Goal: Task Accomplishment & Management: Complete application form

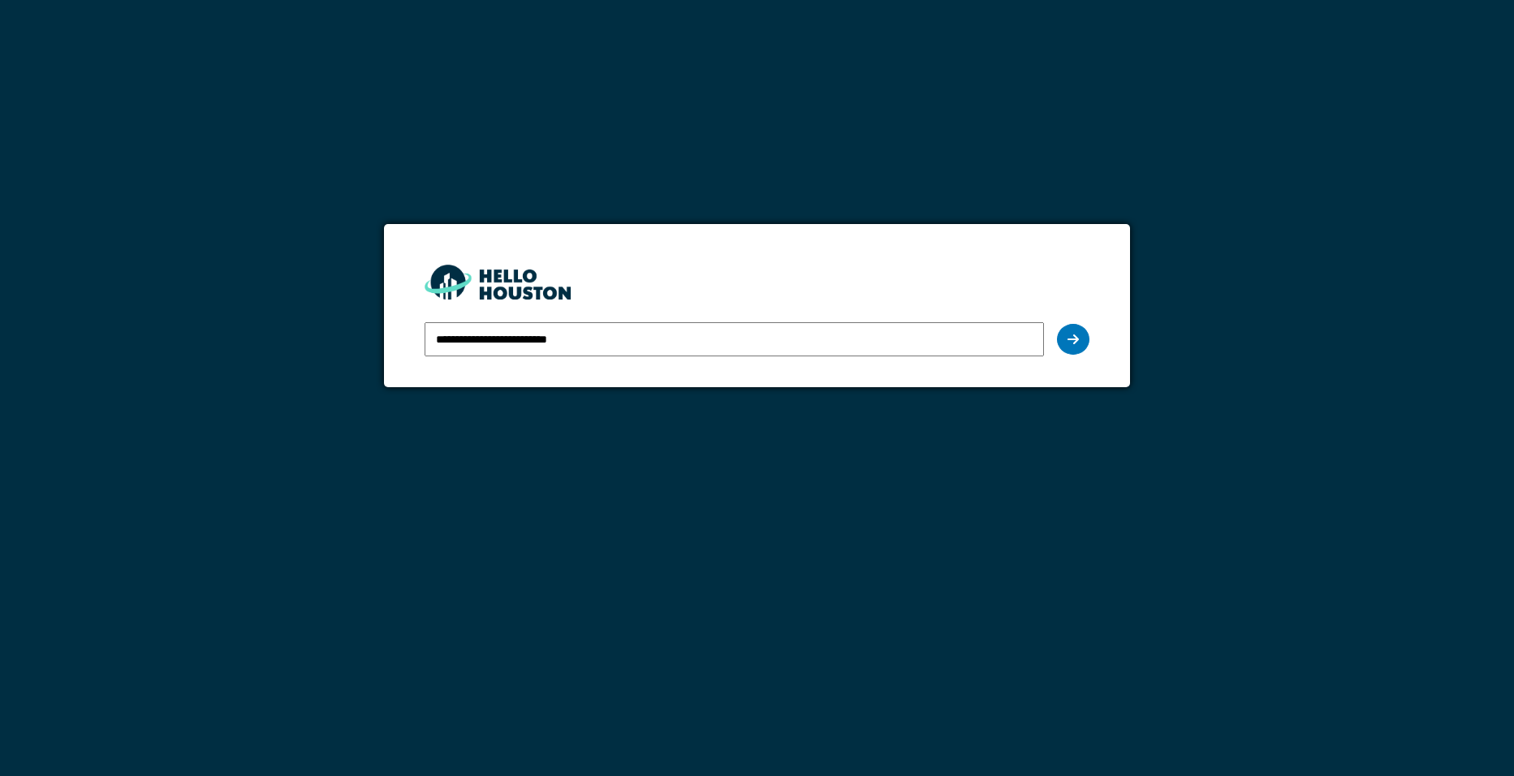
click at [918, 339] on input "**********" at bounding box center [735, 339] width 620 height 34
drag, startPoint x: 1067, startPoint y: 330, endPoint x: 1075, endPoint y: 326, distance: 9.1
click at [1073, 330] on div at bounding box center [1073, 339] width 32 height 31
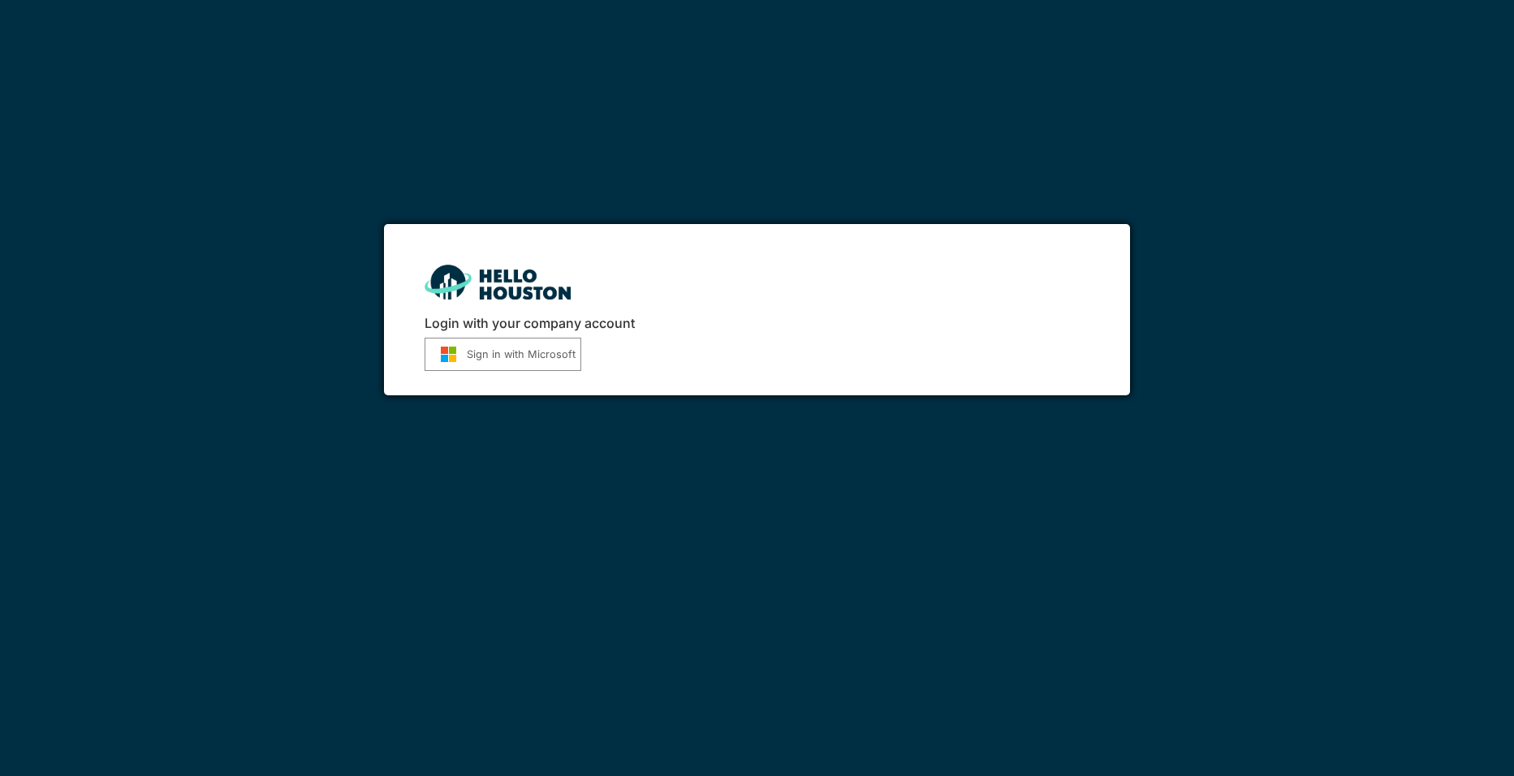
click at [549, 359] on button "Sign in with Microsoft" at bounding box center [503, 354] width 157 height 33
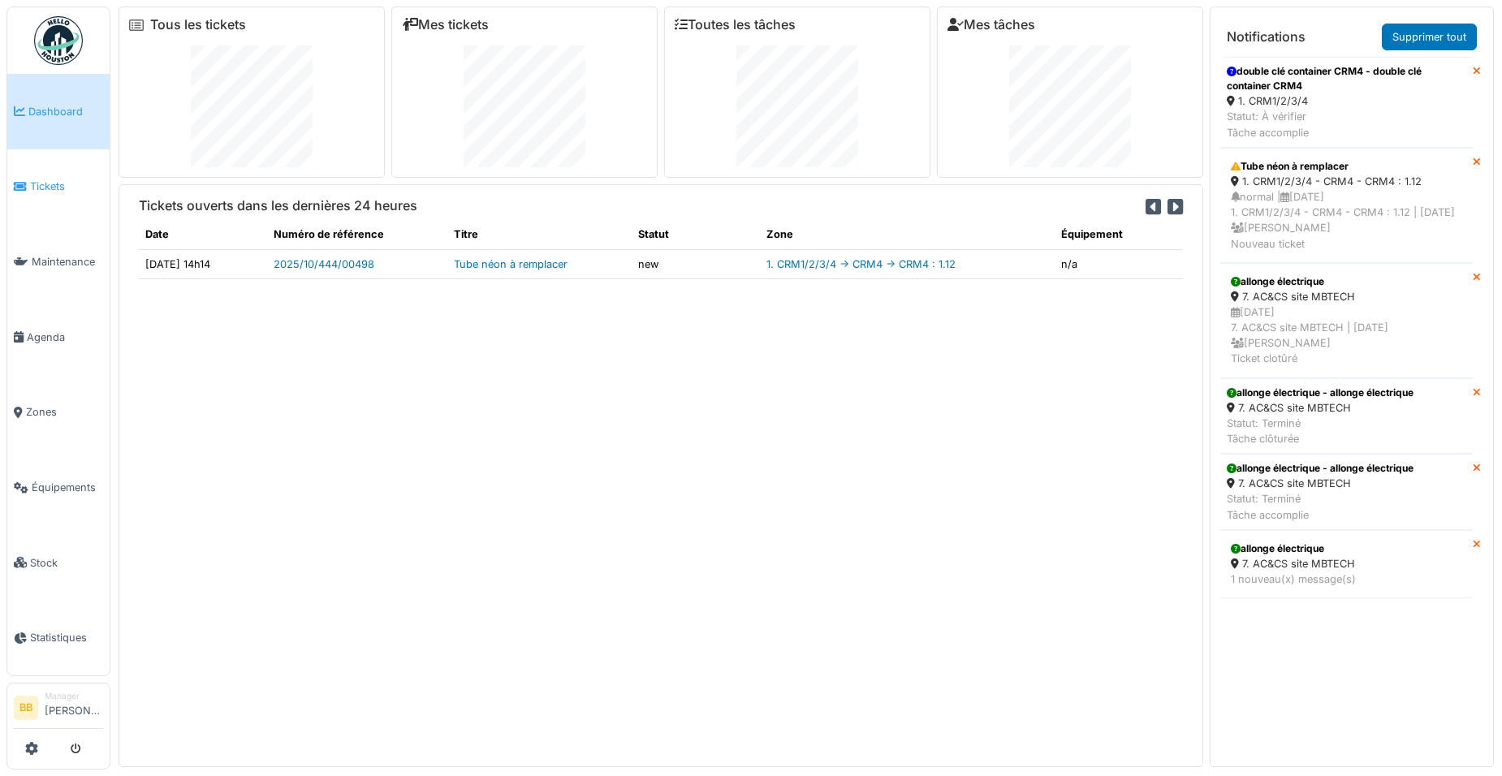
click at [56, 186] on span "Tickets" at bounding box center [66, 186] width 73 height 15
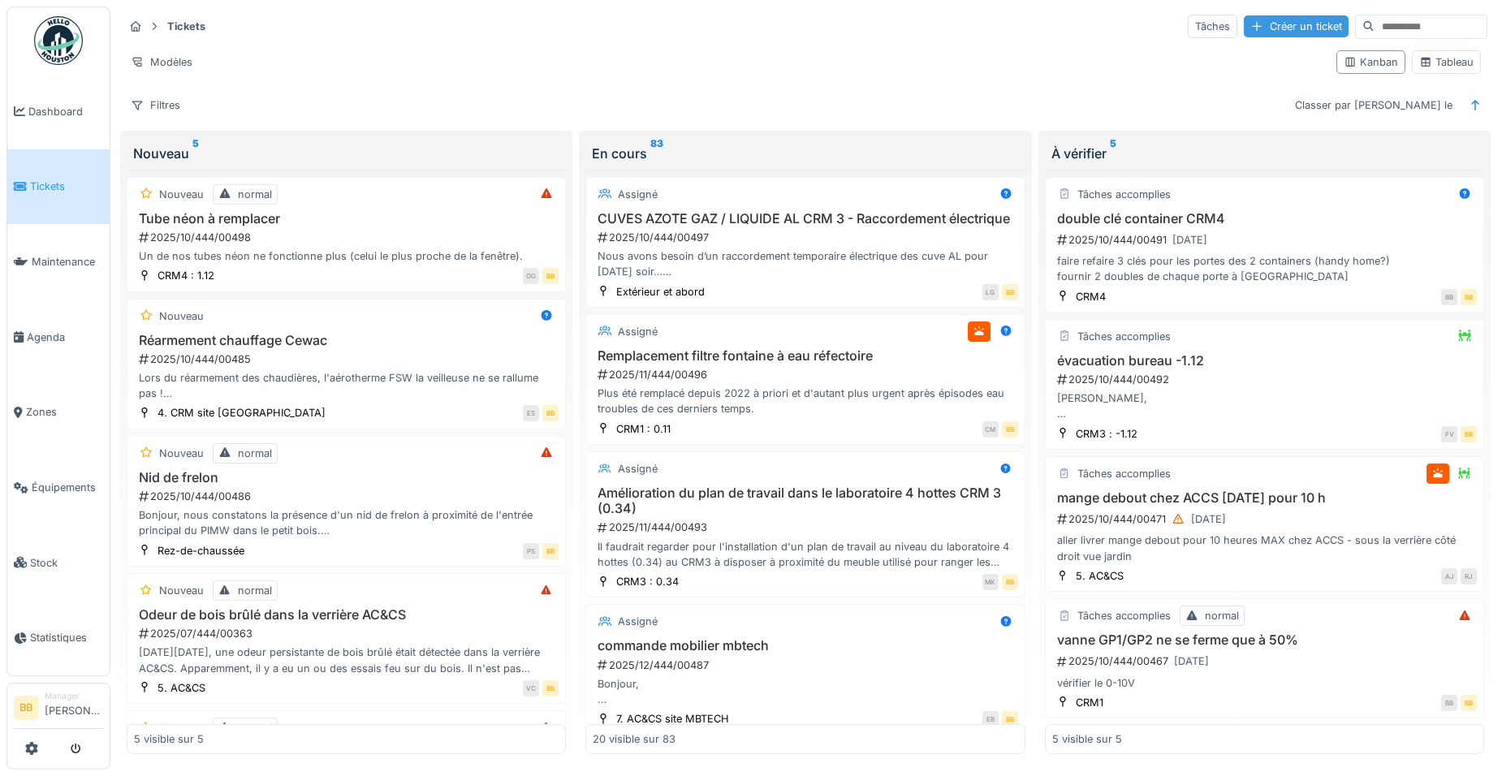
click at [1244, 28] on div "Créer un ticket" at bounding box center [1296, 26] width 105 height 22
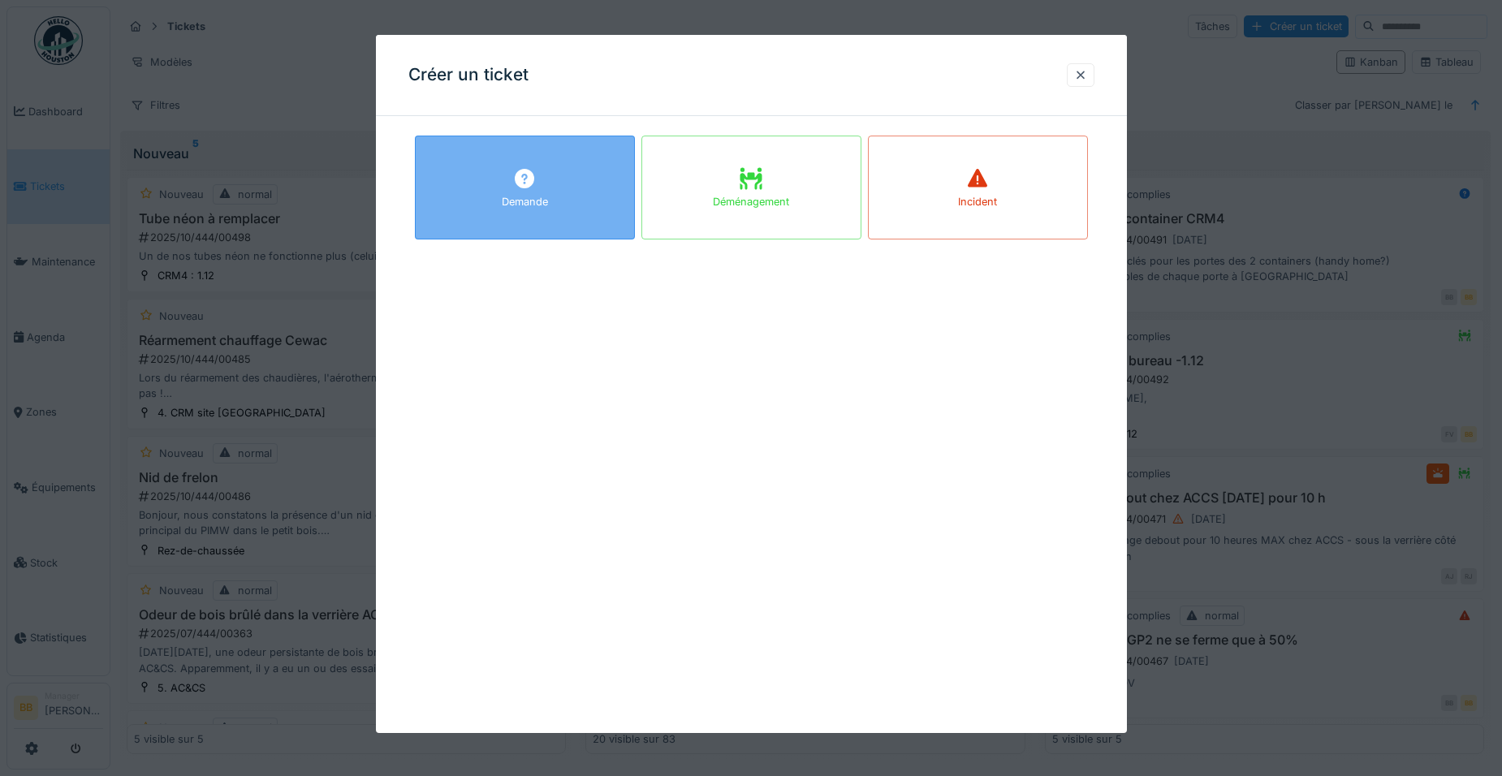
click at [580, 196] on div "Demande" at bounding box center [525, 188] width 220 height 104
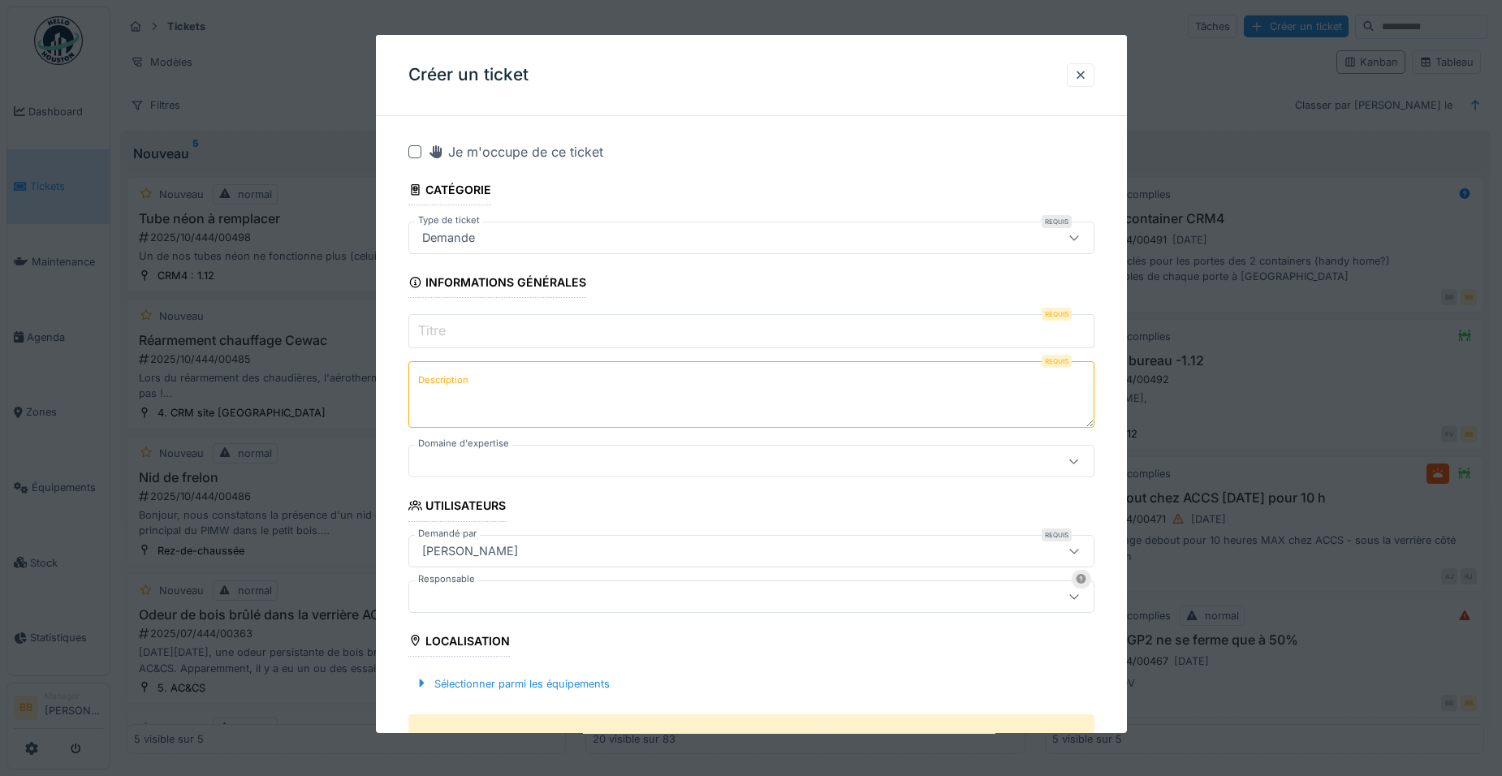
click at [525, 332] on input "Titre" at bounding box center [751, 331] width 686 height 34
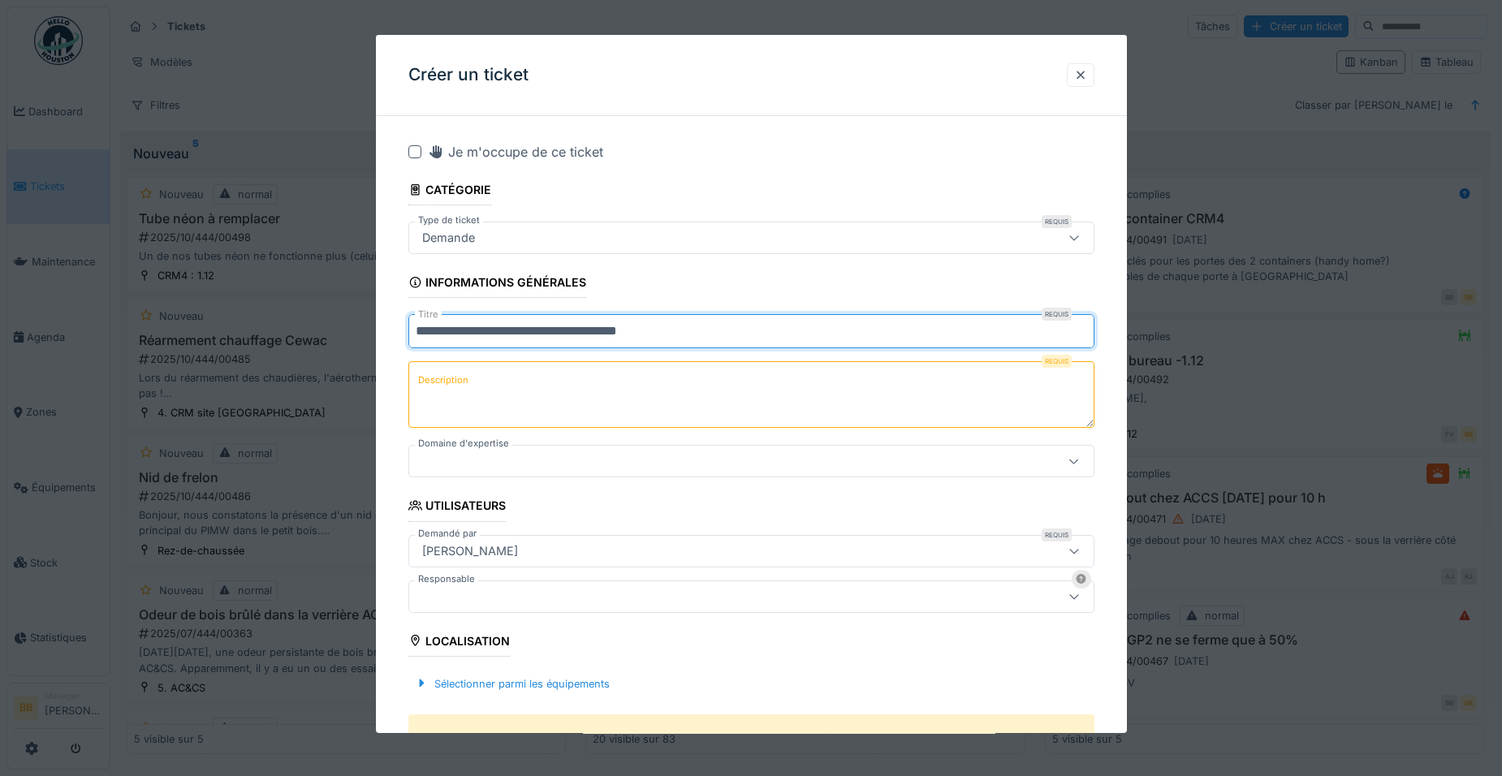
type input "**********"
click at [427, 378] on label "Description" at bounding box center [443, 380] width 57 height 20
click at [427, 378] on textarea "Description" at bounding box center [751, 394] width 686 height 67
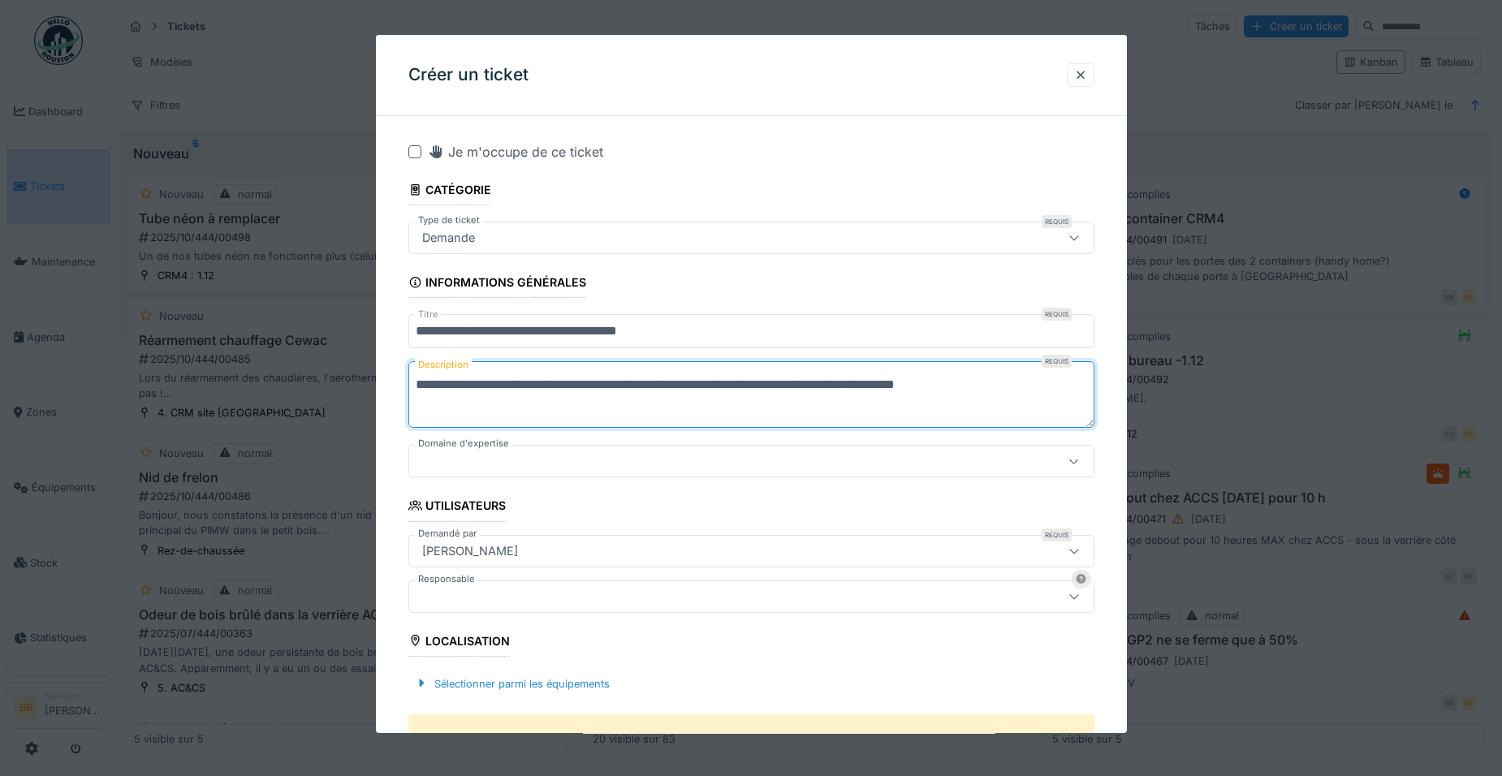
type textarea "**********"
click at [515, 453] on div at bounding box center [711, 461] width 591 height 18
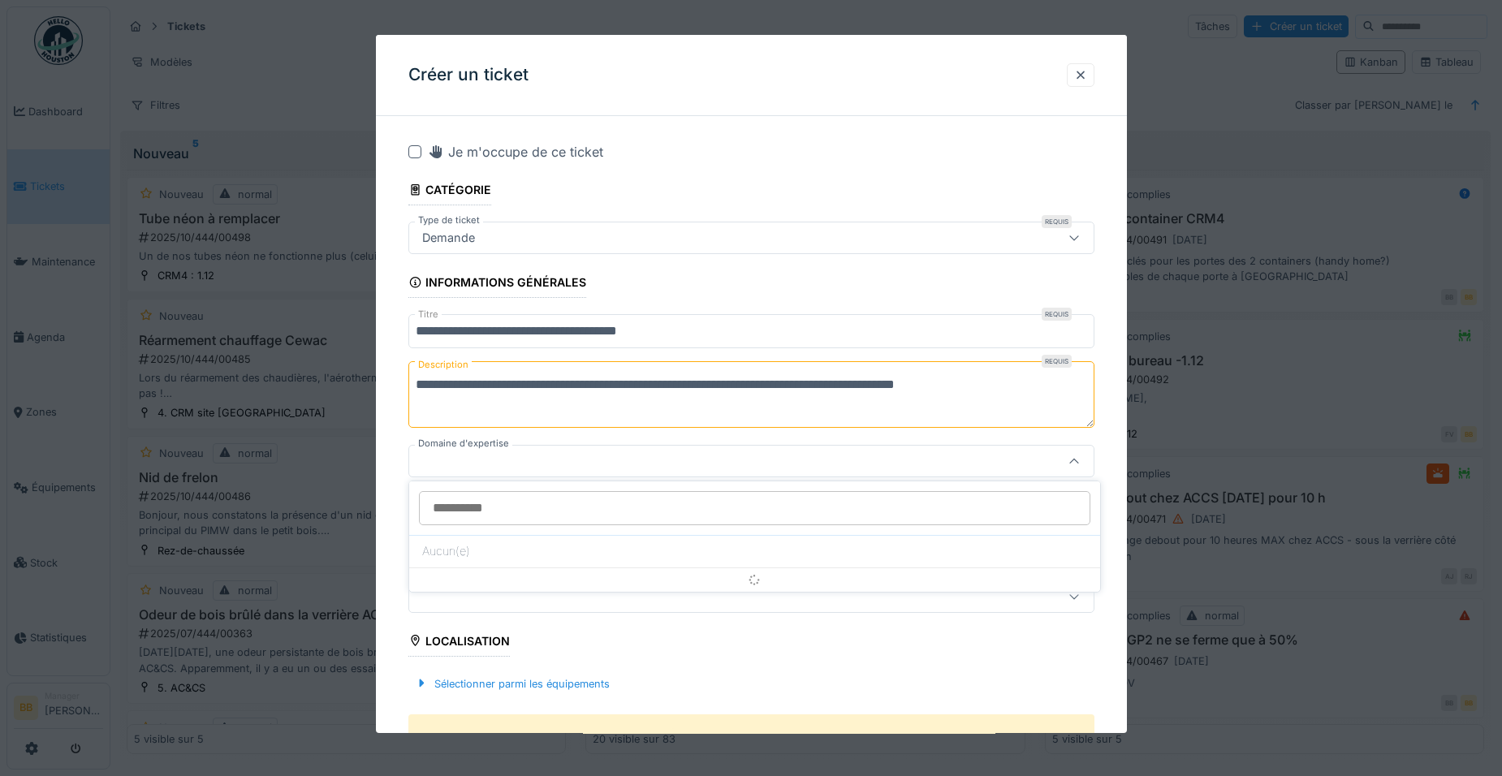
scroll to position [77, 0]
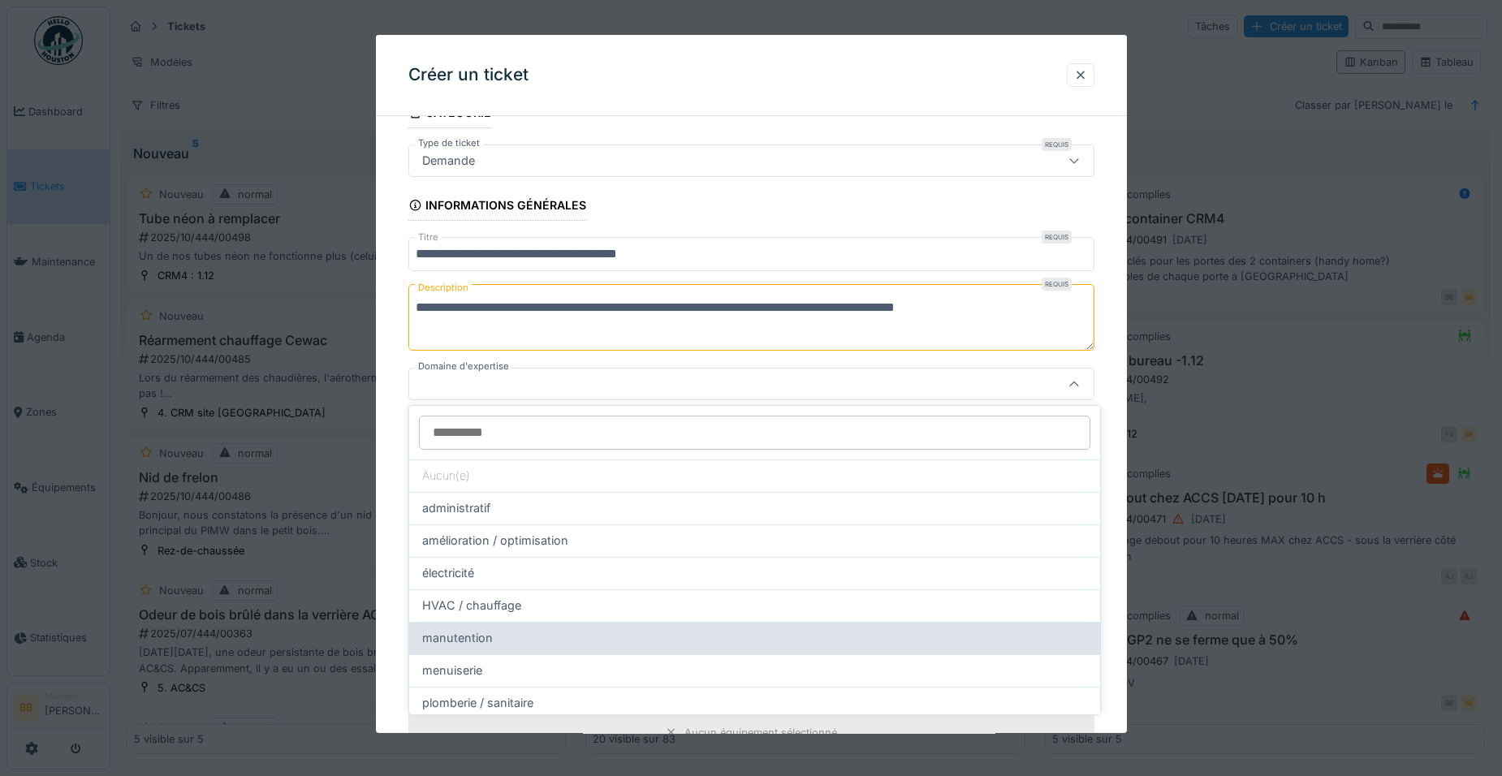
click at [531, 646] on div "manutention" at bounding box center [754, 638] width 665 height 18
type input "****"
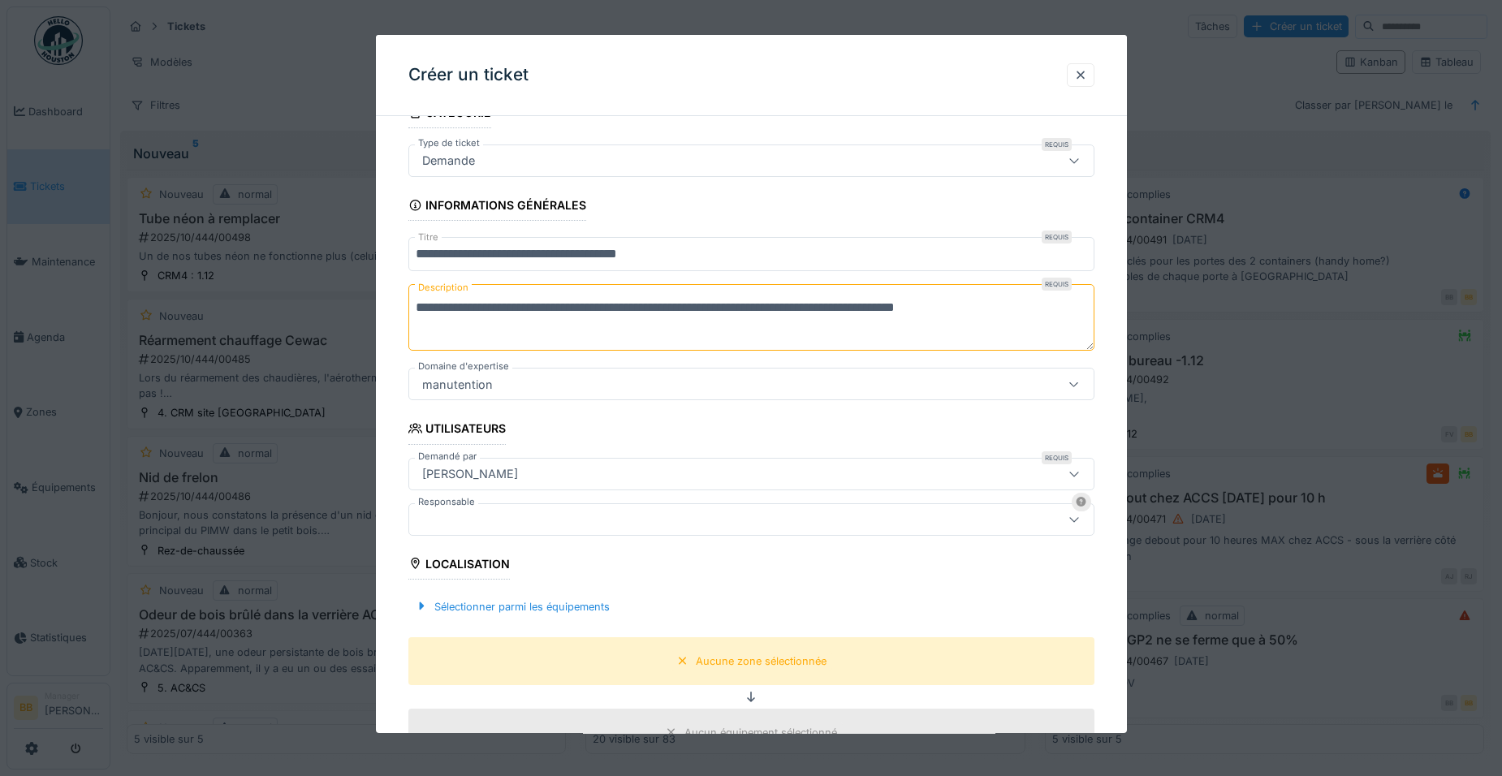
click at [588, 475] on div "[PERSON_NAME]" at bounding box center [711, 474] width 591 height 18
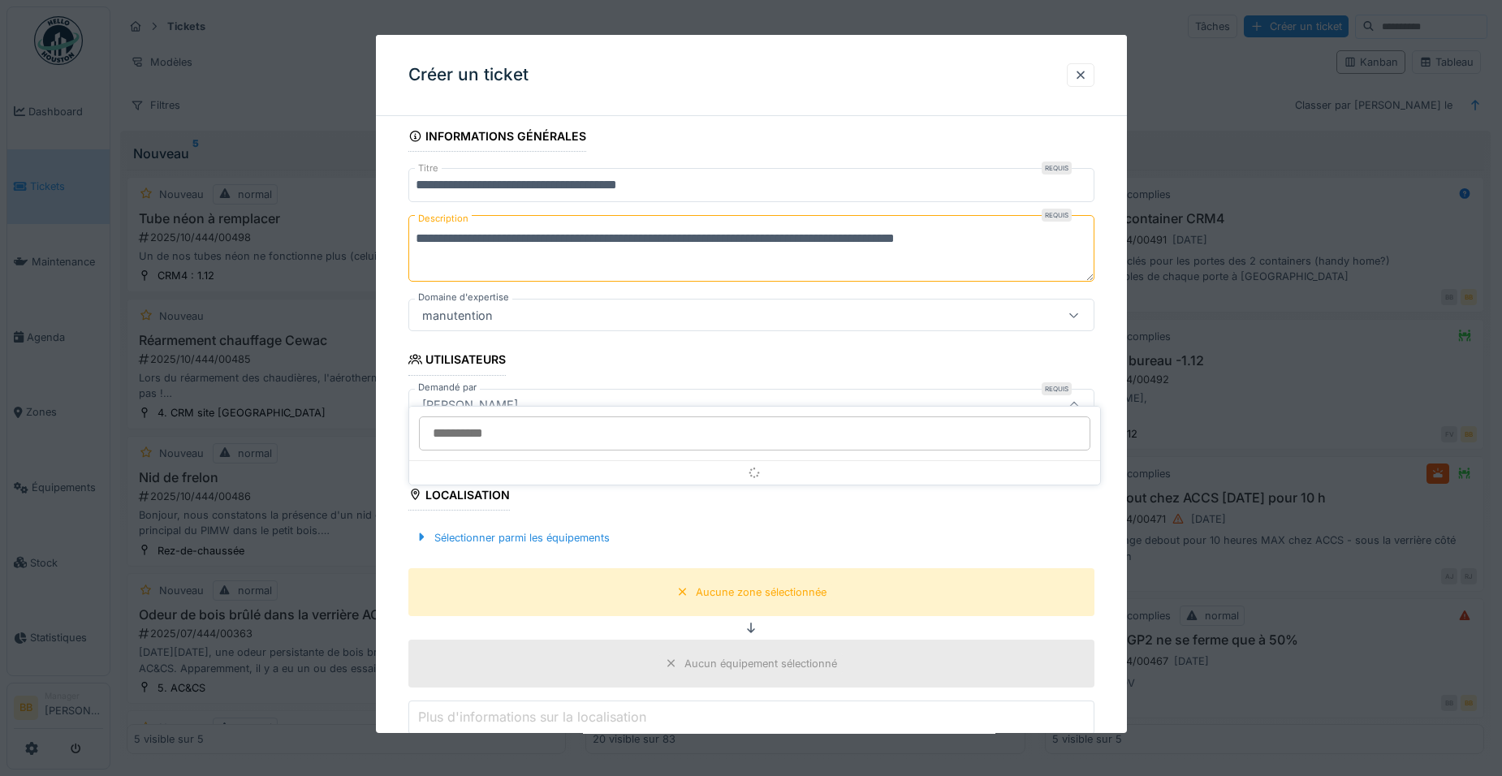
scroll to position [166, 0]
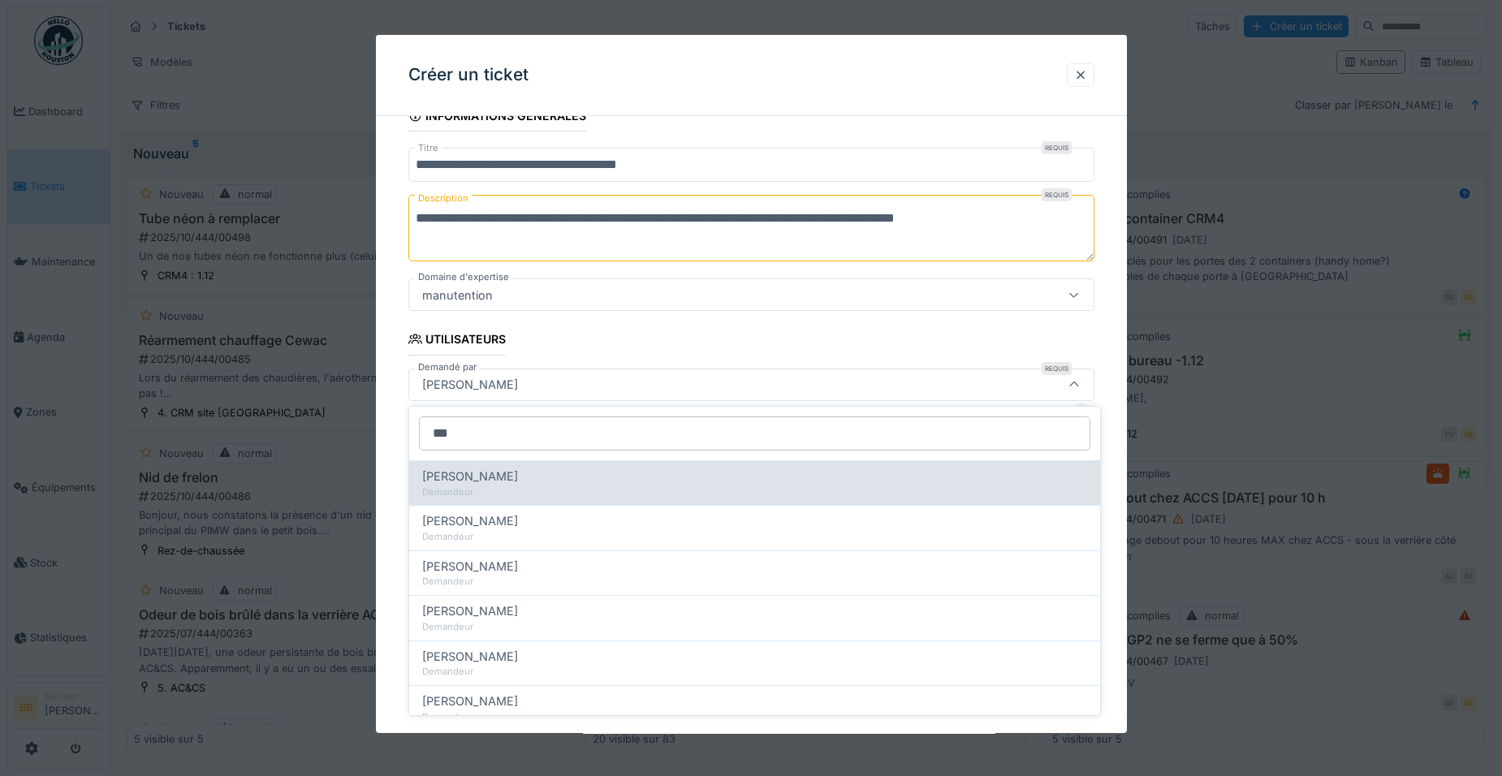
type input "***"
click at [588, 477] on div "Xavier Vandeneynde" at bounding box center [754, 477] width 665 height 18
type input "*****"
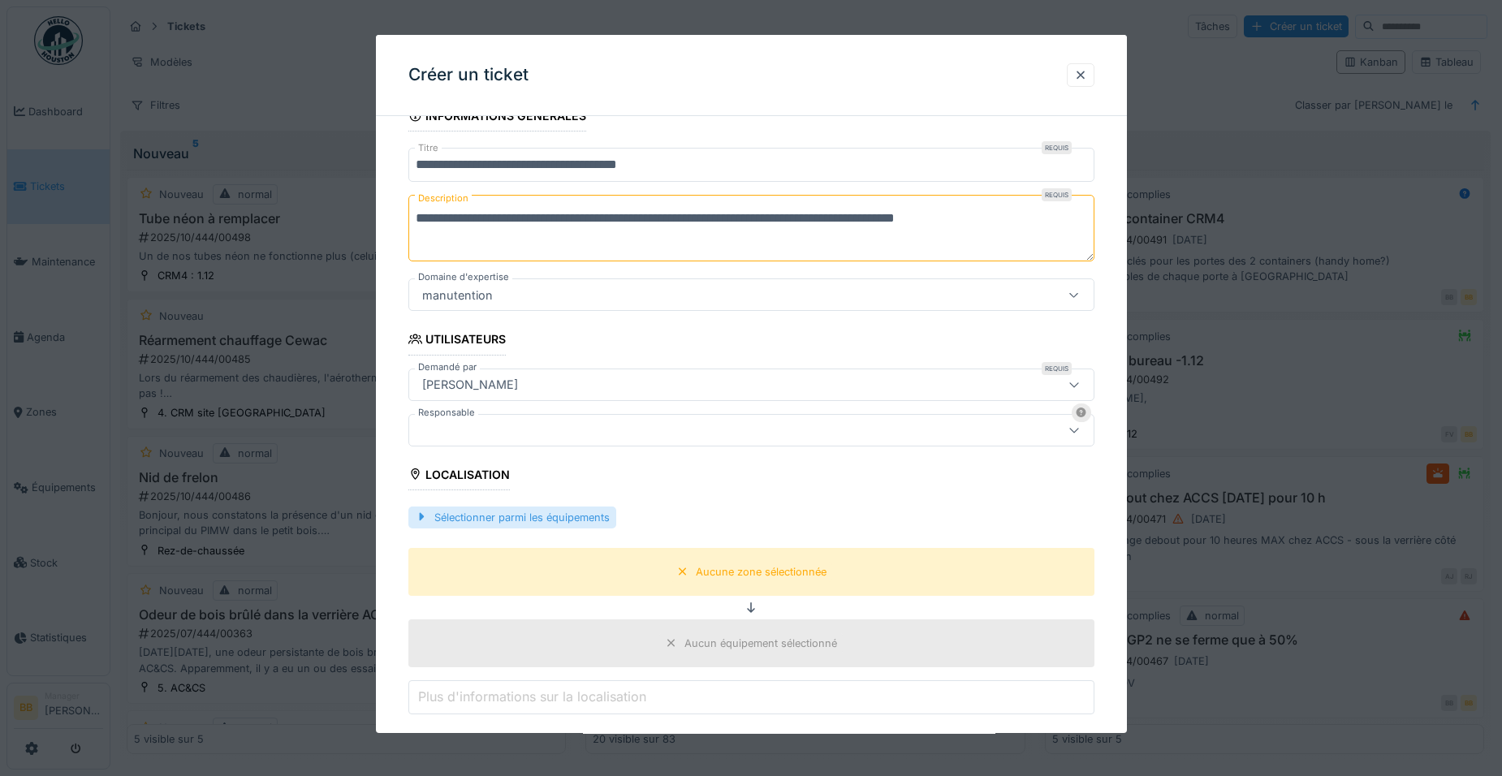
click at [591, 525] on div "Sélectionner parmi les équipements" at bounding box center [512, 518] width 208 height 22
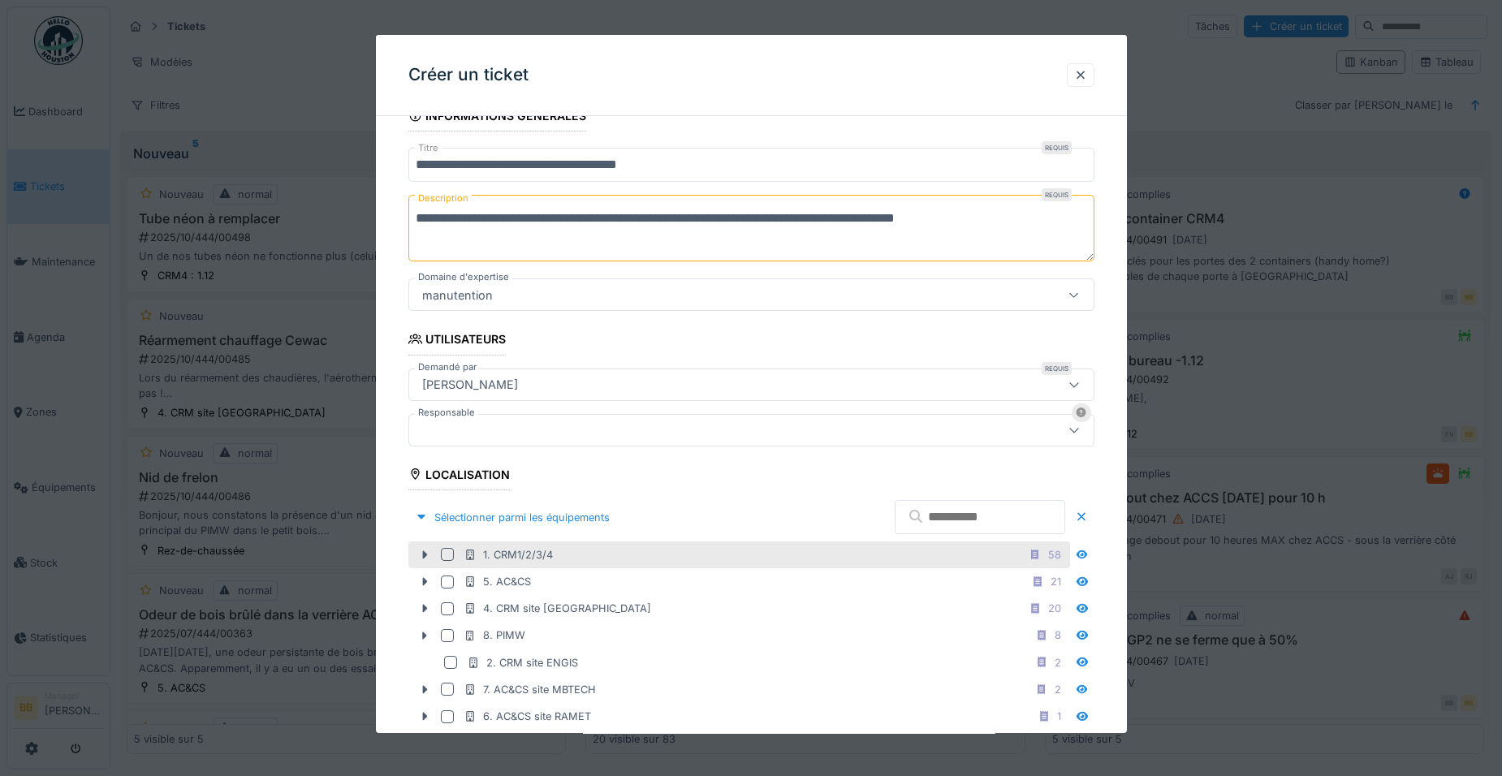
click at [428, 564] on div "1. CRM1/2/3/4 58" at bounding box center [739, 555] width 662 height 27
click at [425, 556] on icon at bounding box center [424, 555] width 5 height 8
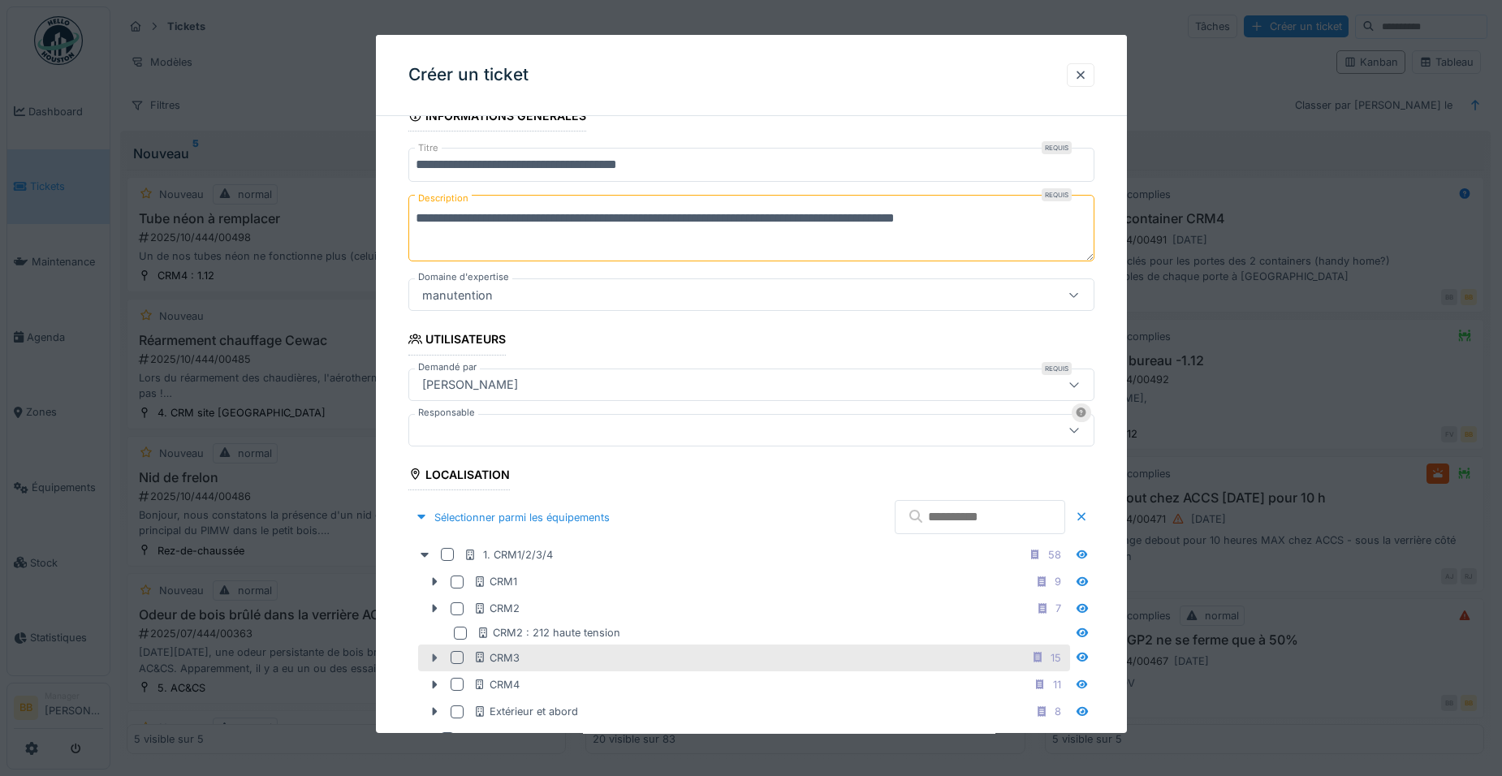
click at [439, 657] on icon at bounding box center [434, 658] width 13 height 11
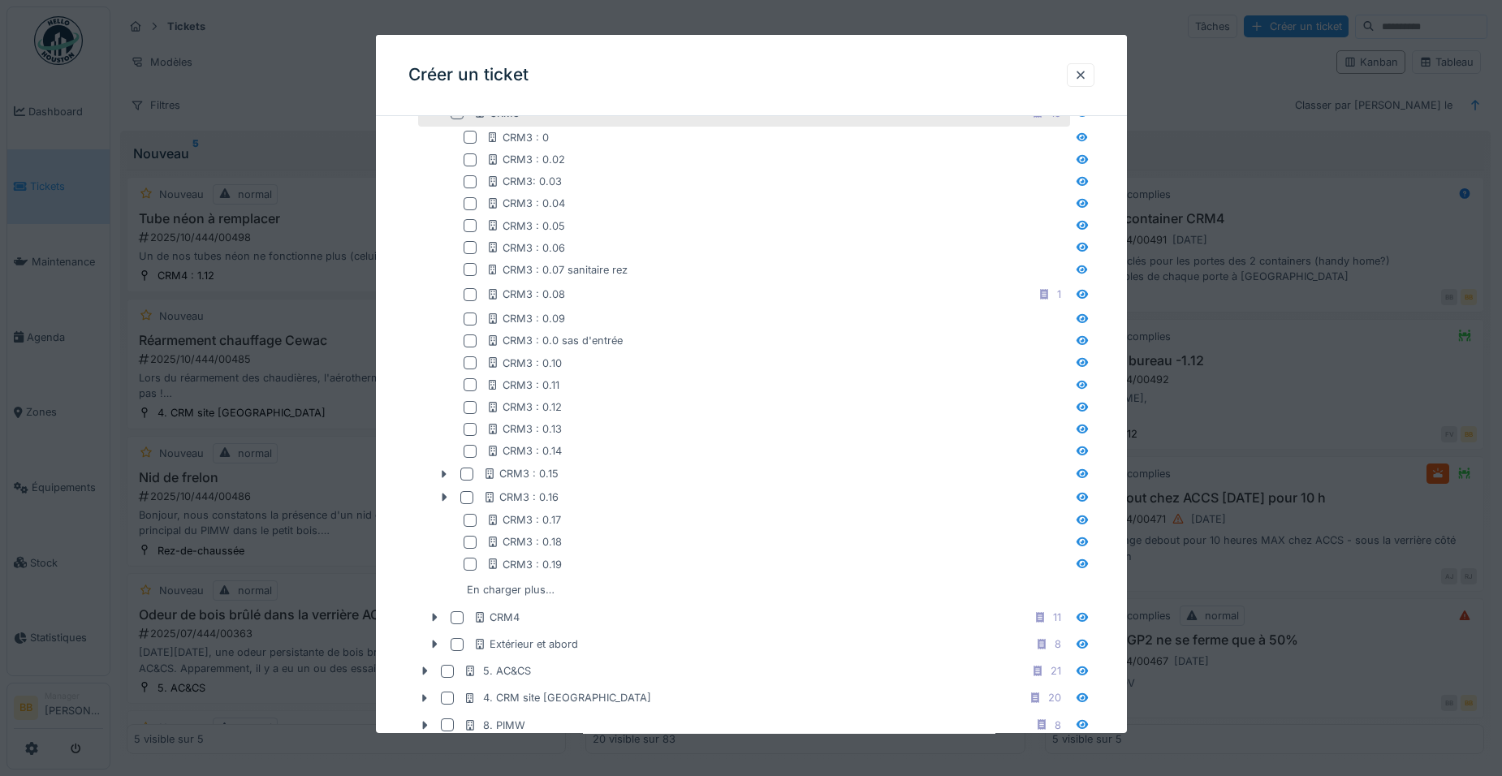
scroll to position [897, 0]
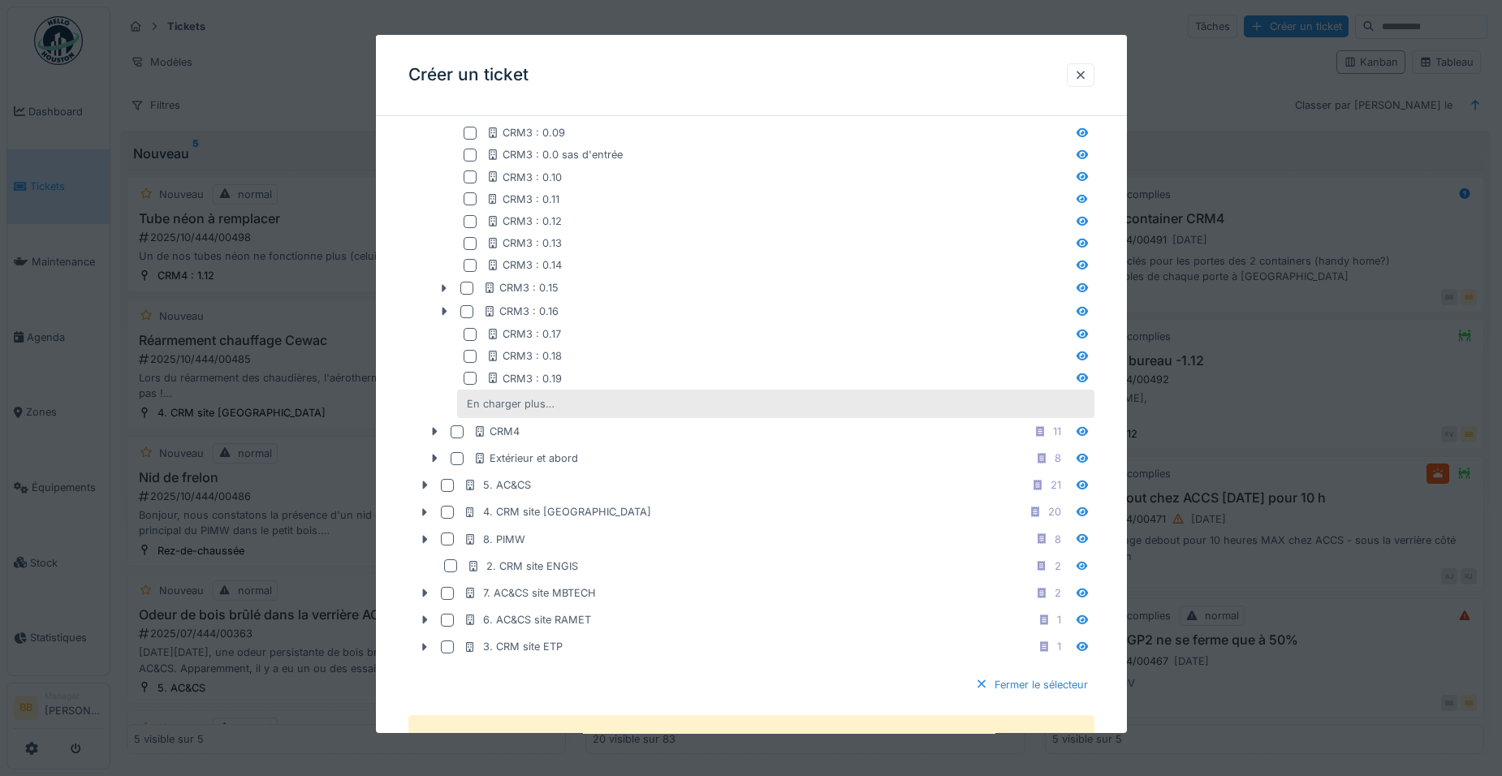
click at [497, 407] on div "En charger plus…" at bounding box center [510, 404] width 101 height 22
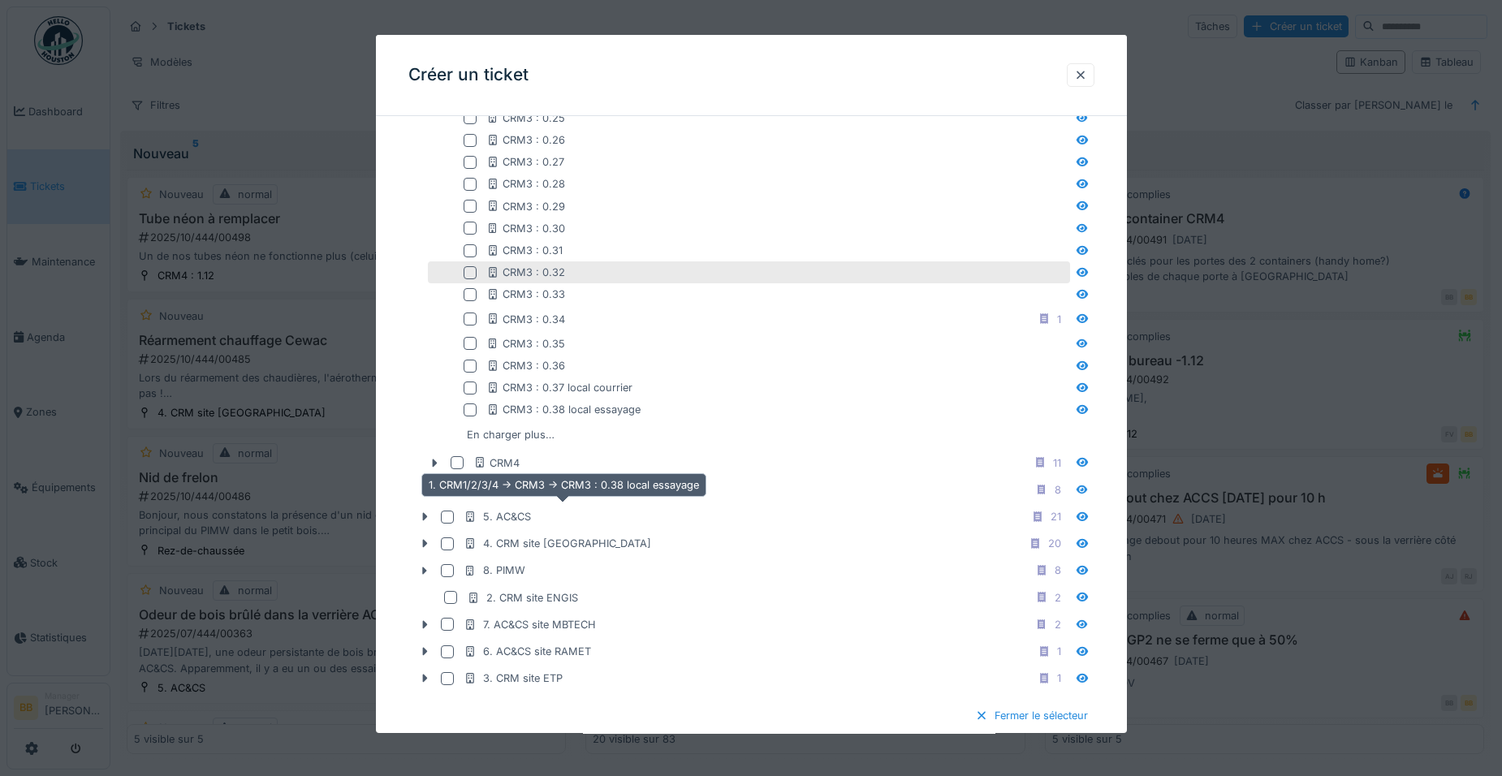
scroll to position [1547, 0]
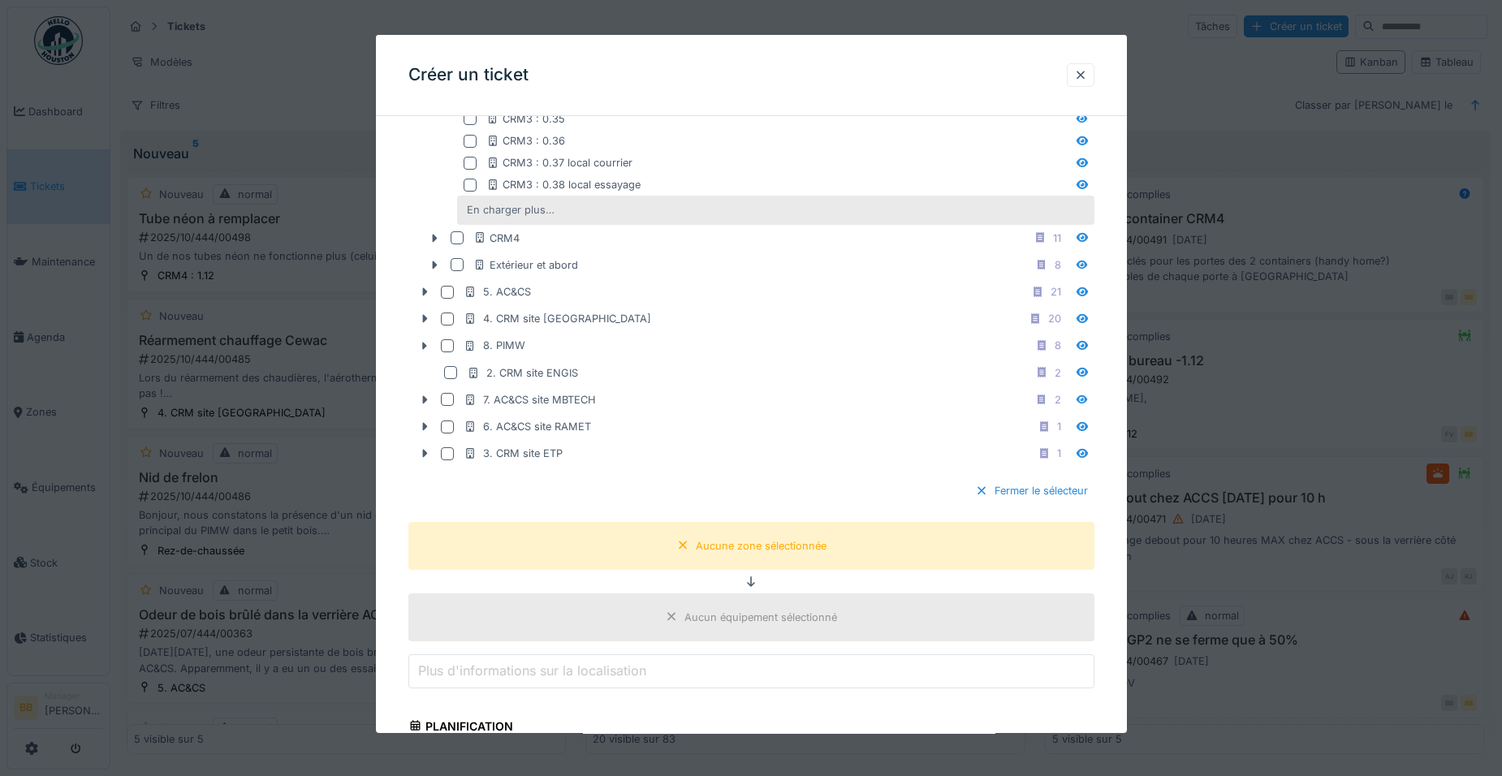
click at [518, 220] on div "En charger plus…" at bounding box center [510, 210] width 101 height 22
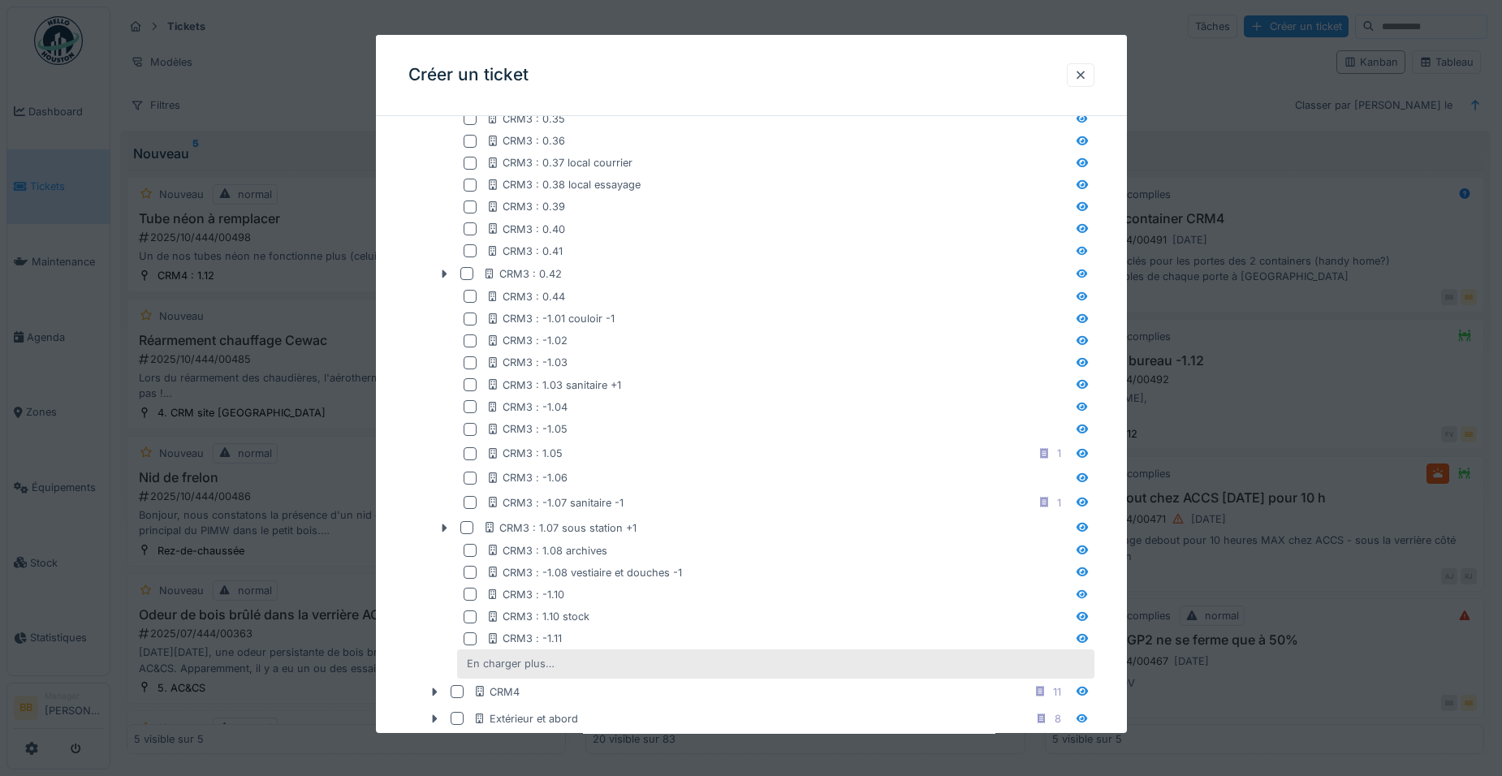
click at [540, 654] on div "En charger plus…" at bounding box center [510, 664] width 101 height 22
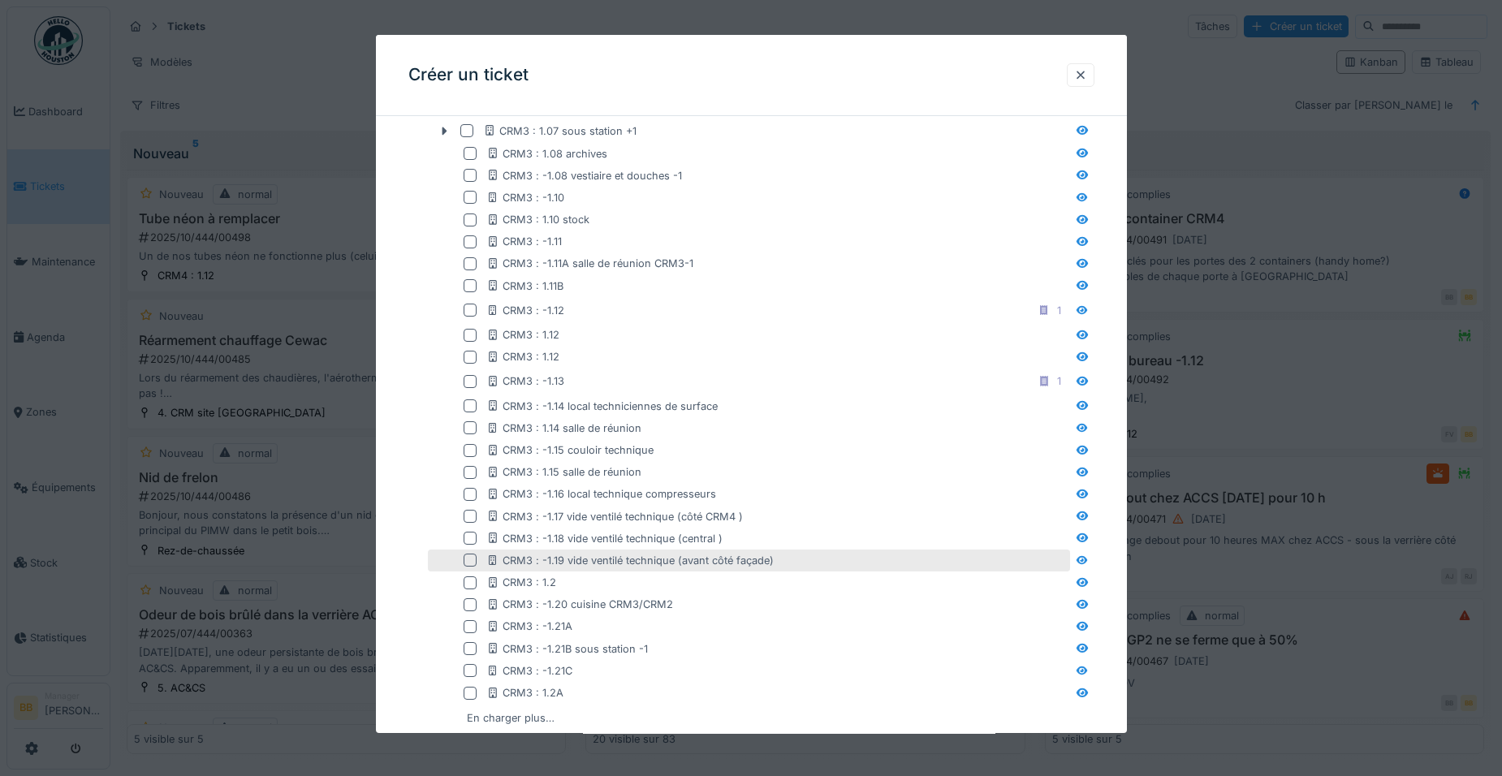
scroll to position [2034, 0]
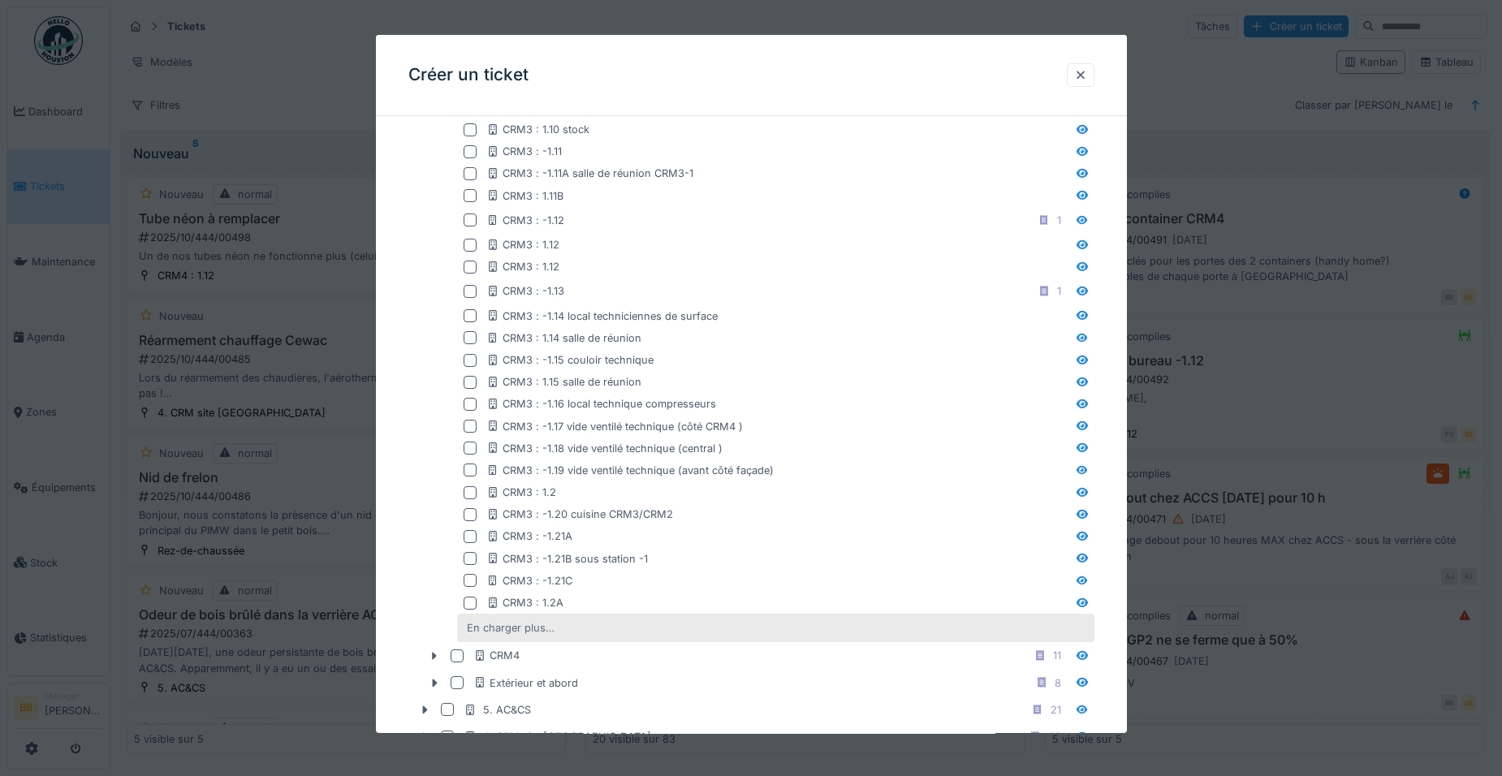
click at [551, 631] on div "En charger plus…" at bounding box center [510, 628] width 101 height 22
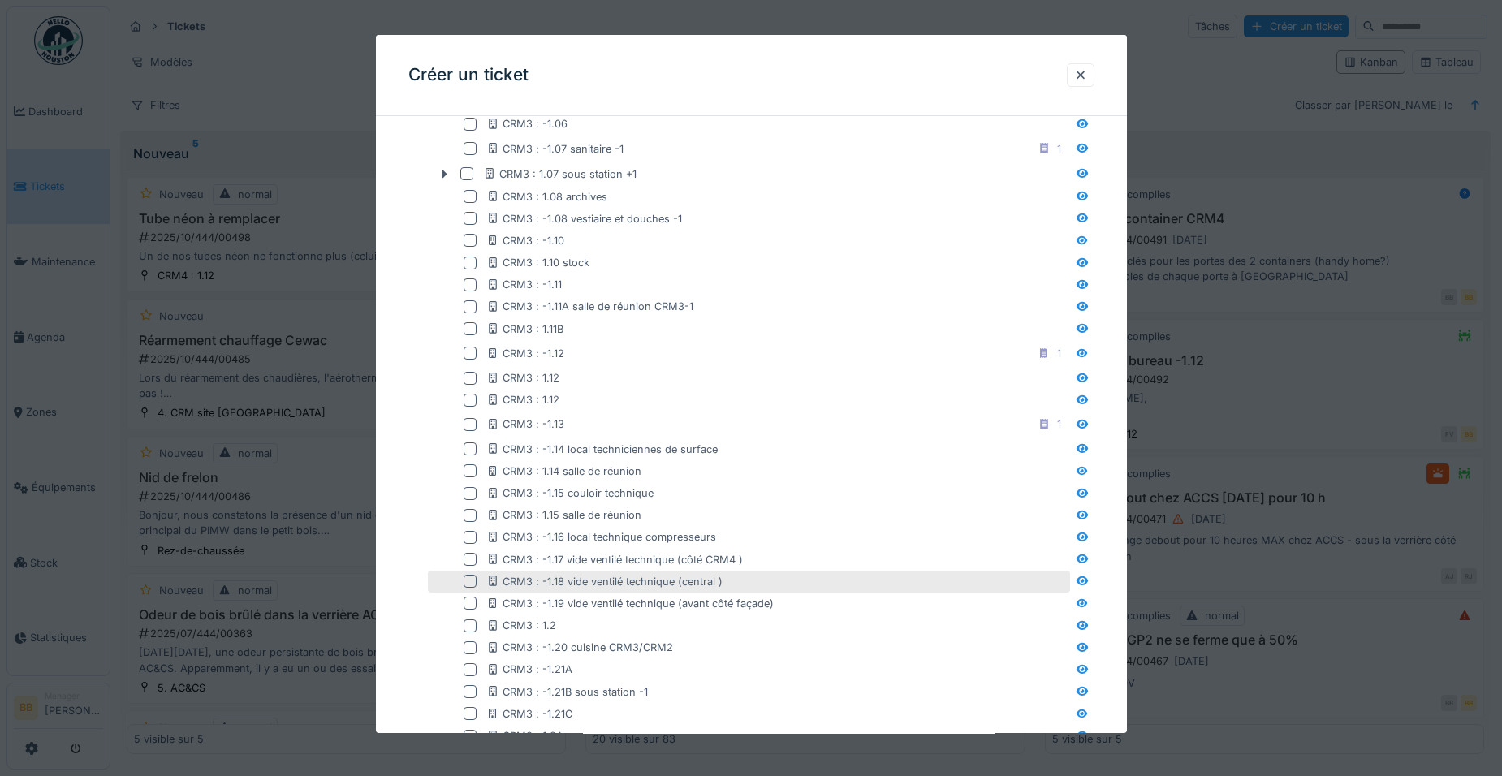
scroll to position [1872, 0]
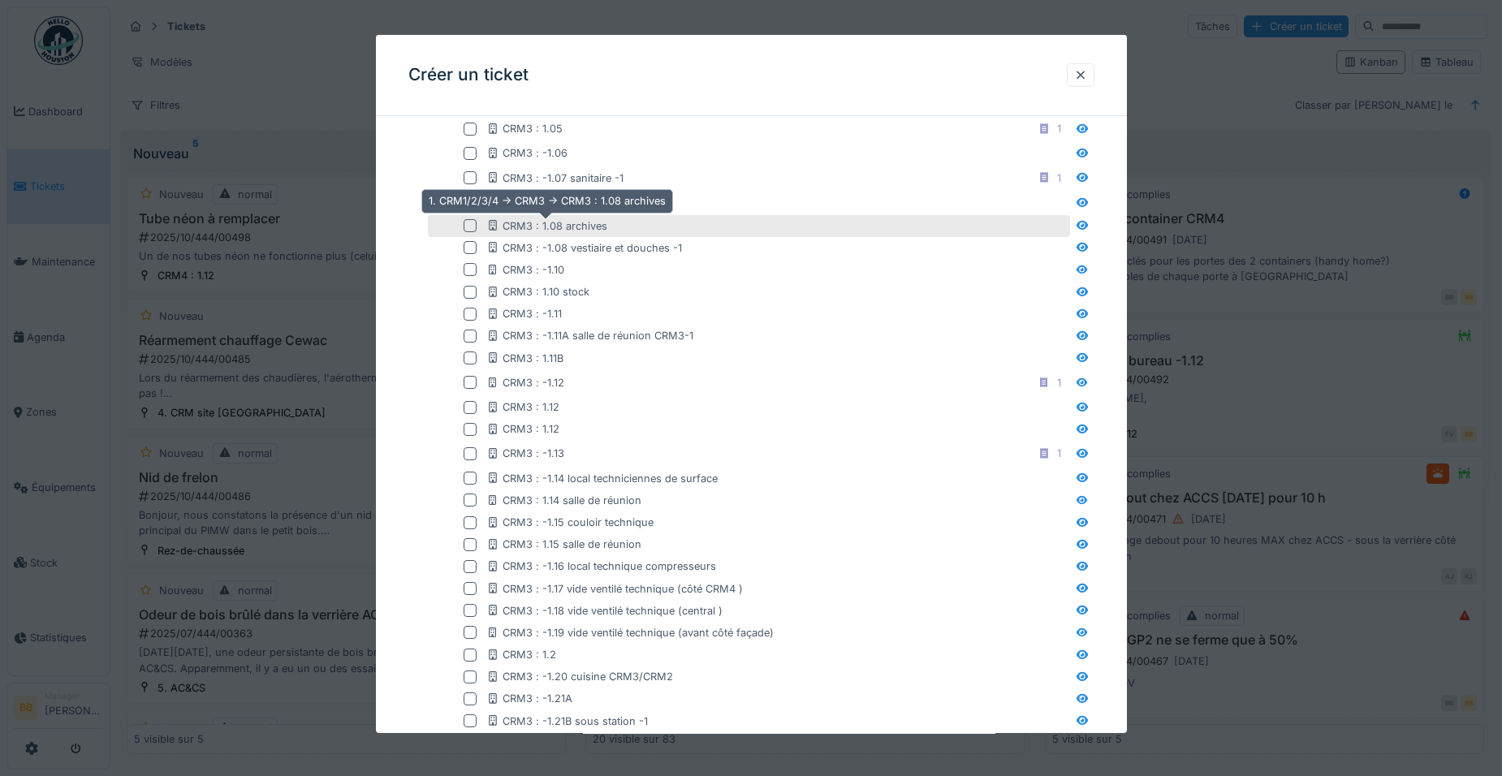
click at [590, 228] on div "CRM3 : 1.08 archives" at bounding box center [546, 225] width 121 height 15
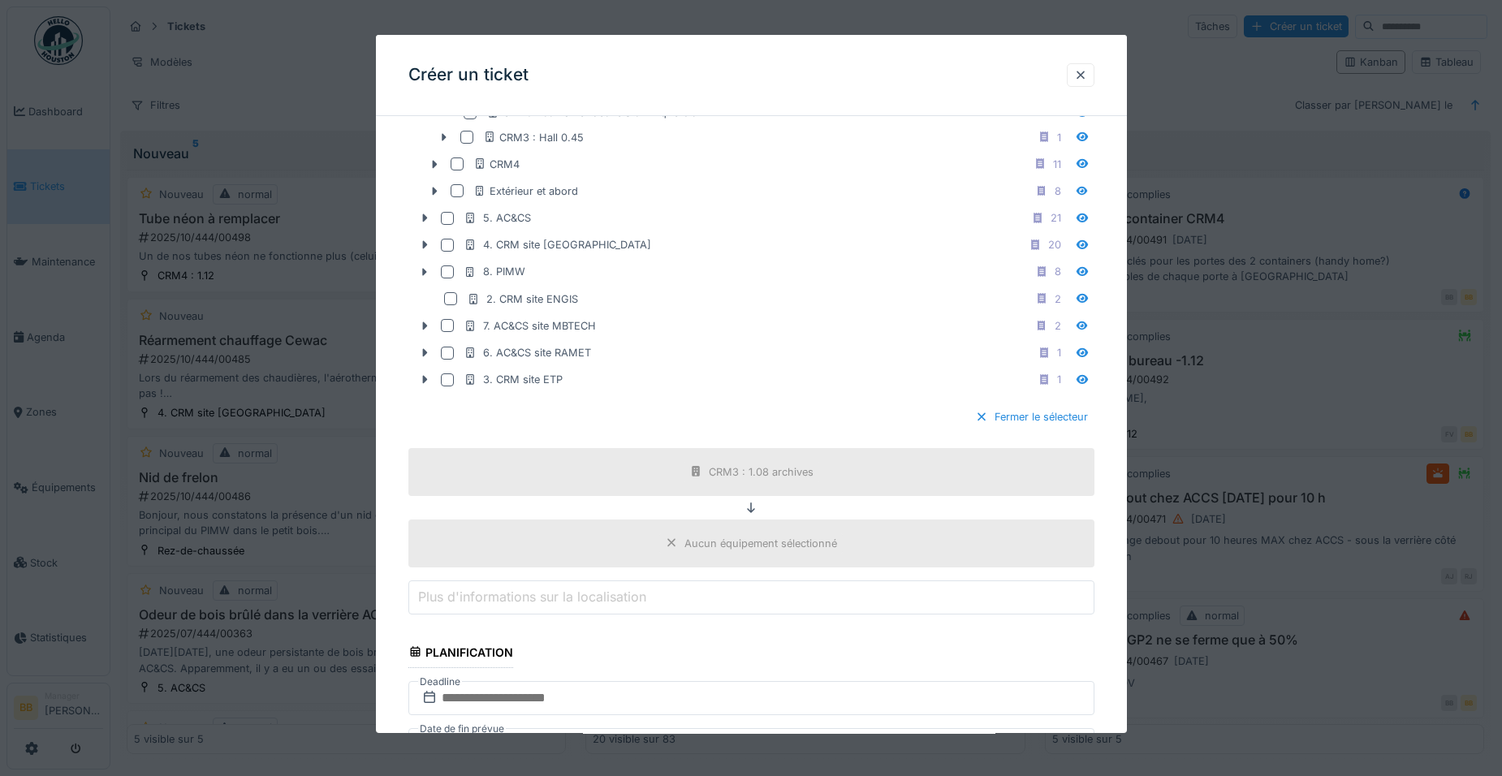
scroll to position [2765, 0]
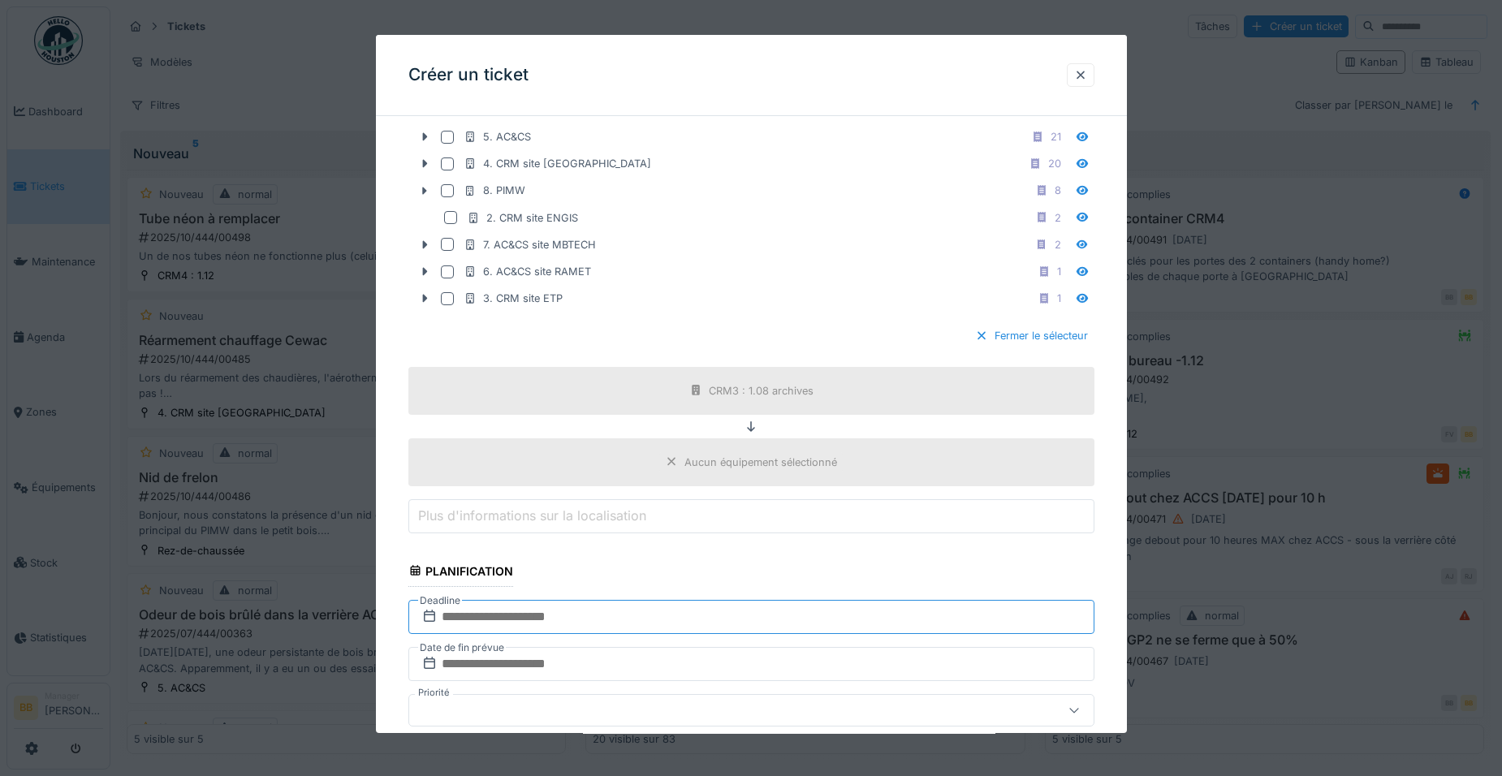
click at [611, 613] on input "text" at bounding box center [751, 617] width 686 height 34
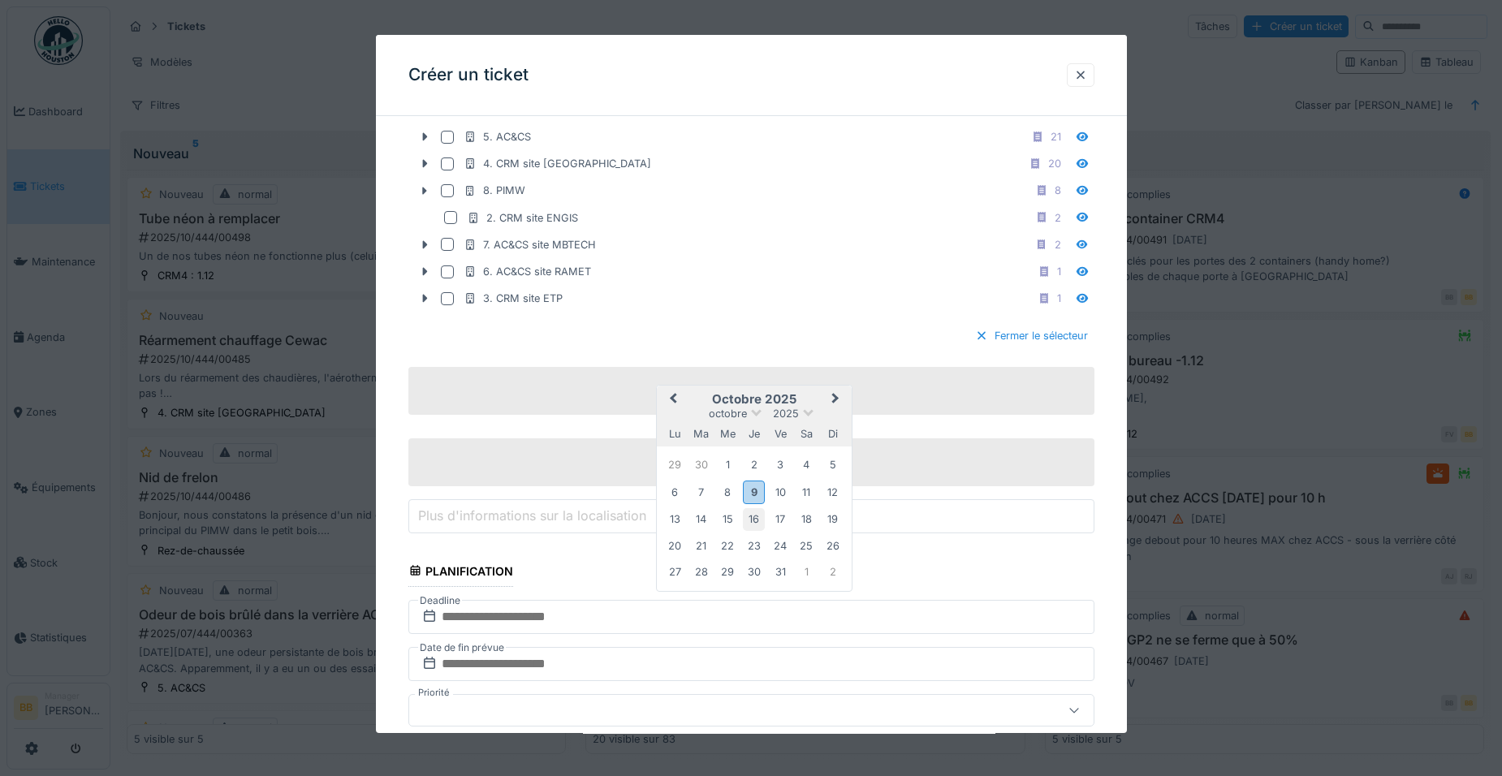
click at [749, 516] on div "16" at bounding box center [754, 519] width 22 height 22
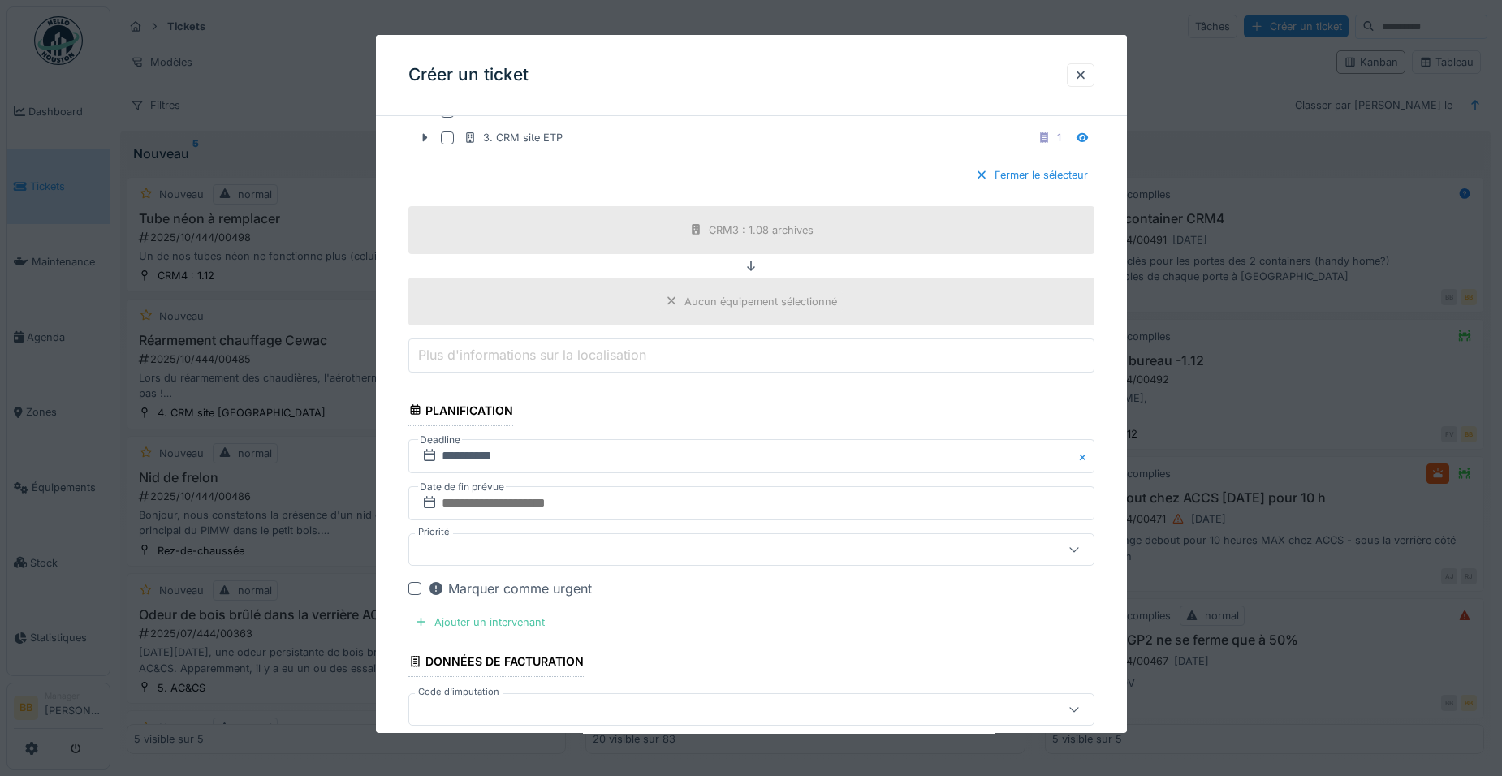
scroll to position [2927, 0]
click at [525, 615] on div "Ajouter un intervenant" at bounding box center [479, 621] width 143 height 22
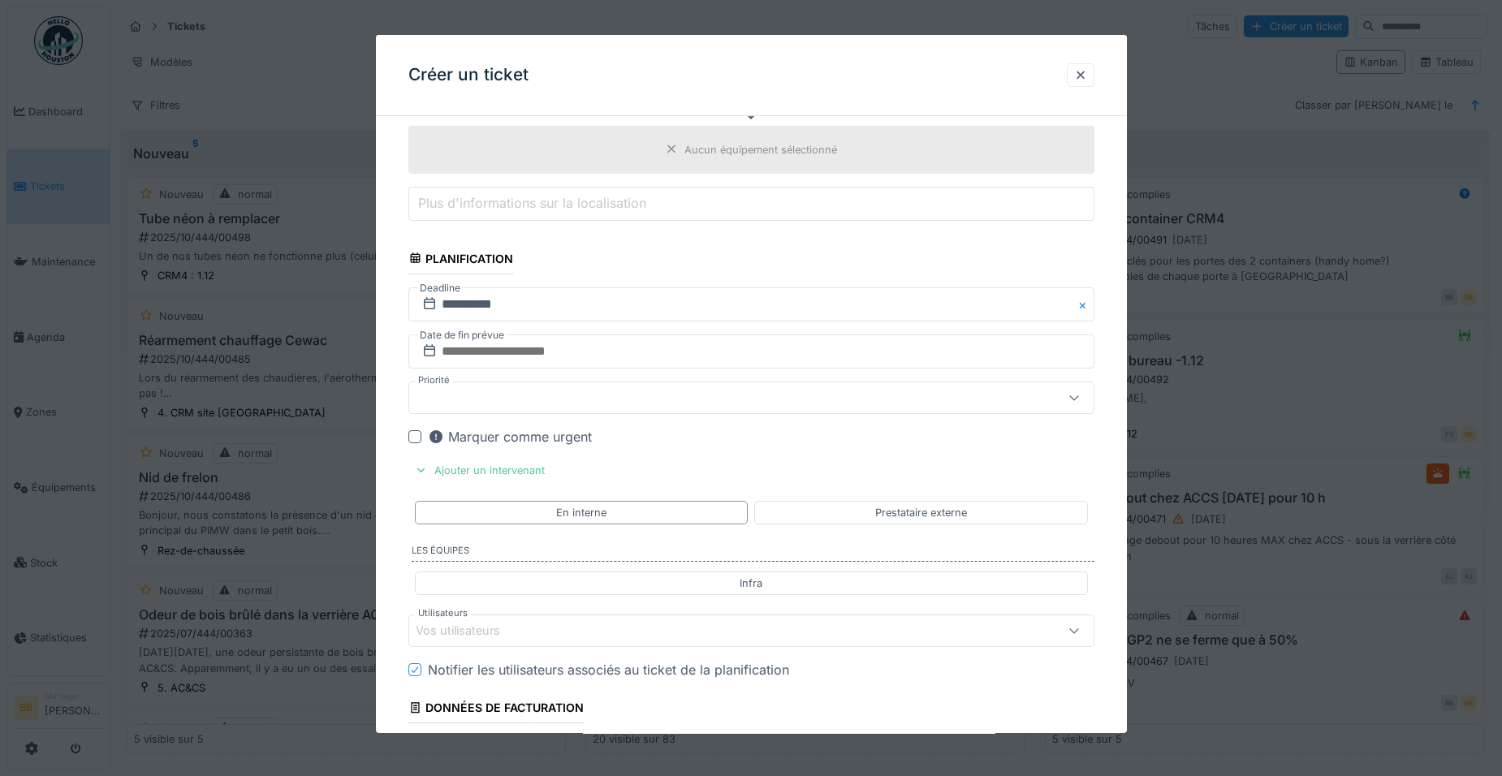
scroll to position [3090, 0]
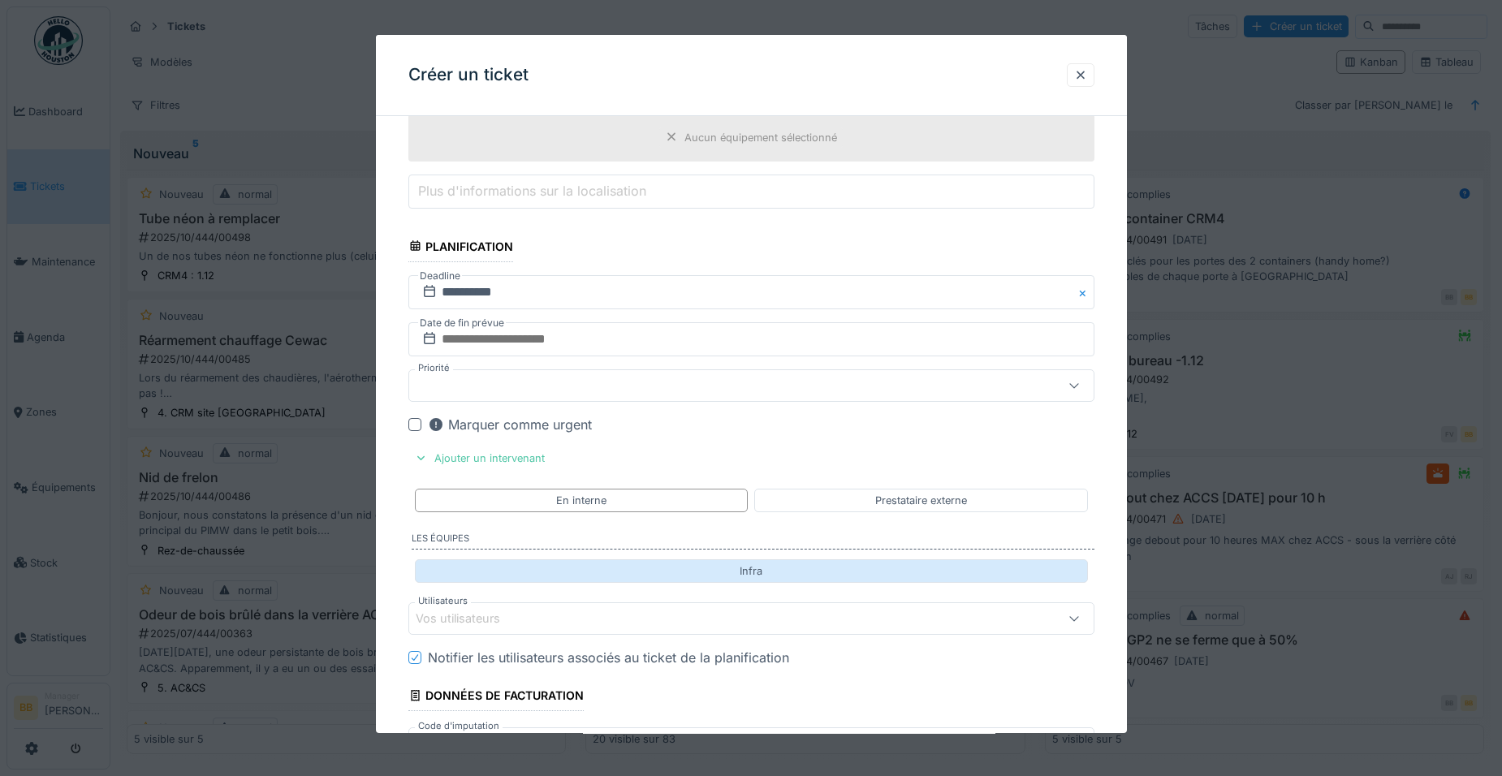
click at [553, 576] on div "Infra" at bounding box center [751, 571] width 673 height 24
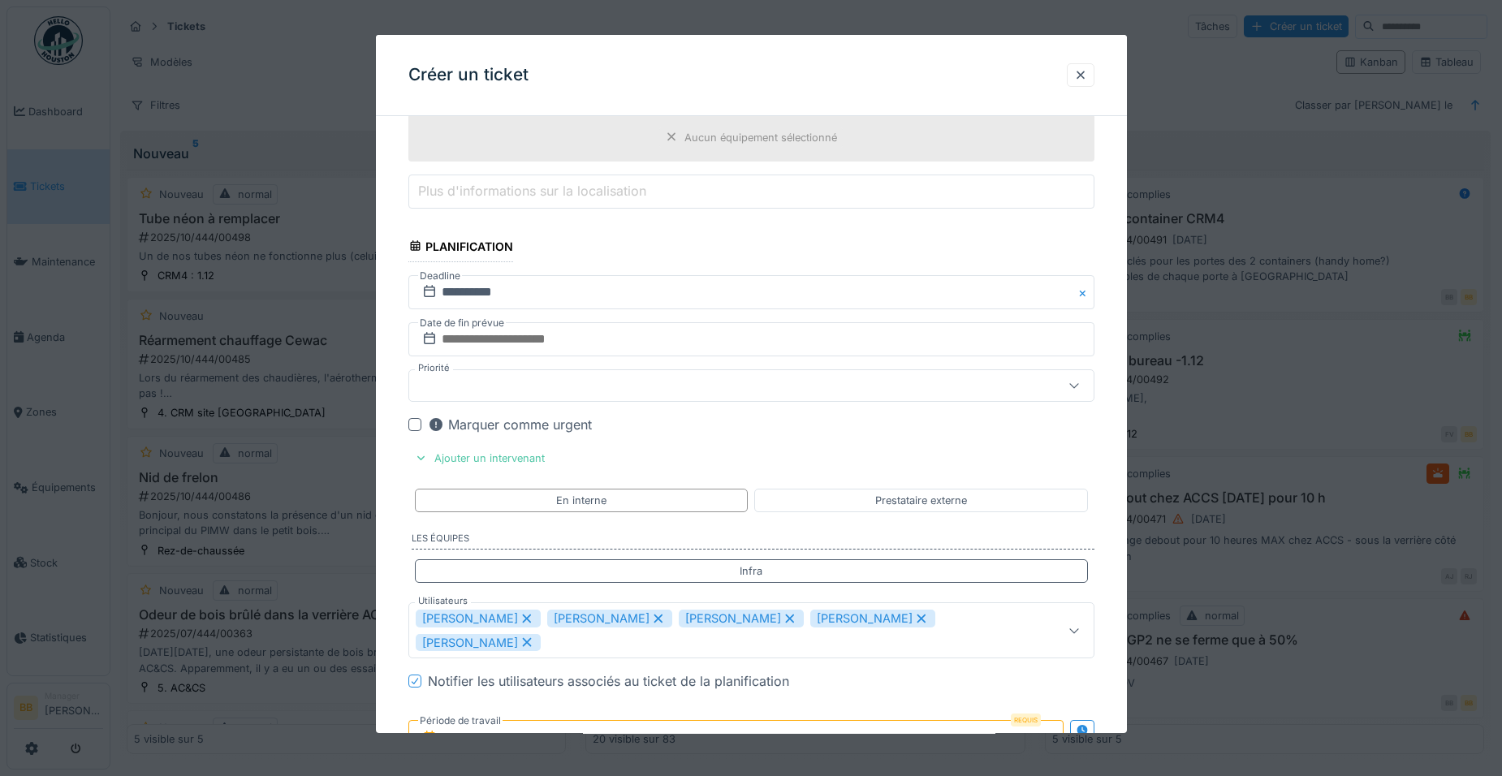
click at [654, 617] on icon at bounding box center [658, 619] width 9 height 9
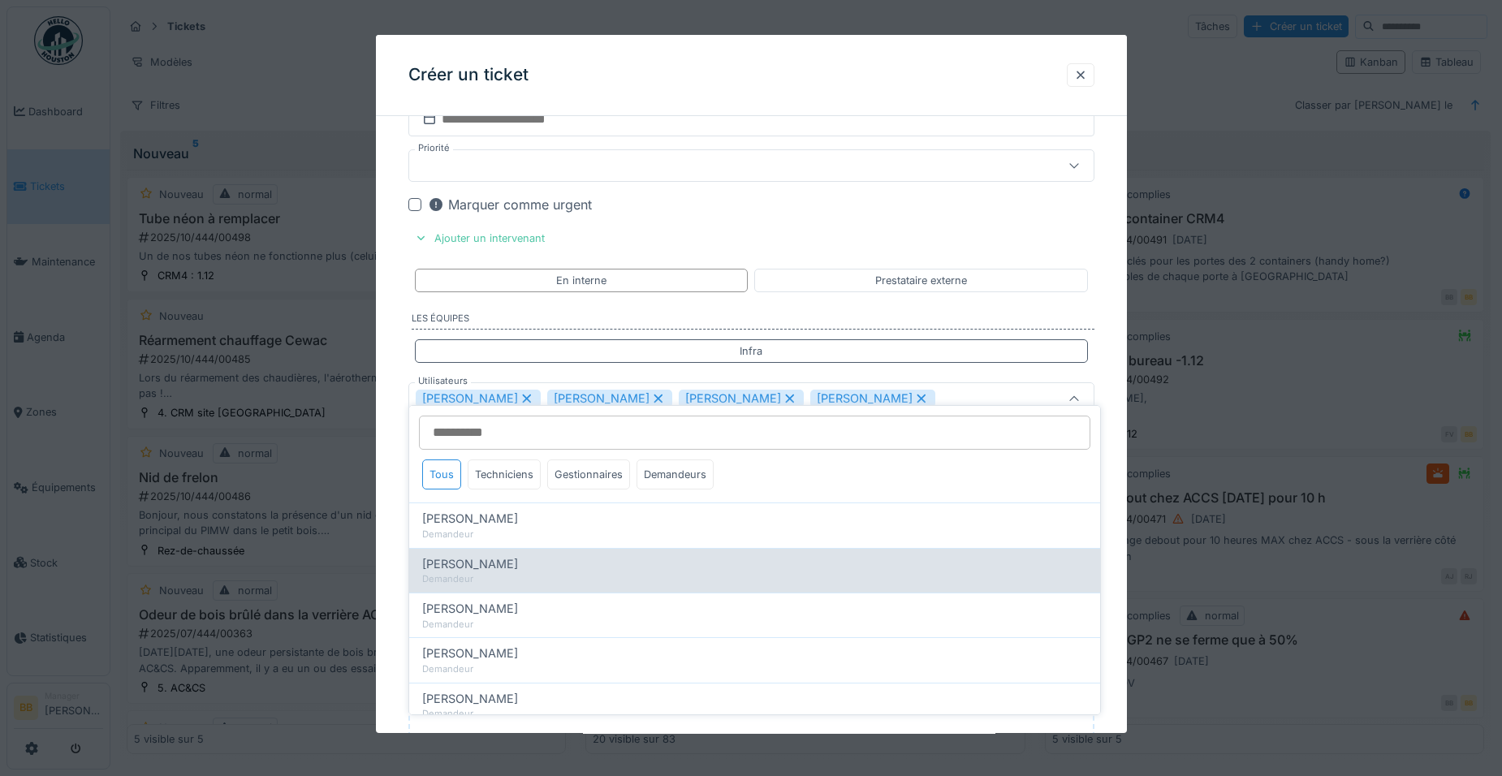
scroll to position [3324, 0]
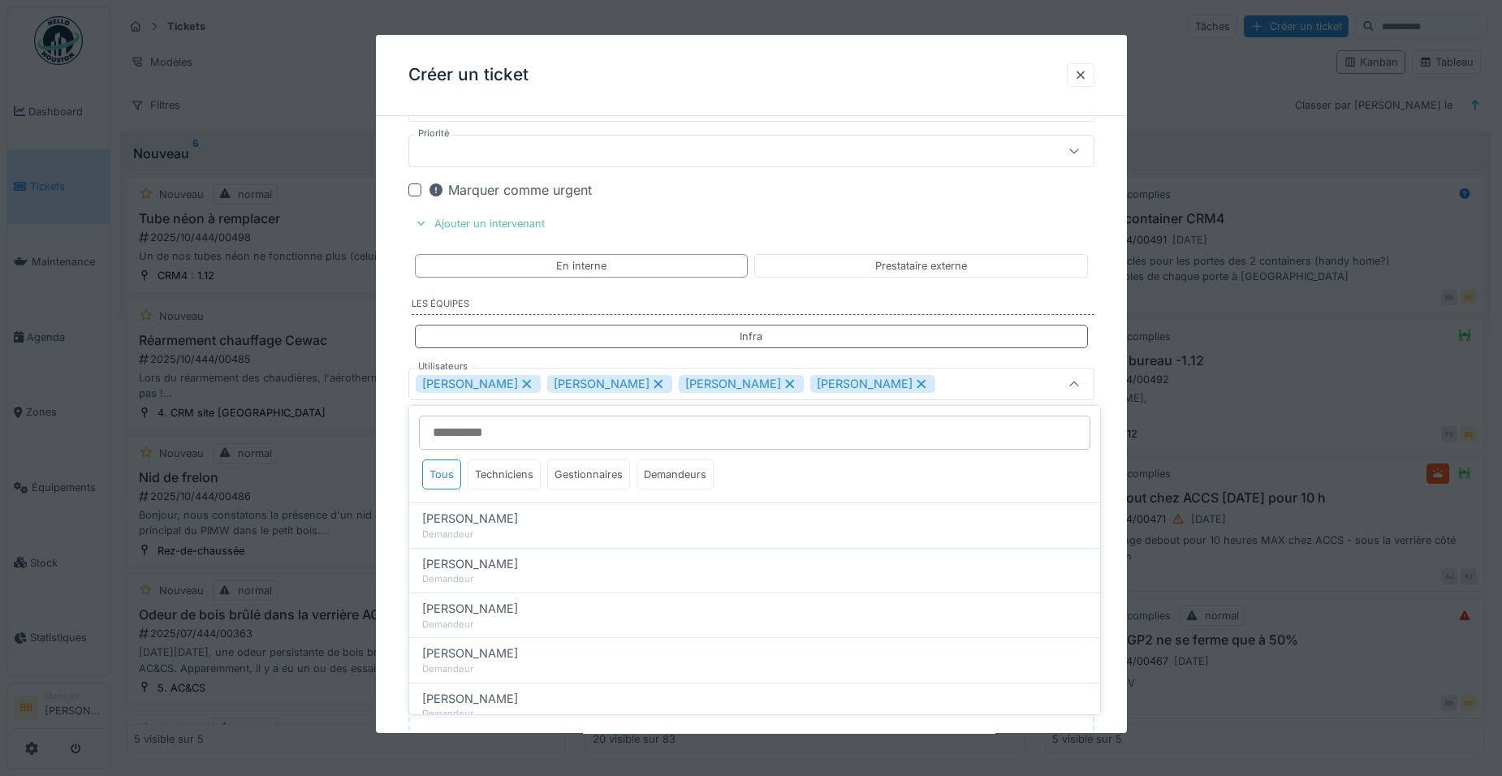
click at [520, 386] on icon at bounding box center [527, 383] width 15 height 11
click at [508, 386] on div "Philippe Bodson" at bounding box center [478, 384] width 125 height 18
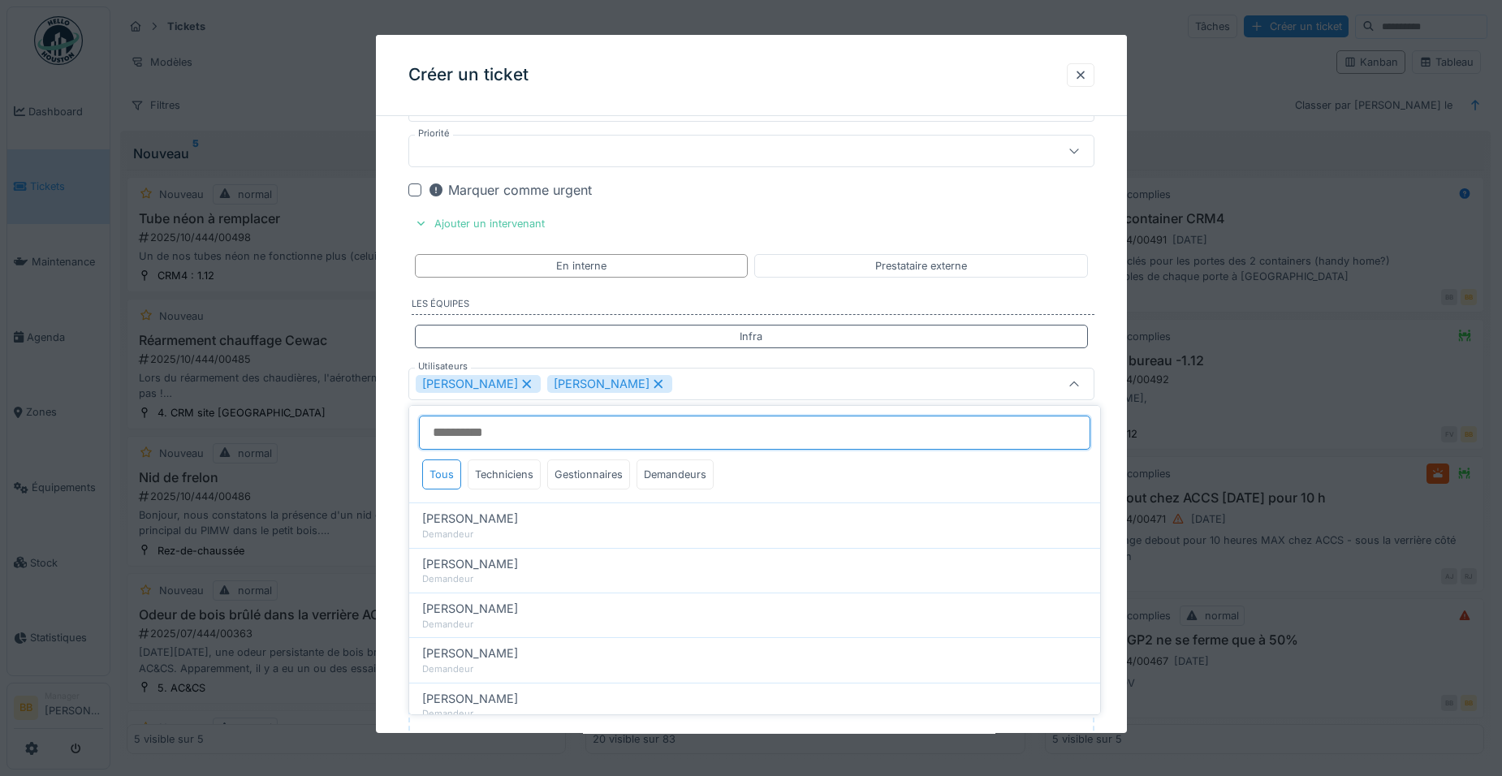
type input "*****"
click at [522, 386] on icon at bounding box center [526, 384] width 9 height 9
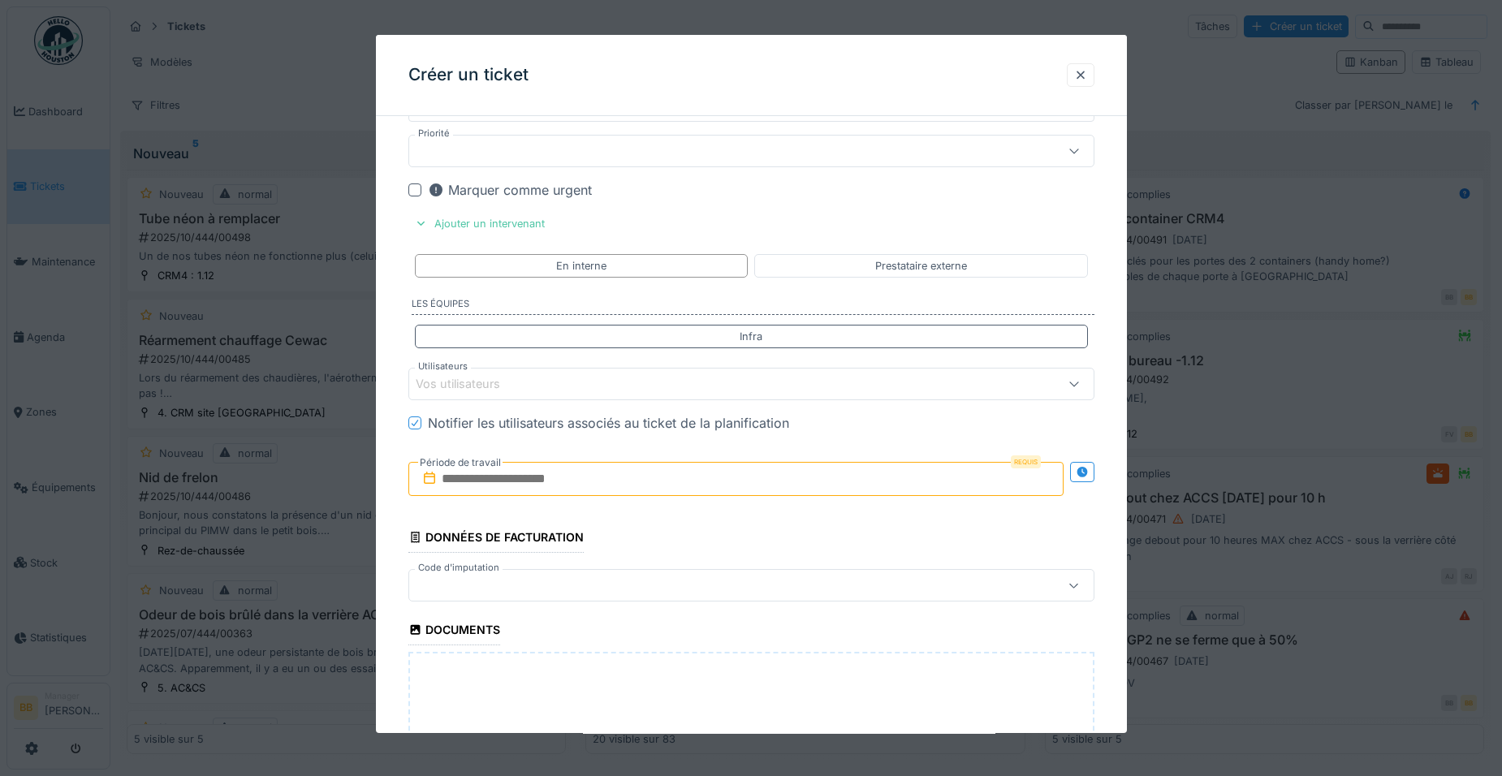
click at [508, 382] on div "Vos utilisateurs" at bounding box center [469, 384] width 107 height 18
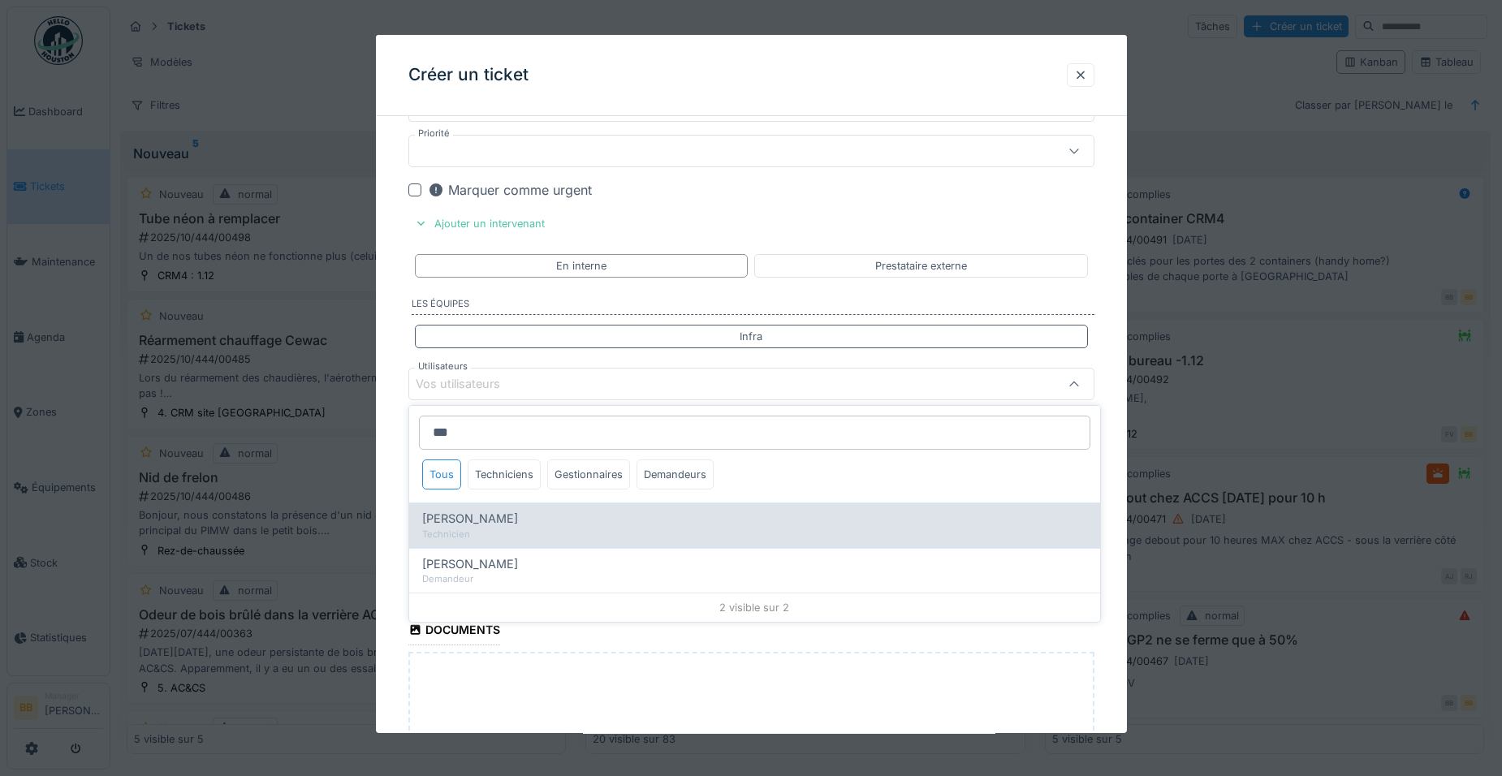
type input "***"
click at [511, 523] on span "Leonardo Alaimo" at bounding box center [470, 519] width 96 height 18
type input "*****"
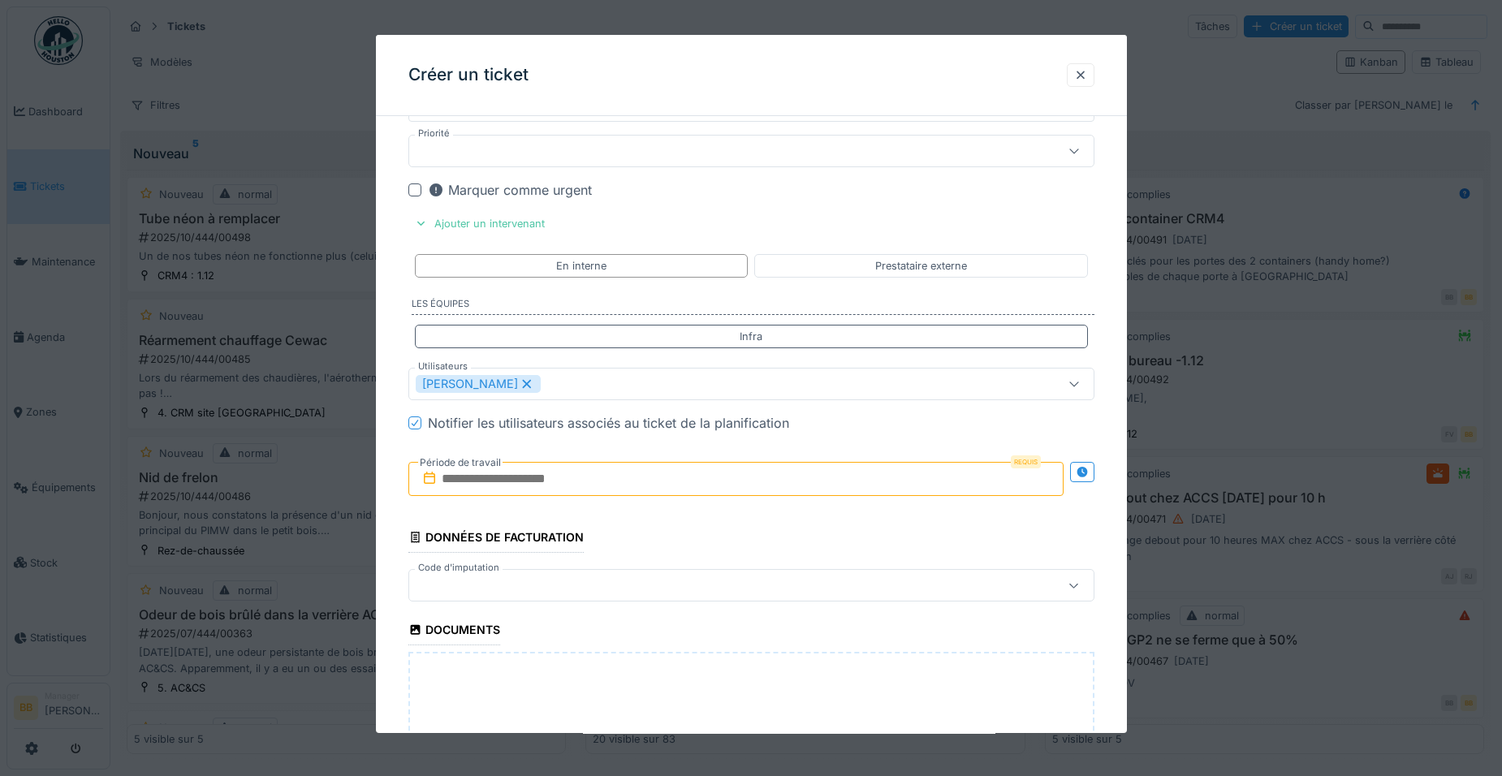
click at [816, 479] on input "text" at bounding box center [735, 479] width 655 height 34
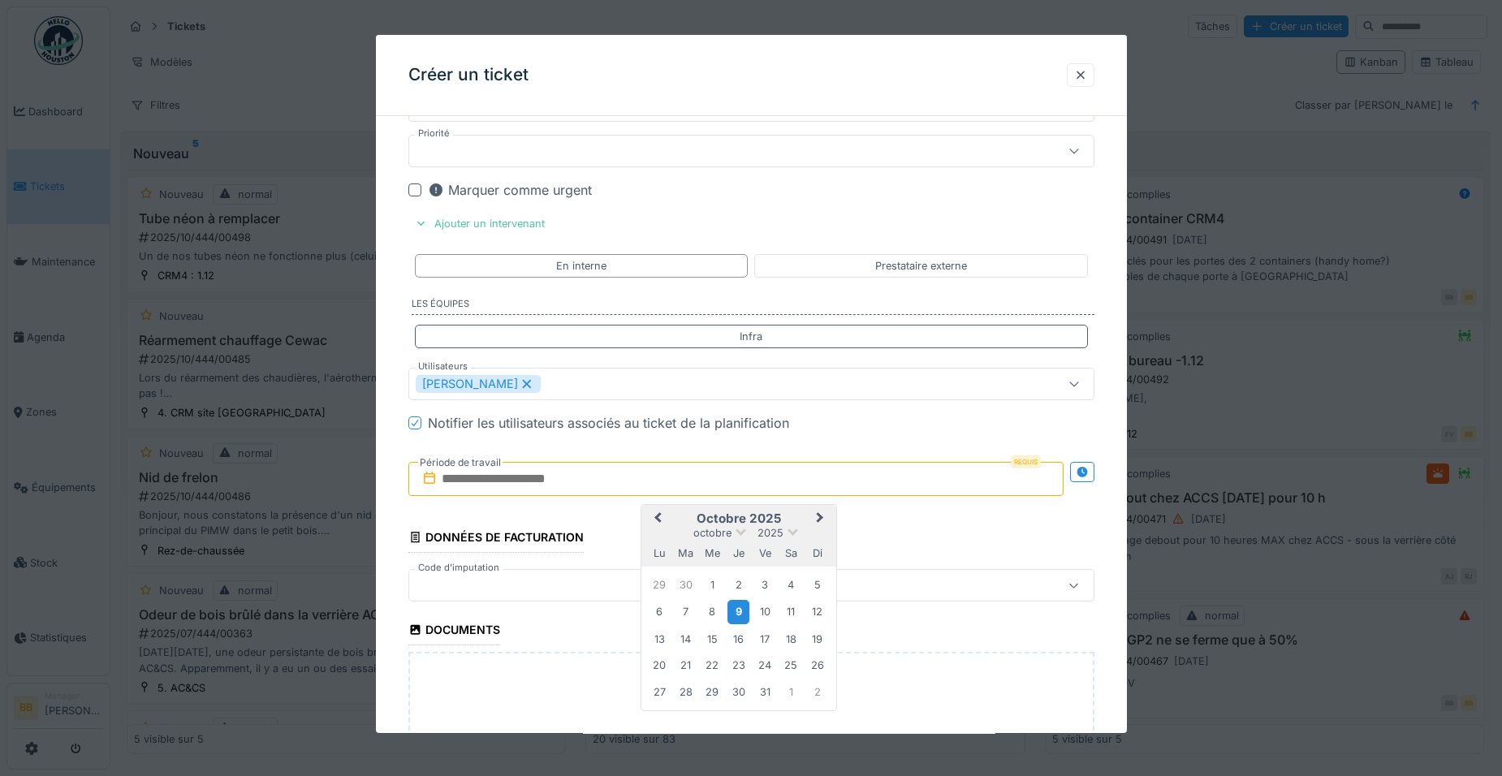
click at [743, 604] on div "9" at bounding box center [739, 612] width 22 height 24
click at [738, 636] on div "16" at bounding box center [739, 639] width 22 height 22
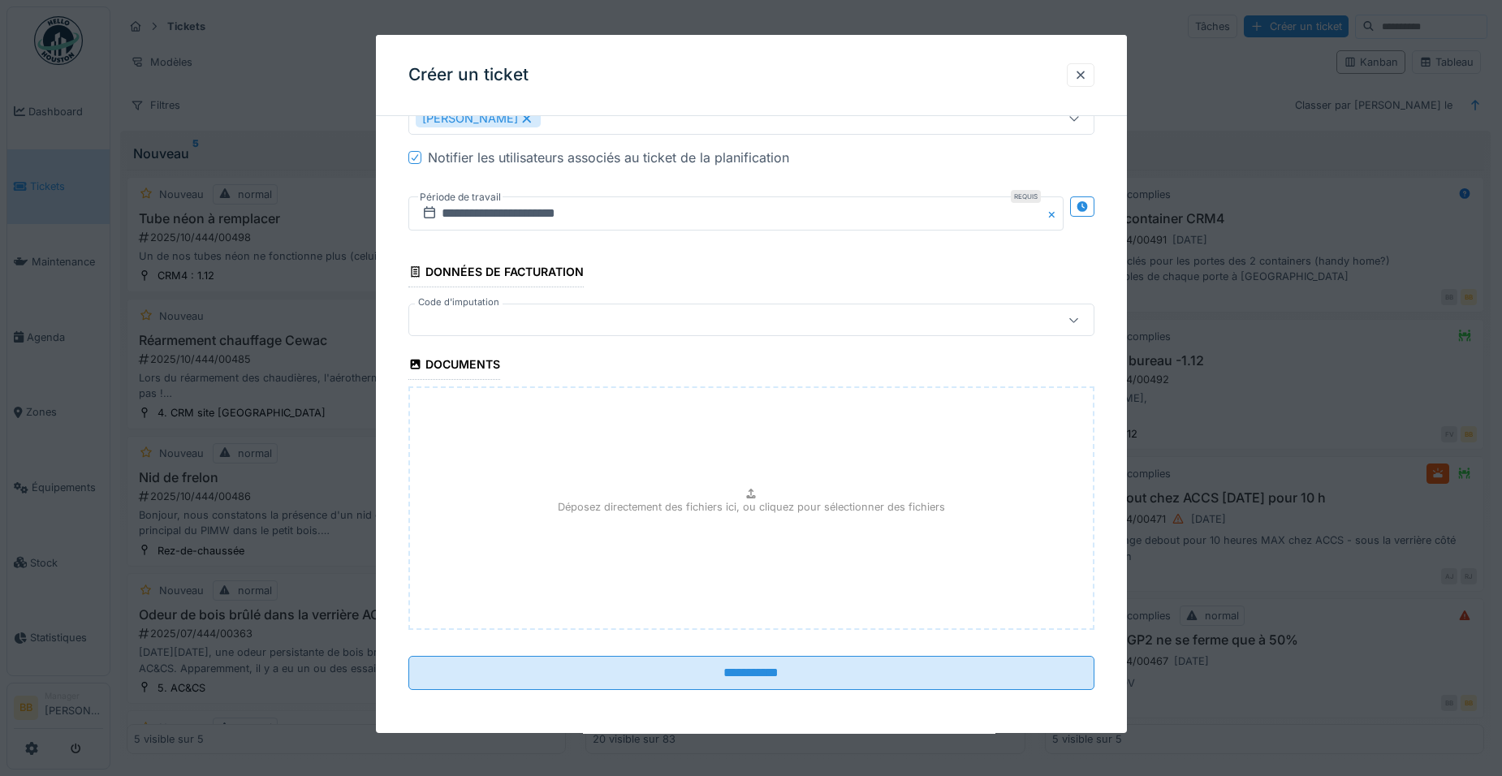
scroll to position [3592, 0]
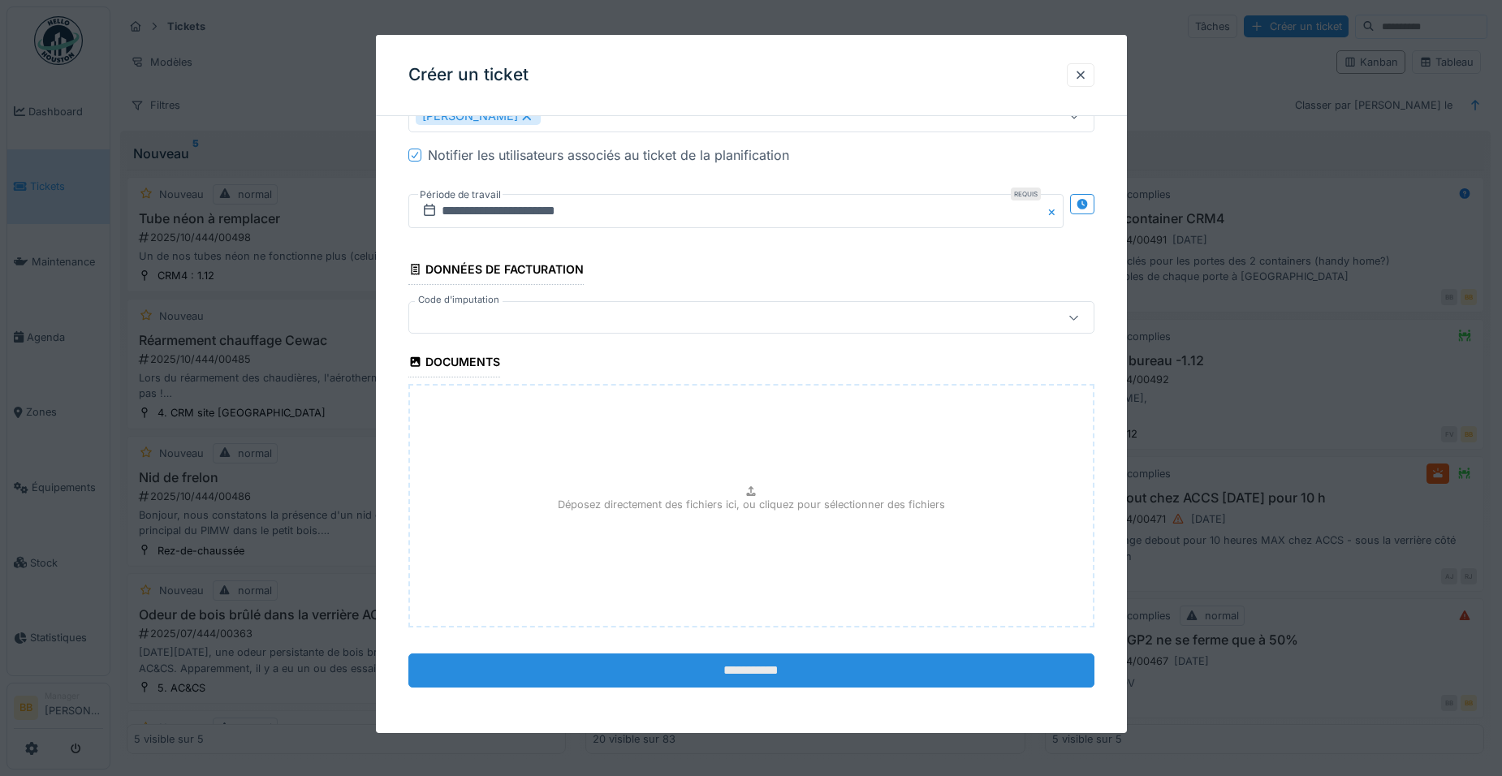
click at [736, 672] on input "**********" at bounding box center [751, 671] width 686 height 34
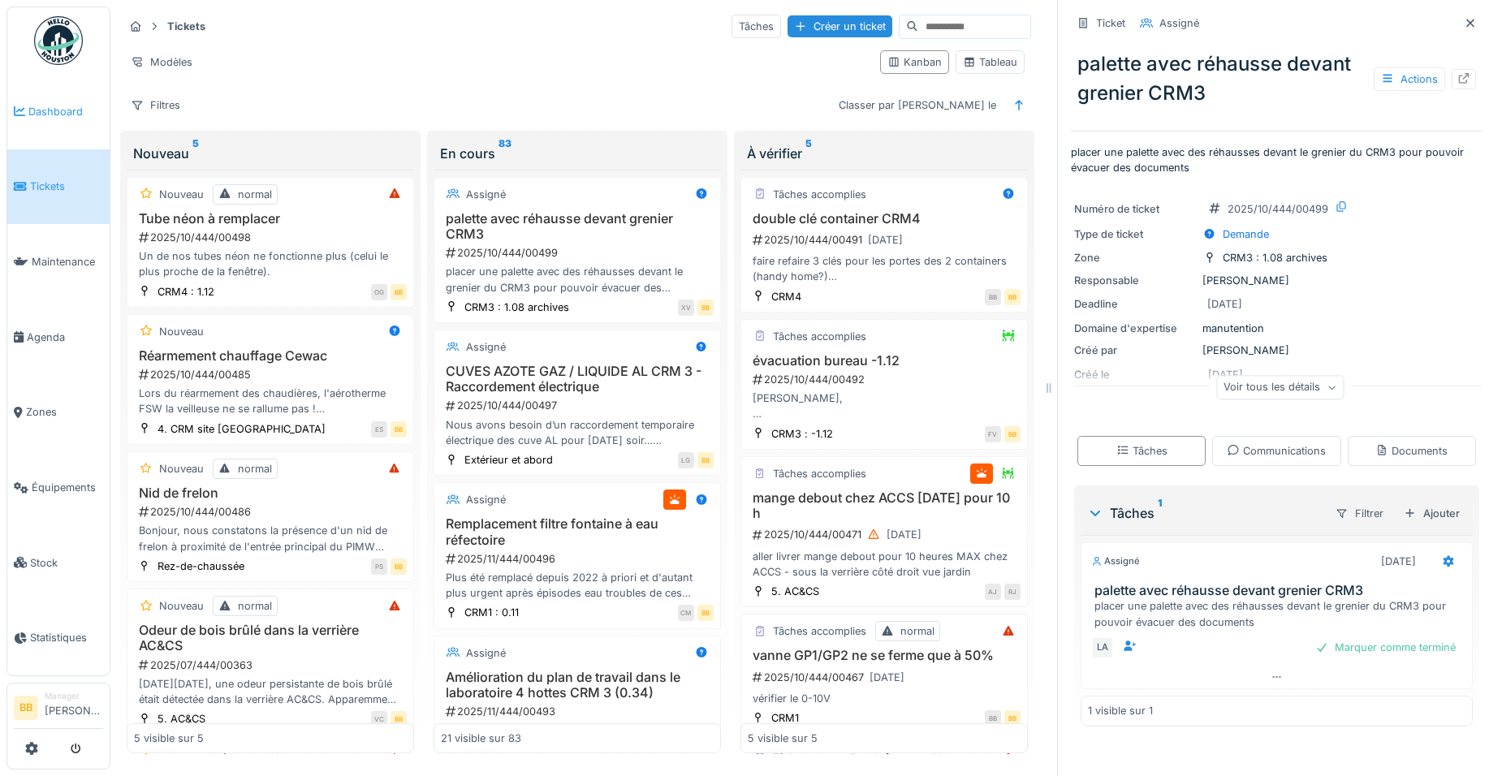
click at [87, 110] on span "Dashboard" at bounding box center [65, 111] width 75 height 15
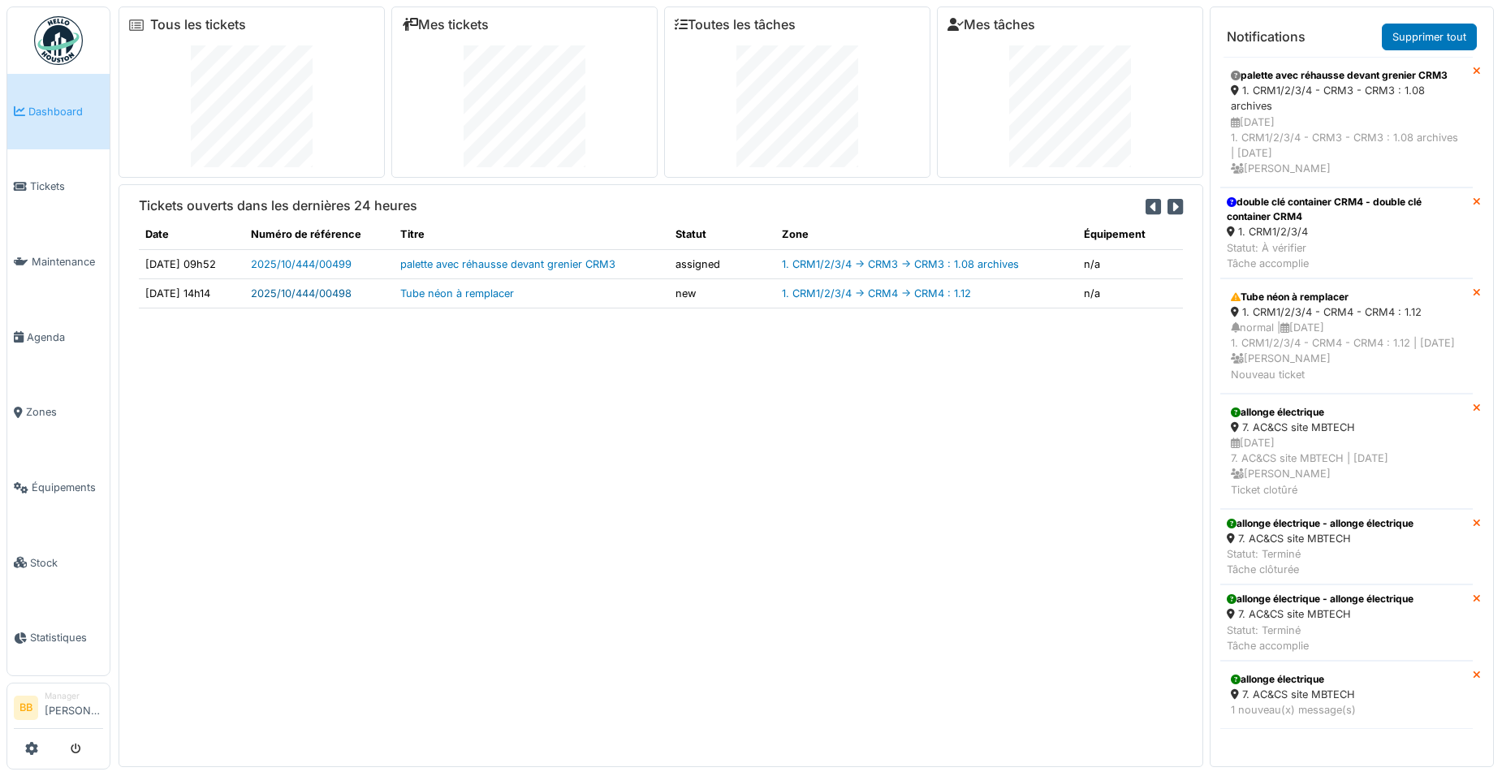
click at [343, 296] on link "2025/10/444/00498" at bounding box center [301, 293] width 101 height 12
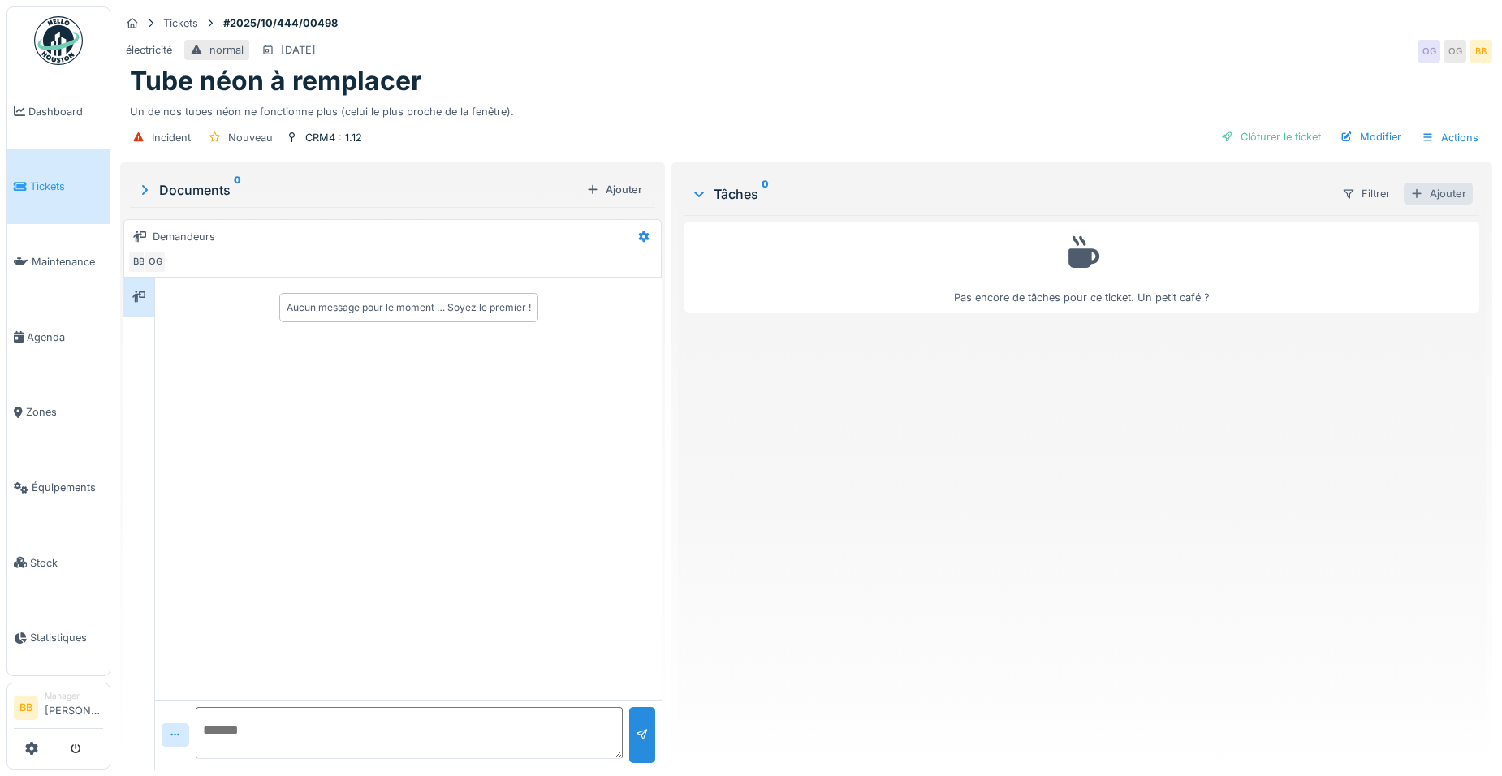
click at [1455, 201] on div "Ajouter" at bounding box center [1438, 194] width 69 height 22
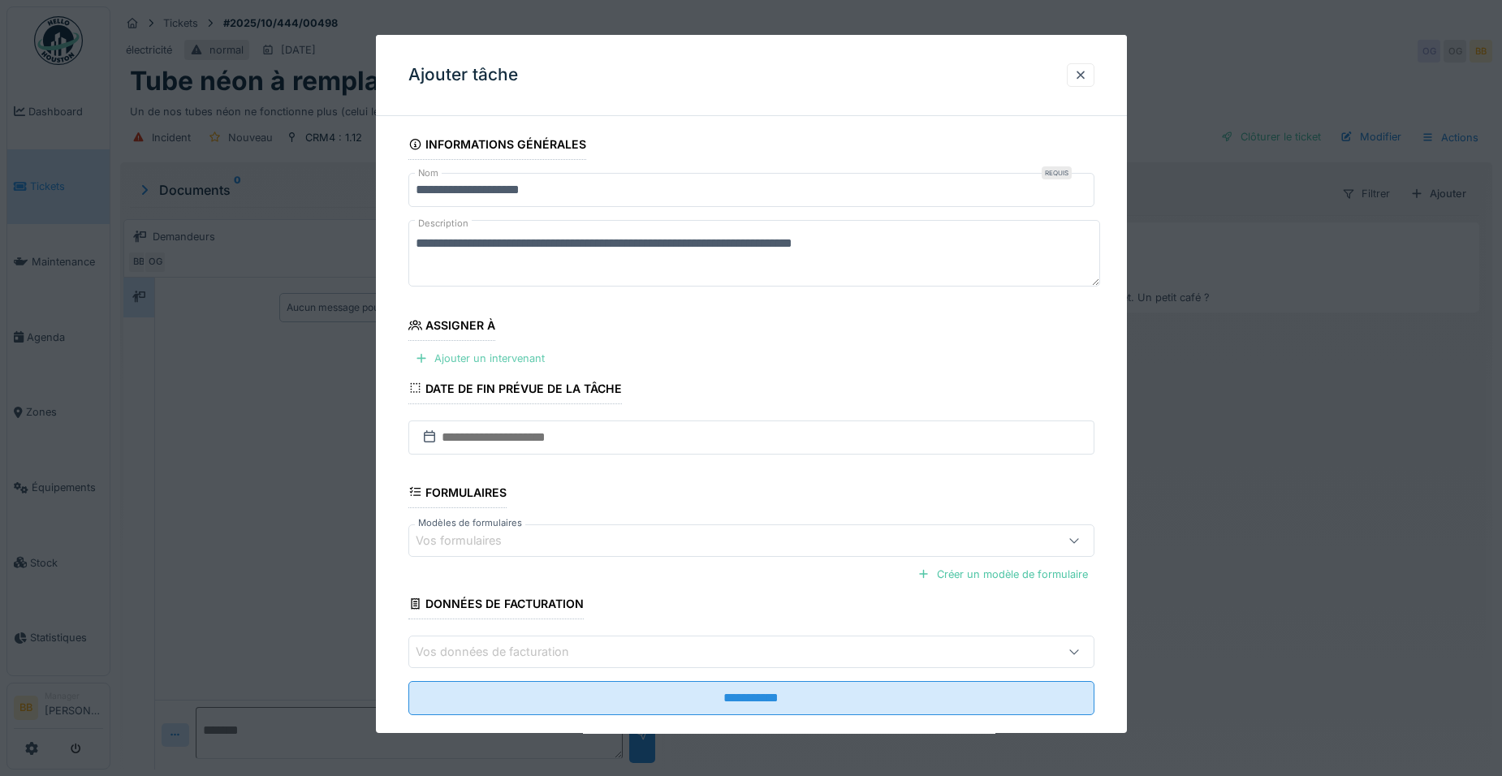
click at [465, 364] on div "Ajouter un intervenant" at bounding box center [479, 359] width 143 height 22
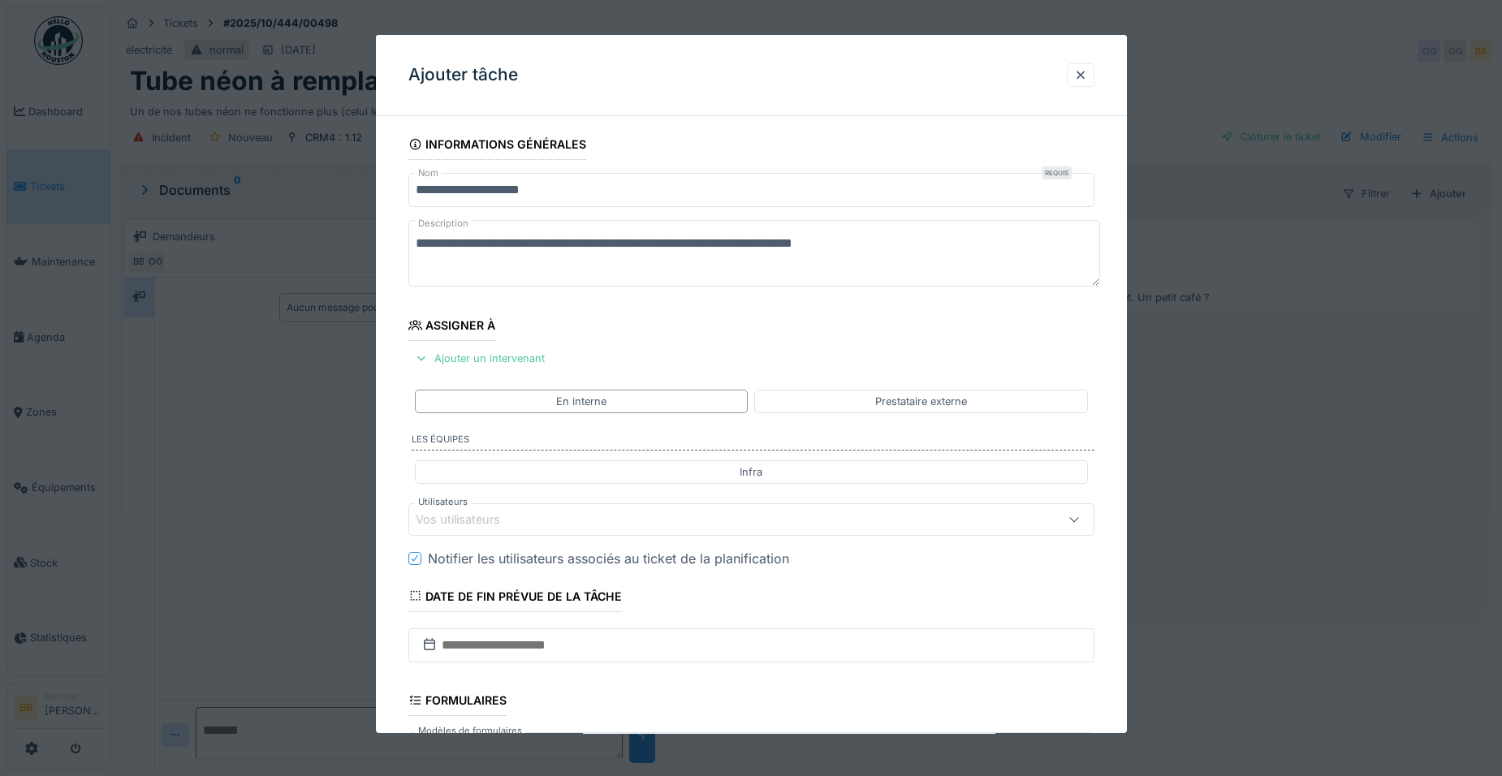
click at [476, 527] on div "Vos utilisateurs" at bounding box center [469, 520] width 107 height 18
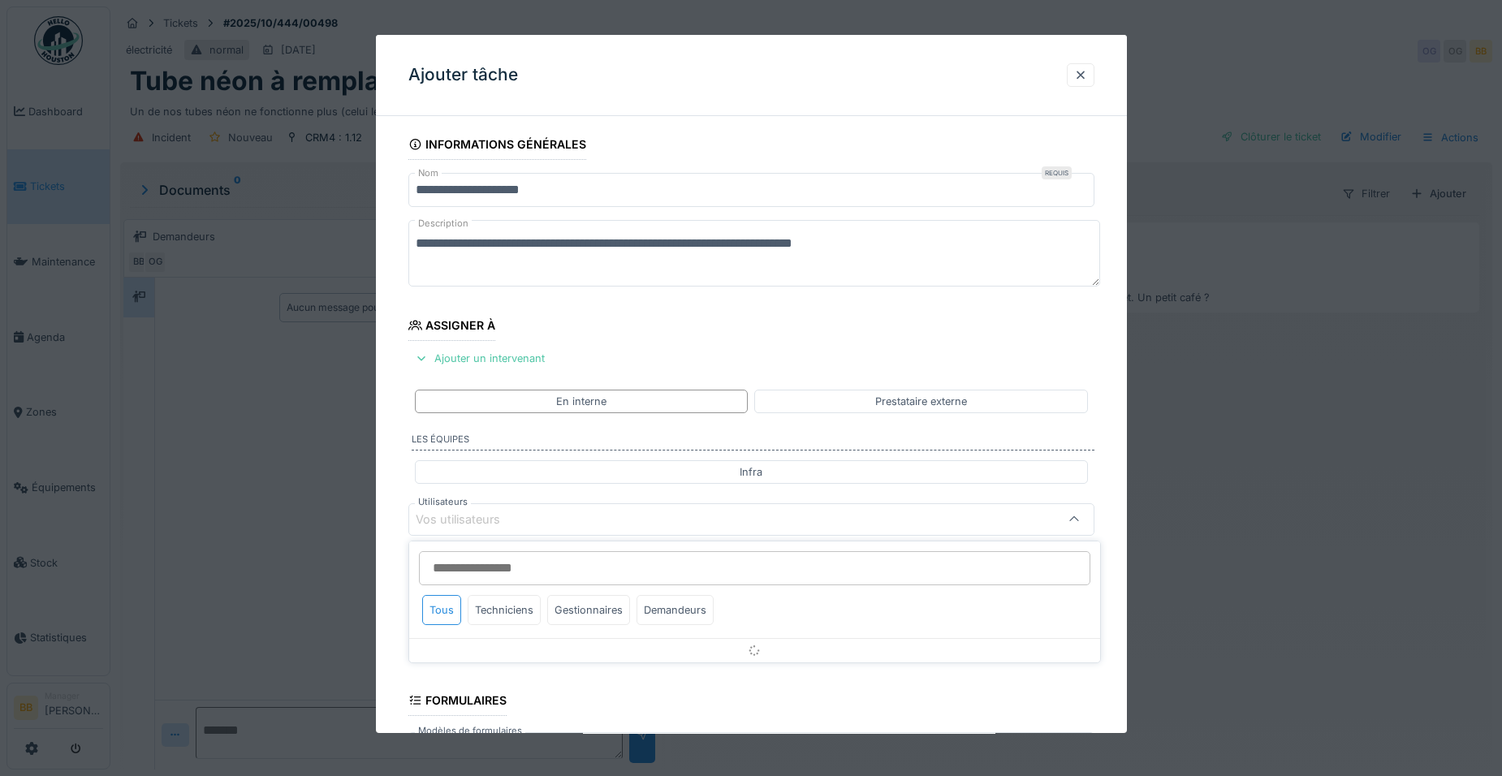
scroll to position [136, 0]
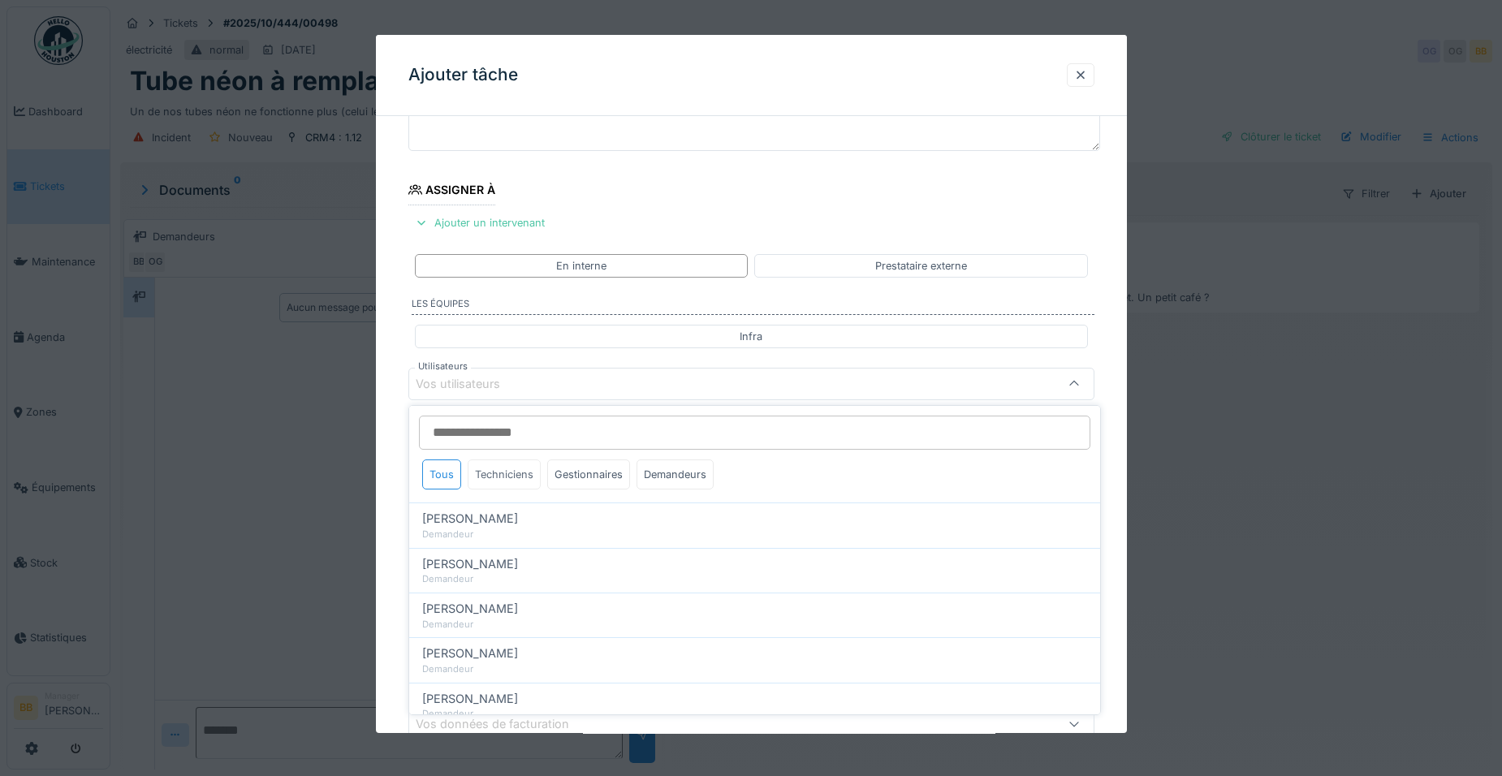
click at [493, 479] on div "Techniciens" at bounding box center [504, 475] width 73 height 30
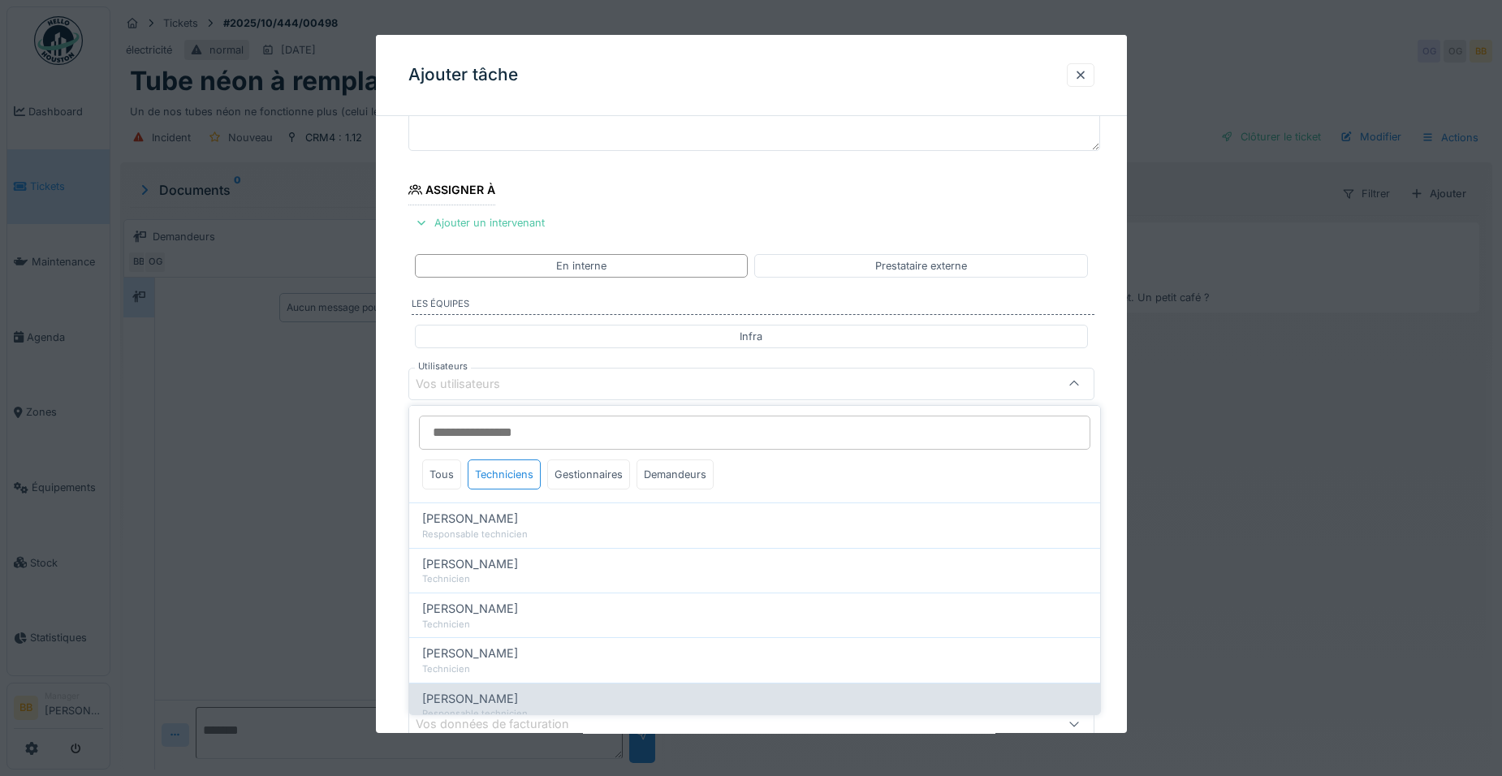
click at [484, 691] on span "Ronan Jurcaba" at bounding box center [470, 699] width 96 height 18
type input "*****"
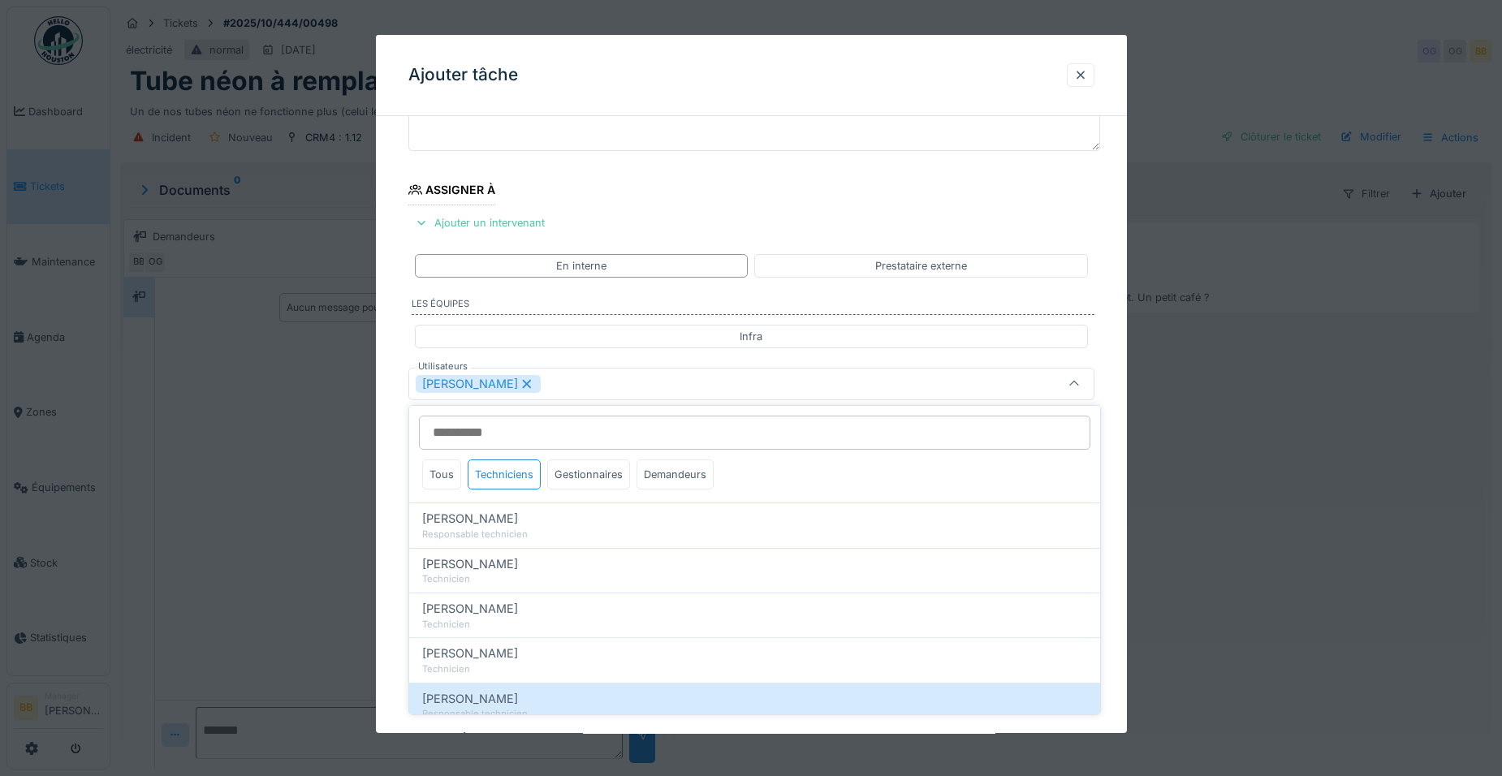
click at [818, 395] on div "Ronan Jurcaba" at bounding box center [751, 384] width 686 height 32
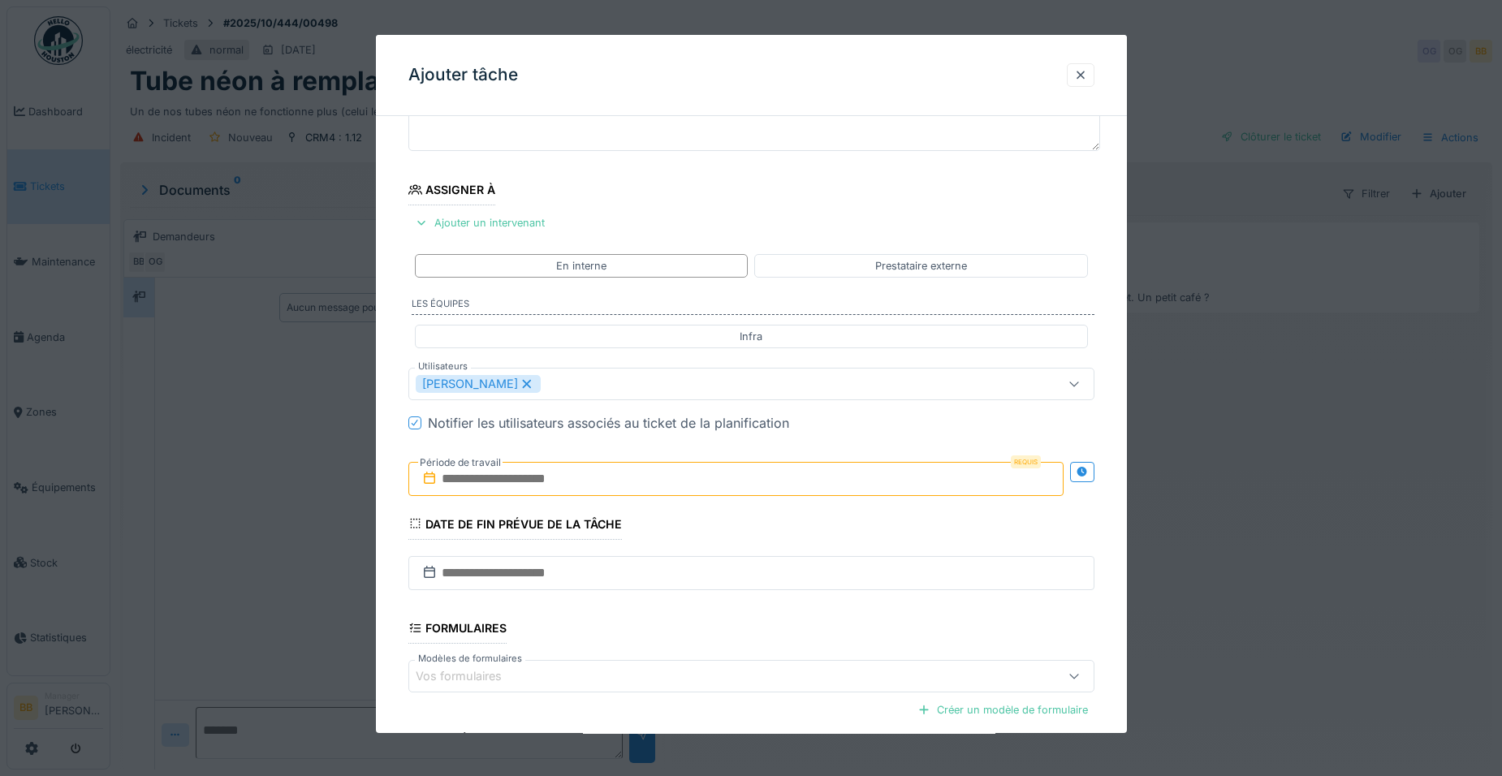
click at [738, 482] on input "text" at bounding box center [735, 479] width 655 height 34
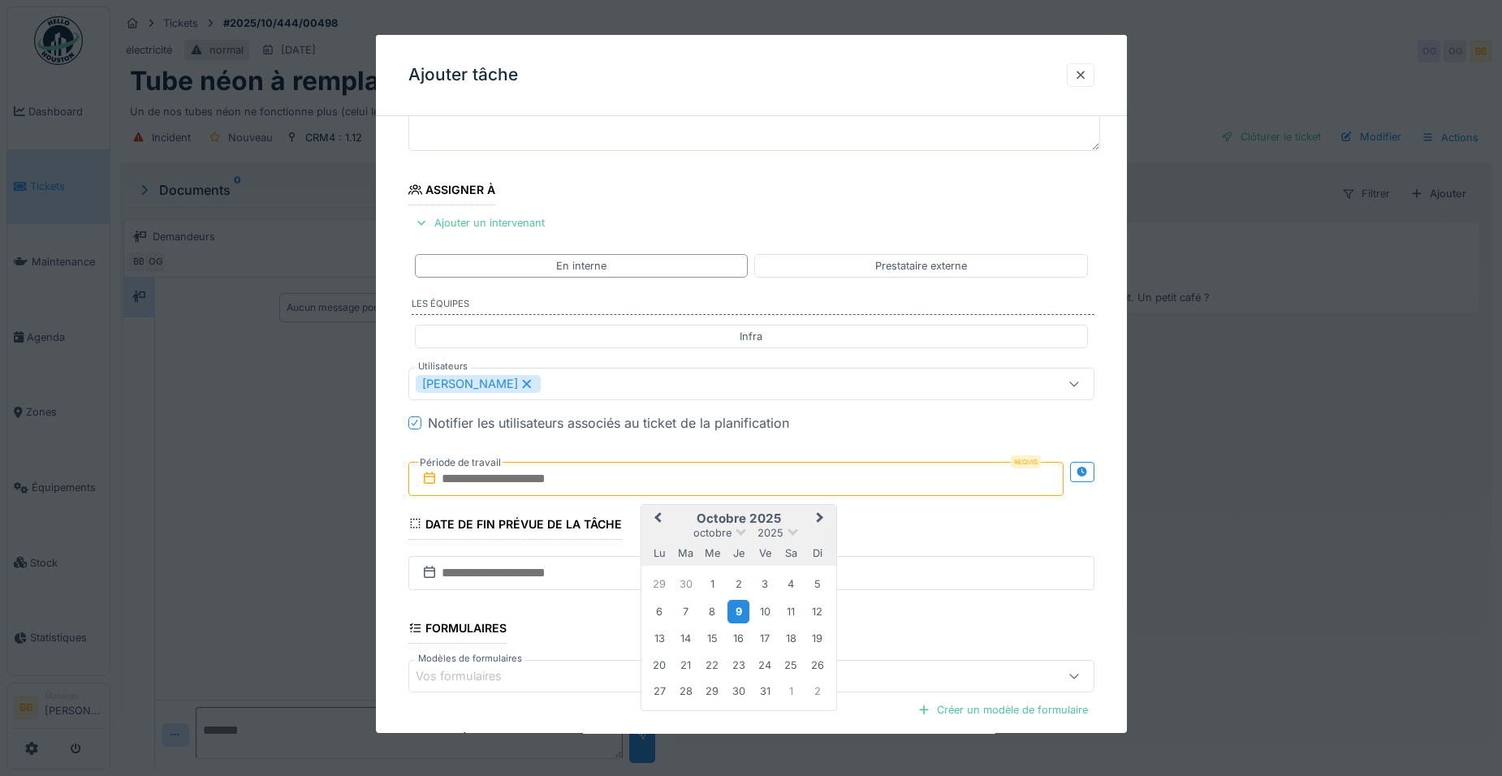
click at [736, 609] on div "9" at bounding box center [739, 612] width 22 height 24
click at [742, 669] on div "23" at bounding box center [739, 665] width 22 height 22
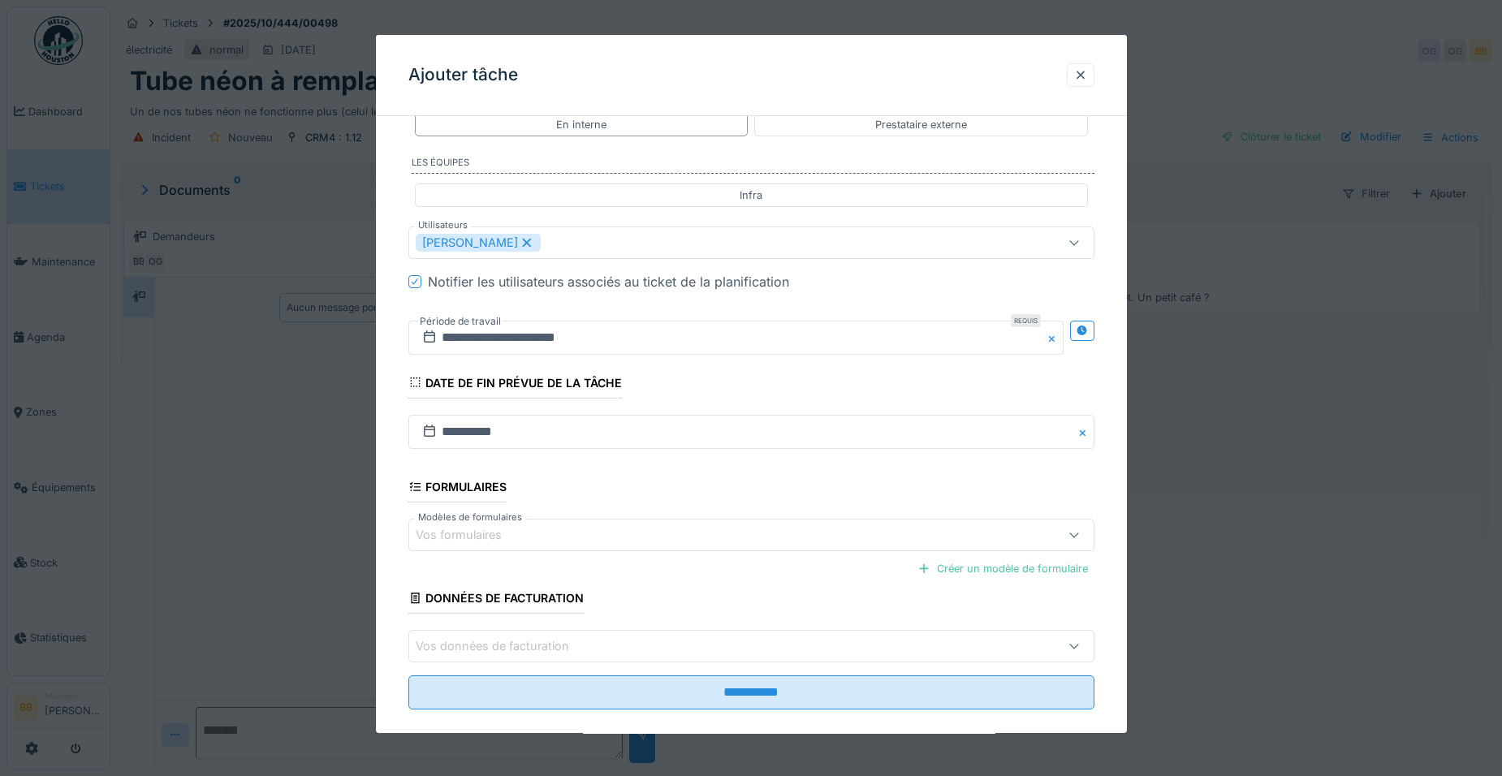
scroll to position [298, 0]
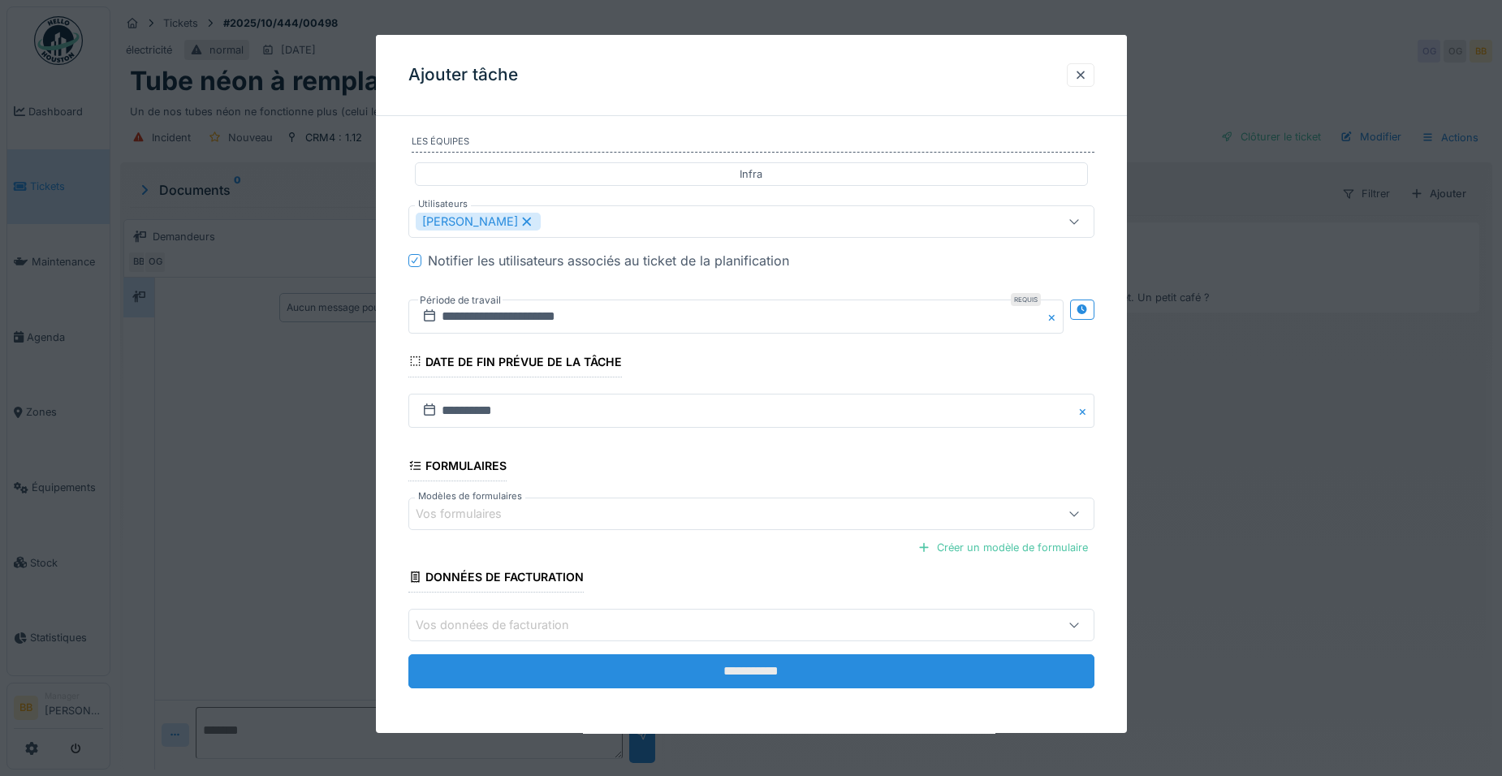
click at [726, 669] on input "**********" at bounding box center [751, 671] width 686 height 34
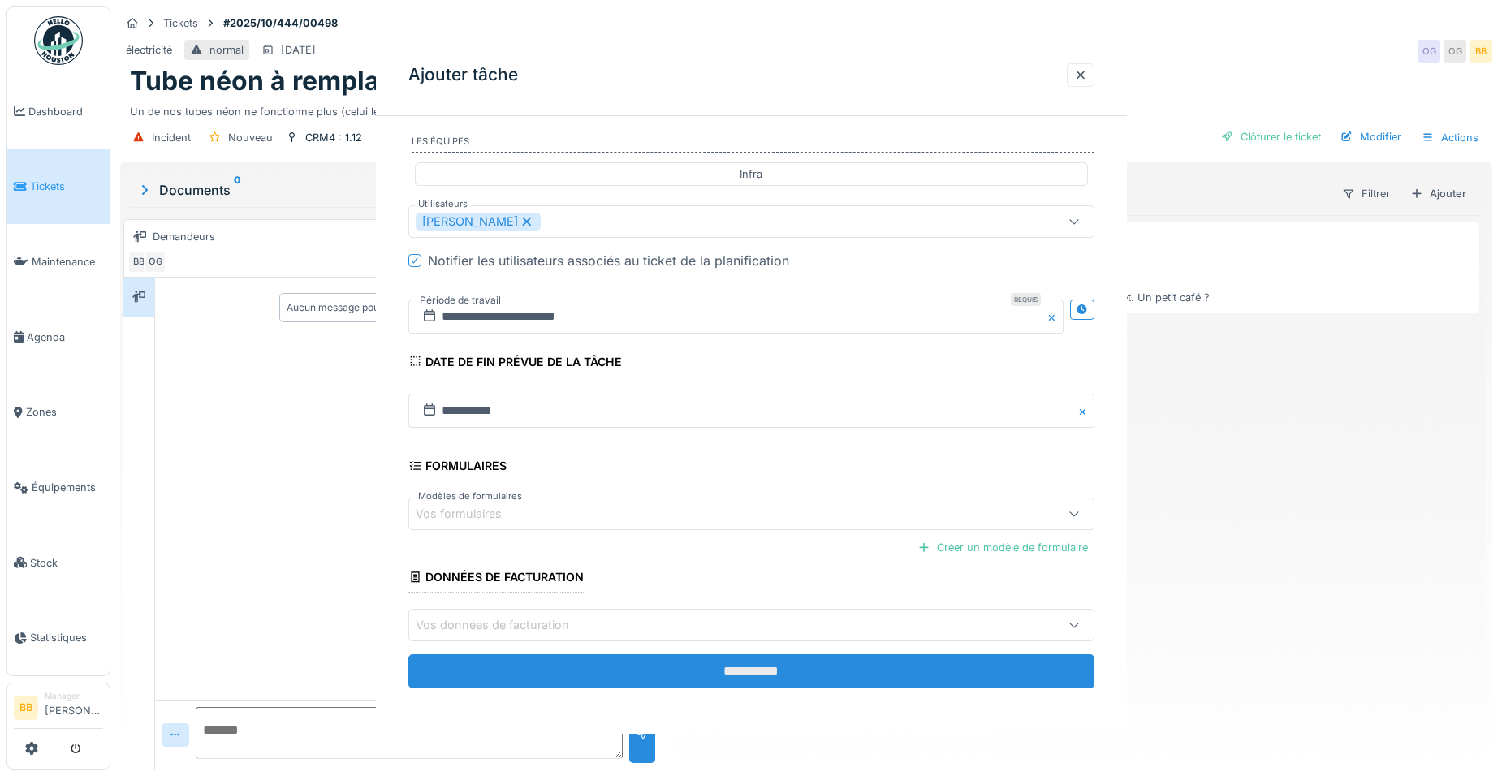
scroll to position [0, 0]
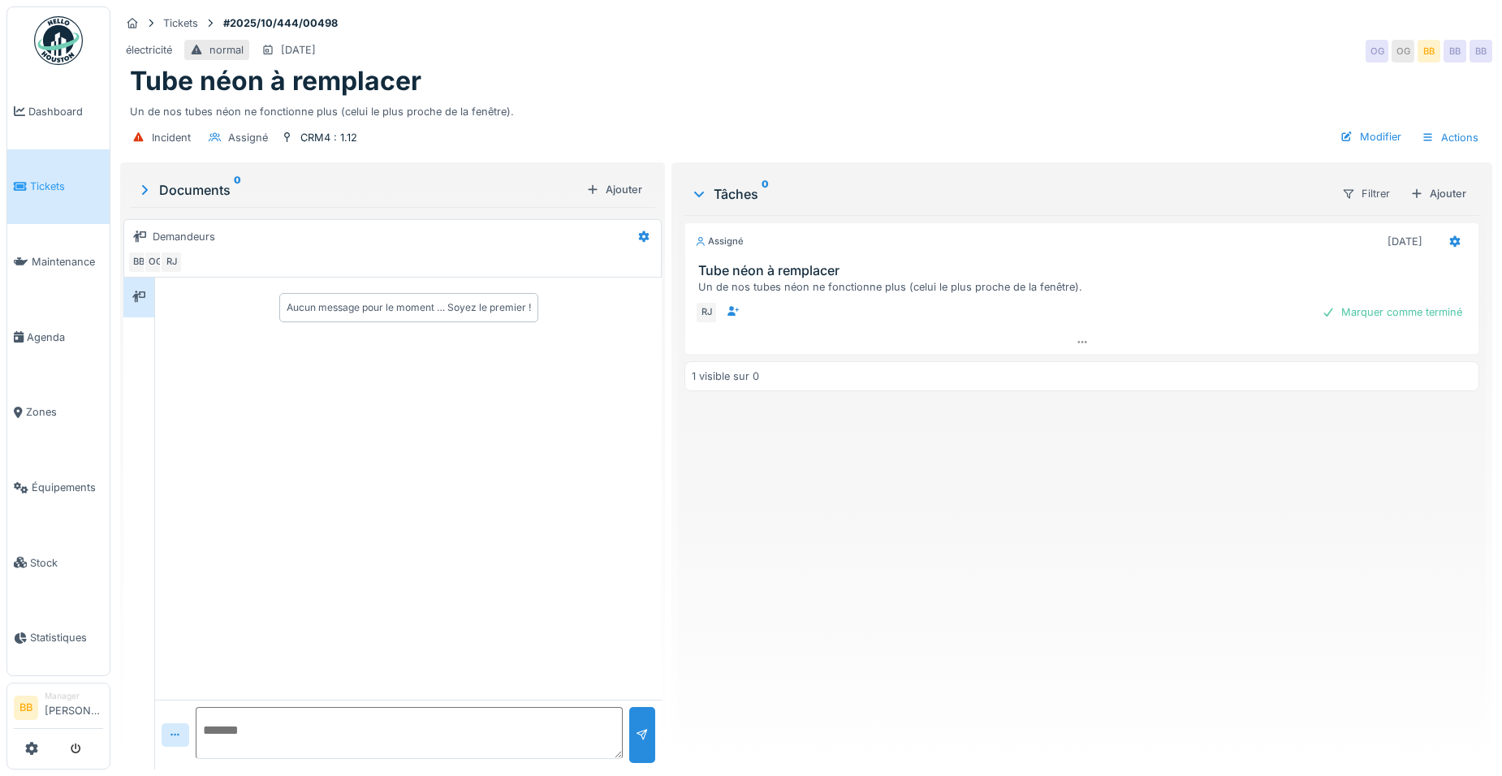
click at [1319, 131] on div "Incident Assigné CRM4 : 1.12 Modifier Actions" at bounding box center [806, 137] width 1372 height 37
click at [1345, 135] on div "Modifier" at bounding box center [1371, 137] width 74 height 22
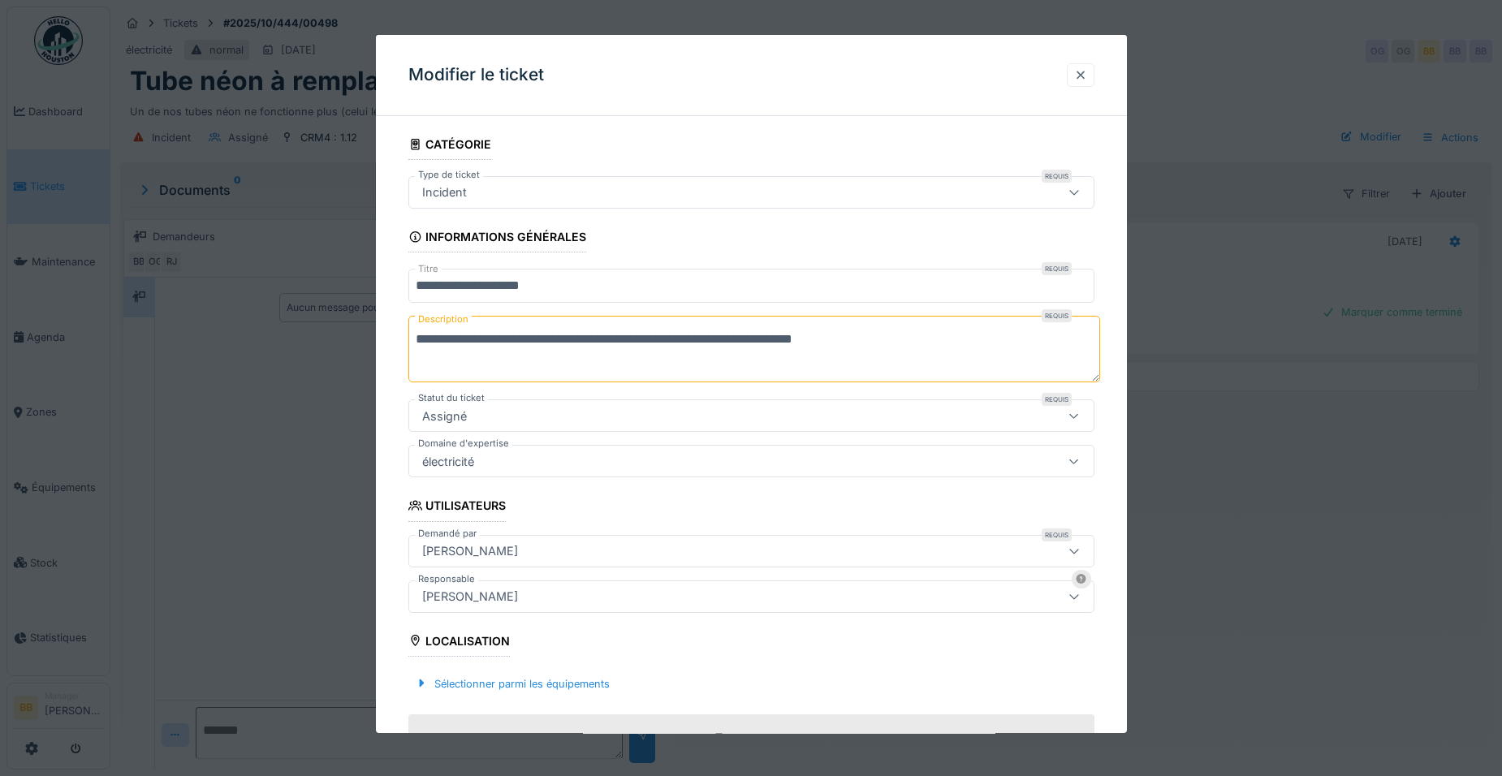
click at [1082, 68] on div at bounding box center [1080, 74] width 13 height 15
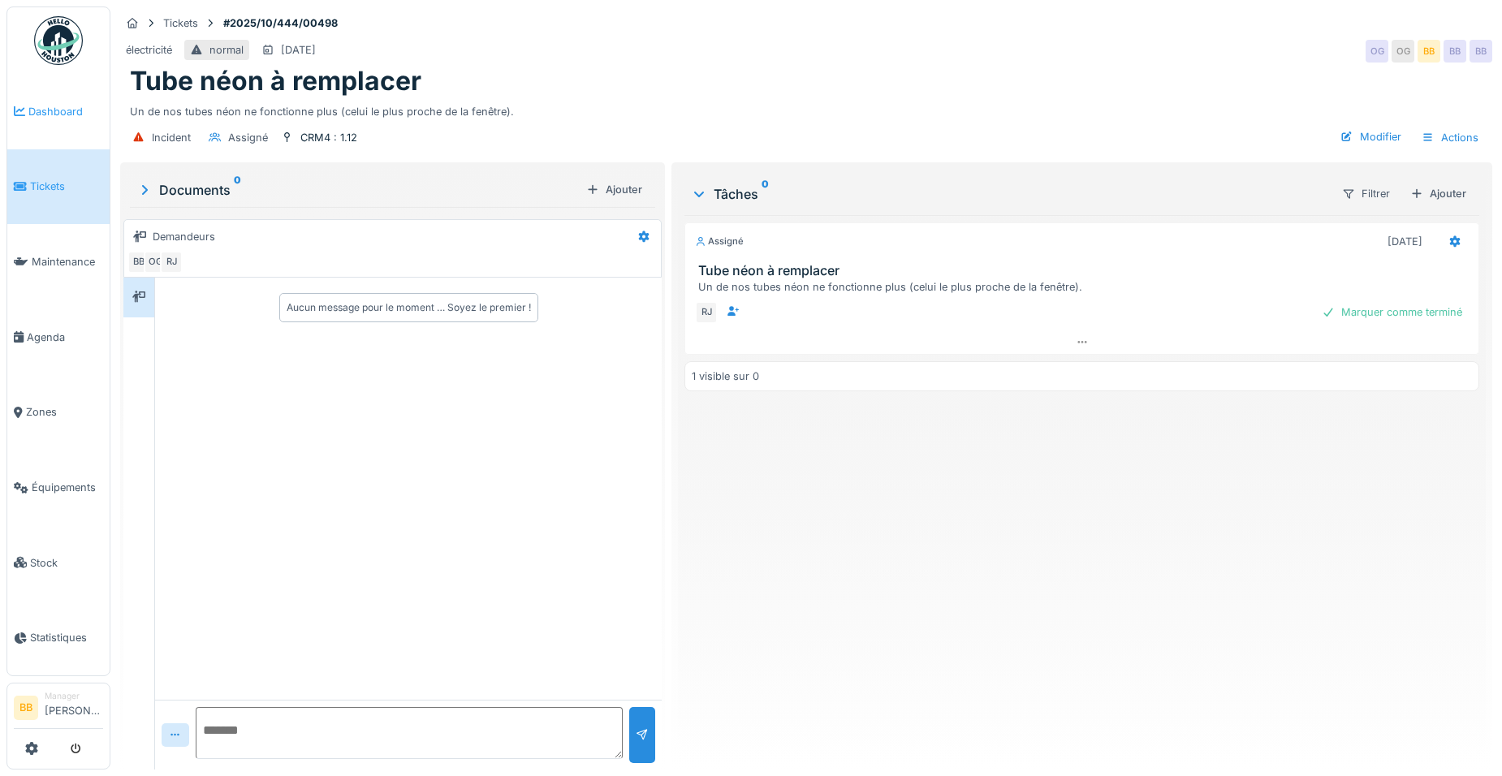
click at [88, 99] on link "Dashboard" at bounding box center [58, 112] width 102 height 76
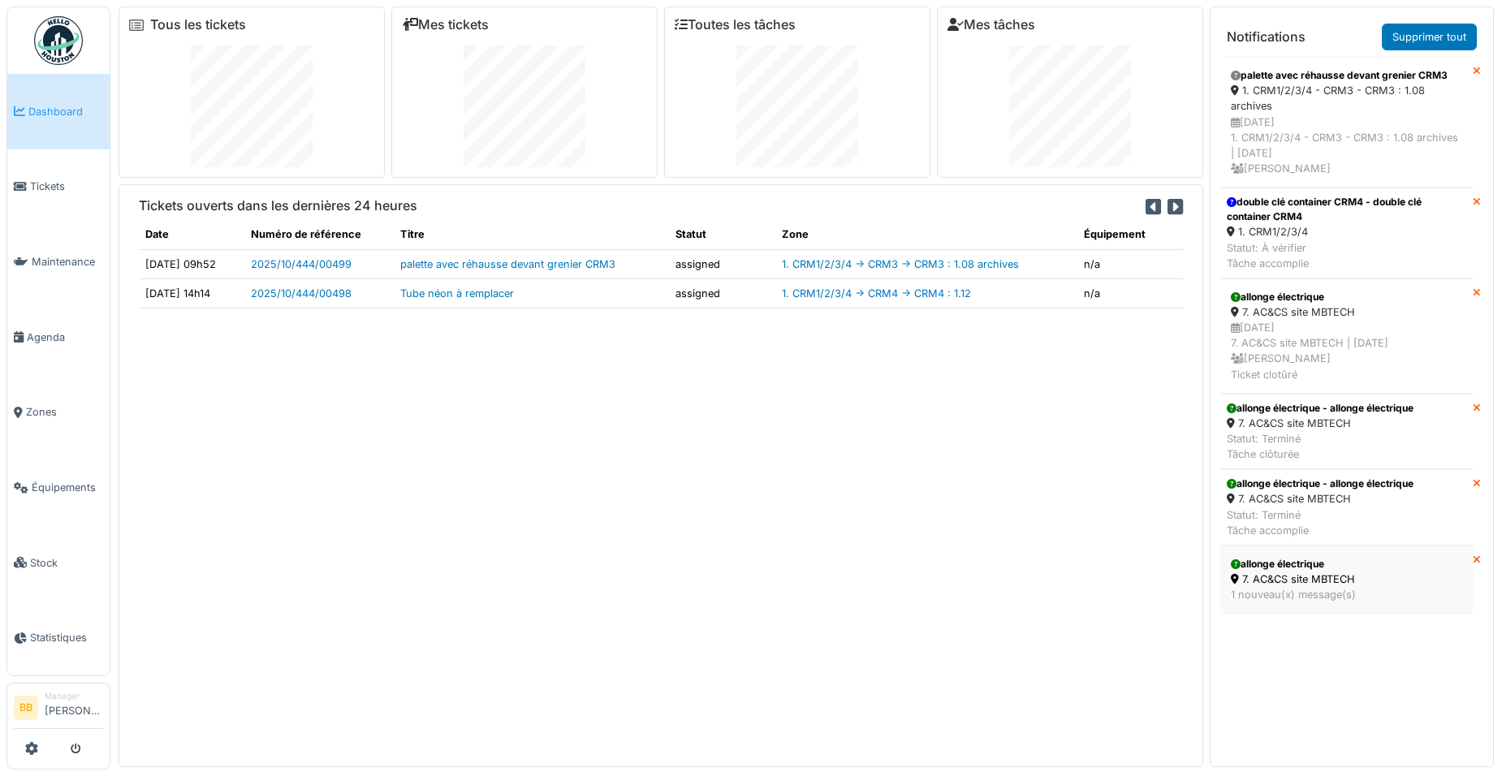
click at [1288, 563] on div "allonge électrique" at bounding box center [1346, 564] width 231 height 15
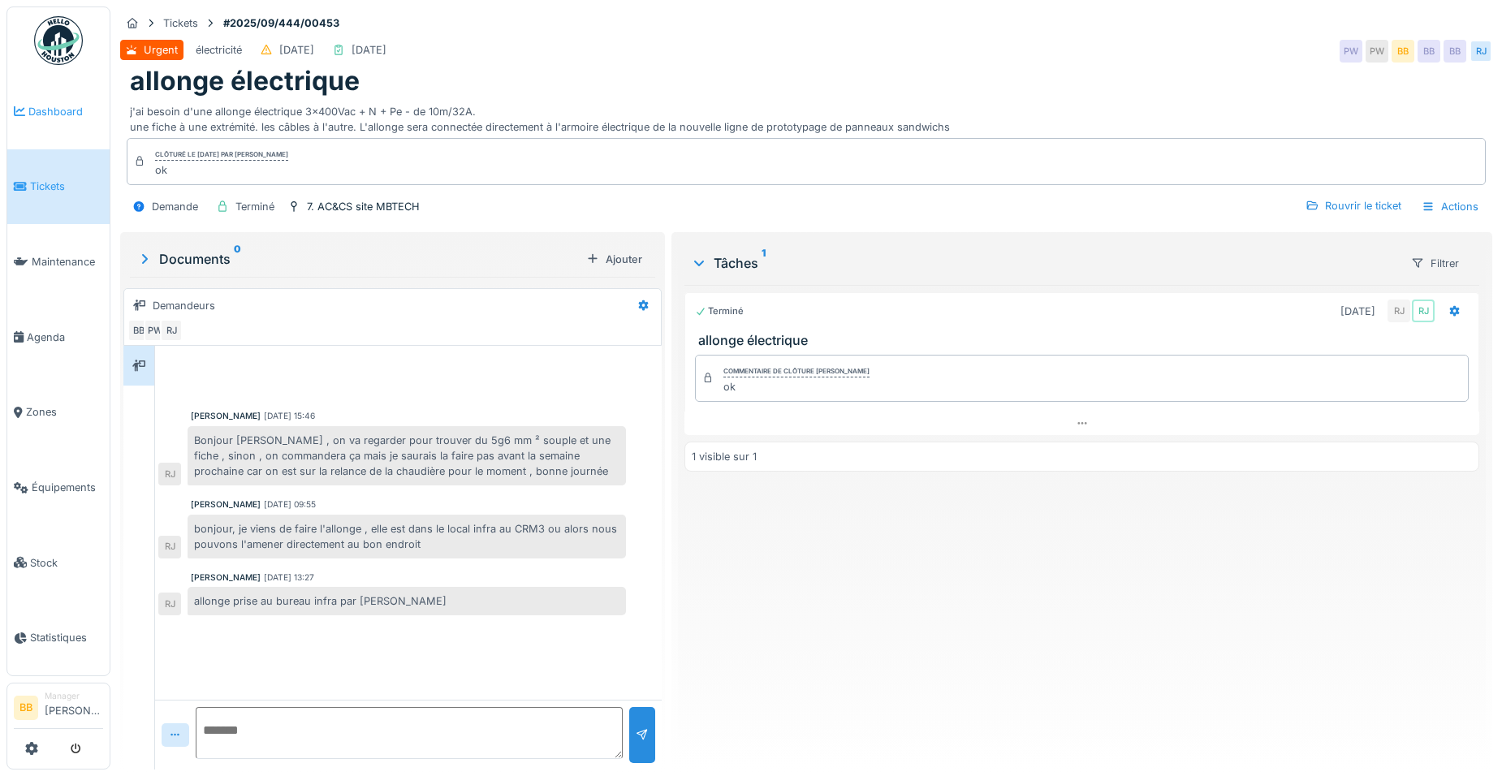
click at [71, 111] on span "Dashboard" at bounding box center [65, 111] width 75 height 15
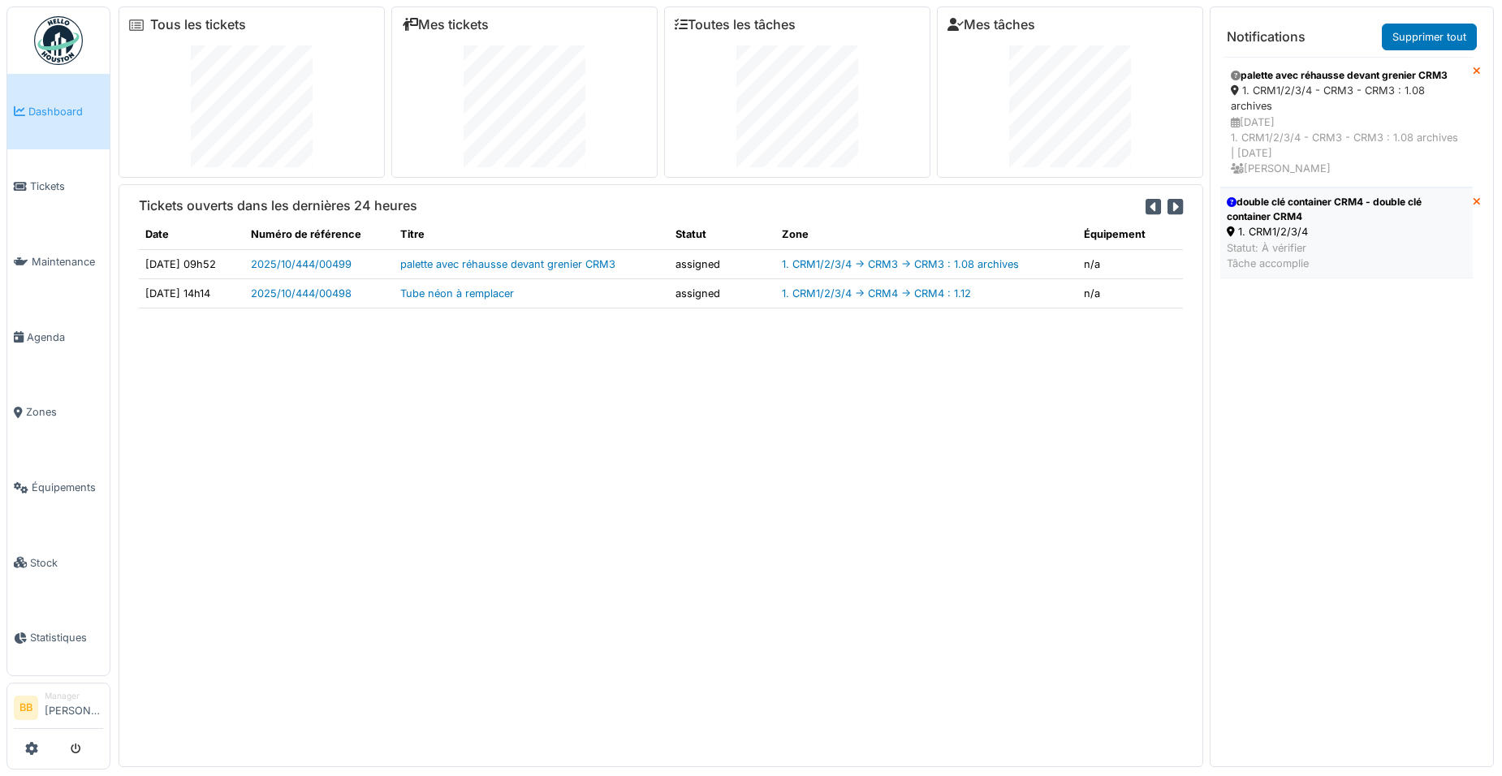
click at [1260, 212] on div "double clé container CRM4 - double clé container CRM4" at bounding box center [1347, 209] width 240 height 29
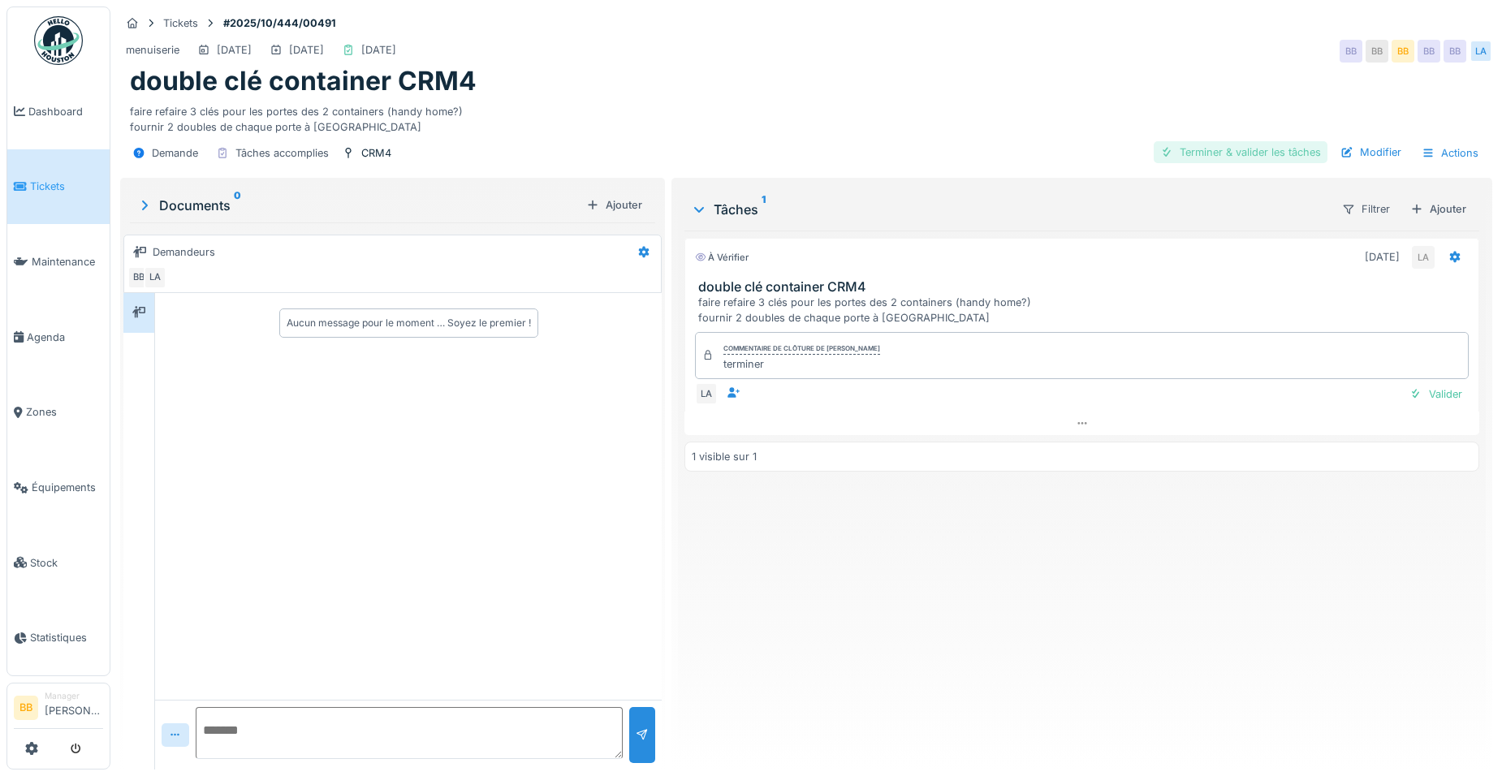
click at [1197, 146] on div "Terminer & valider les tâches" at bounding box center [1241, 152] width 174 height 22
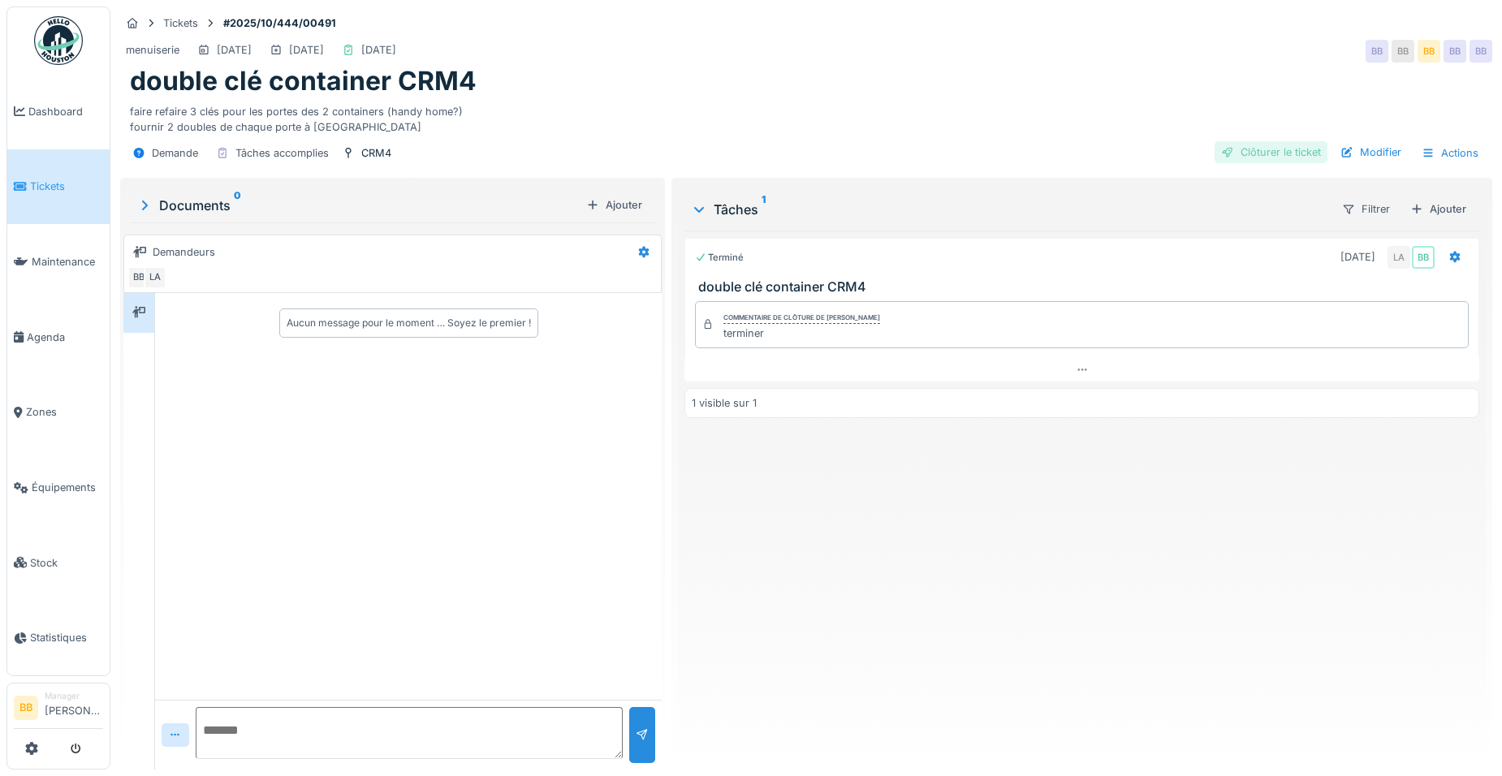
click at [1295, 147] on div "Clôturer le ticket" at bounding box center [1271, 152] width 113 height 22
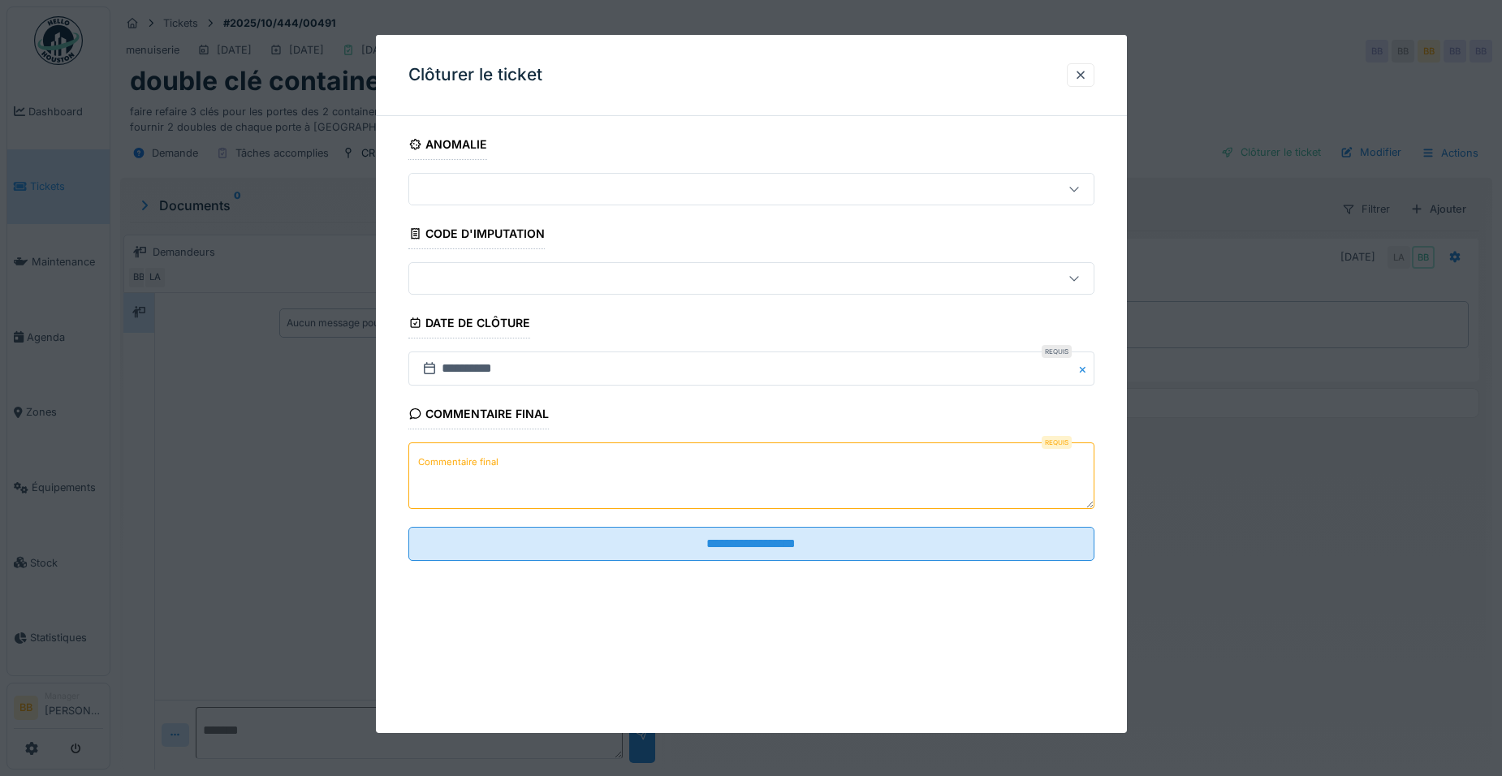
click at [895, 489] on textarea "Commentaire final" at bounding box center [751, 476] width 686 height 67
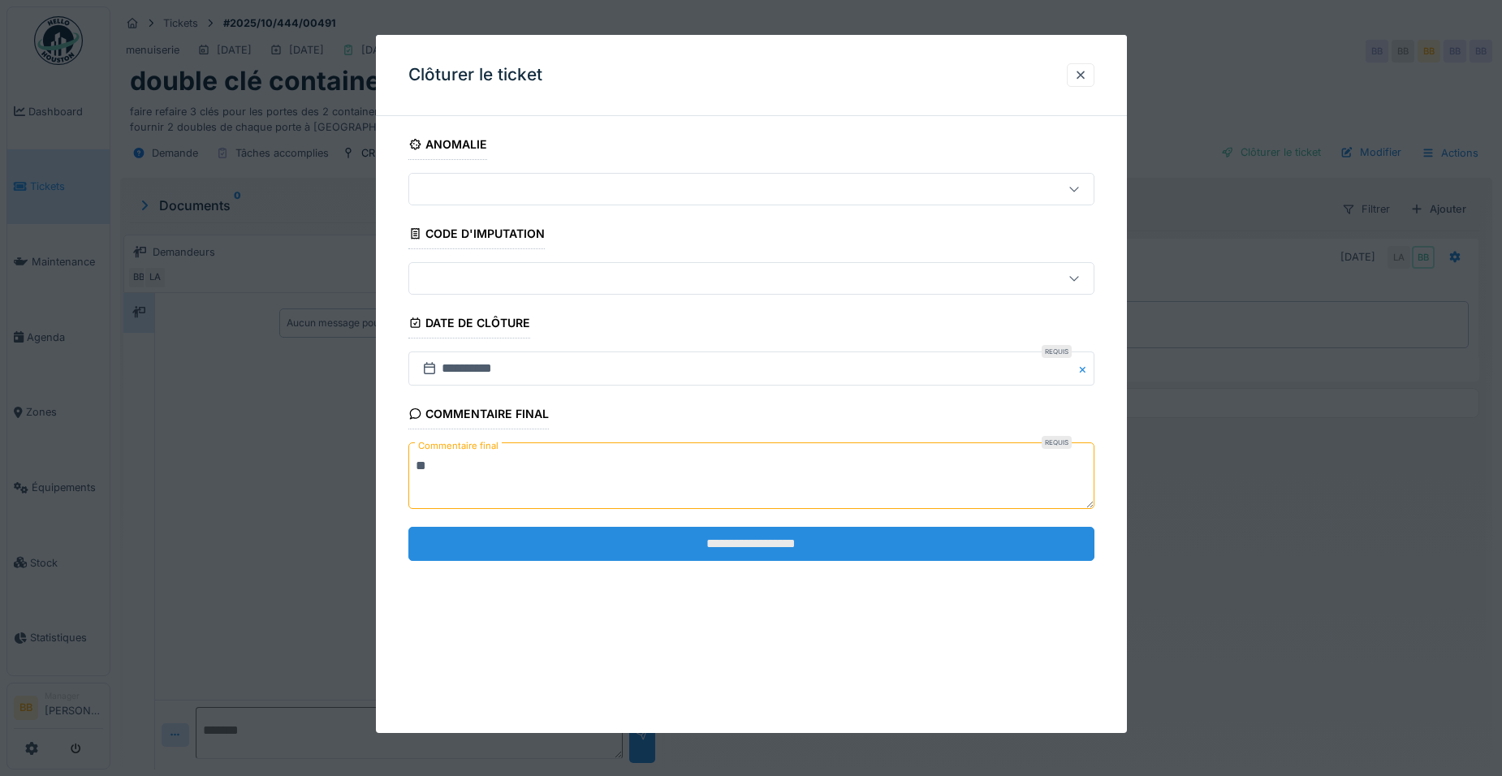
type textarea "**"
click at [895, 546] on input "**********" at bounding box center [751, 544] width 686 height 34
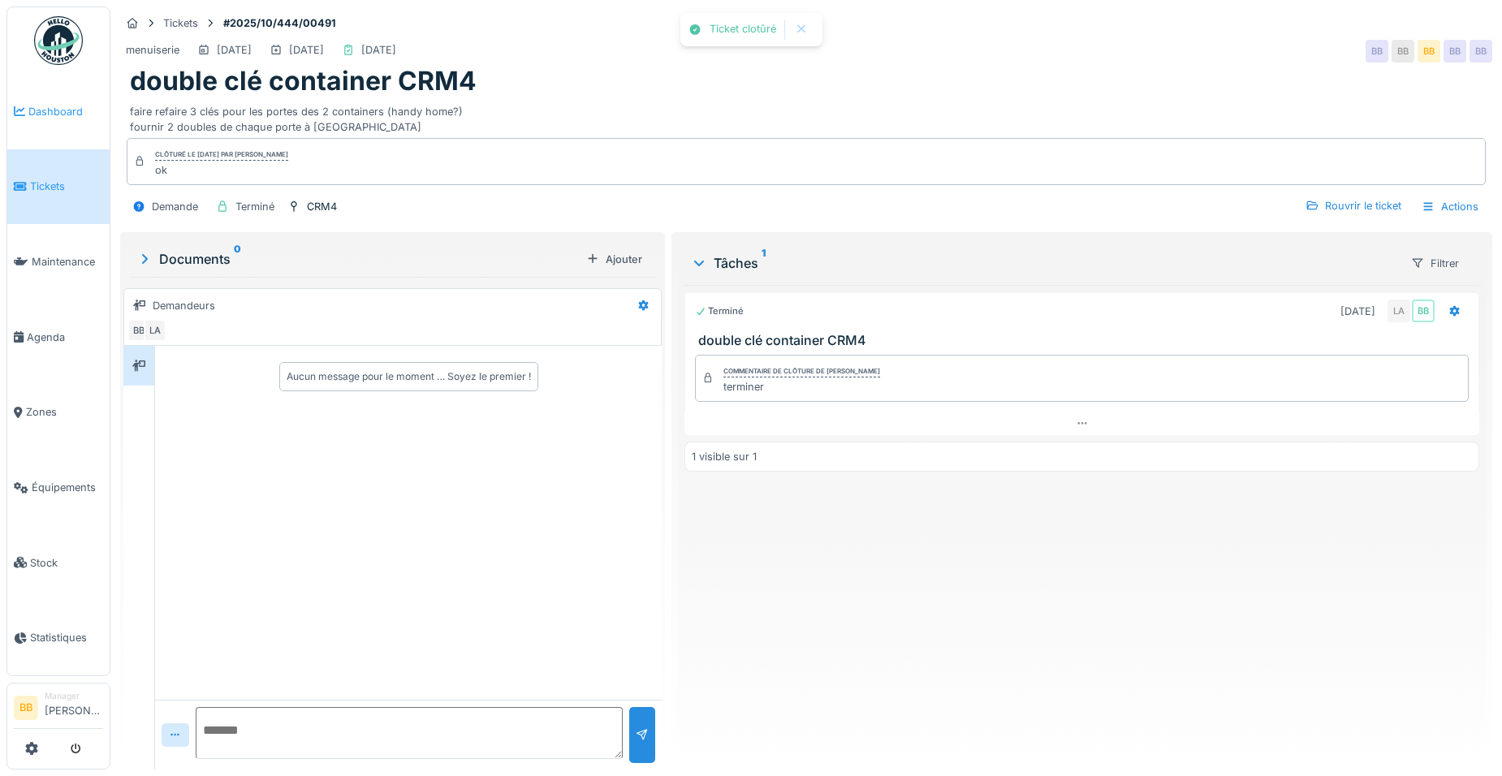
click at [59, 114] on span "Dashboard" at bounding box center [65, 111] width 75 height 15
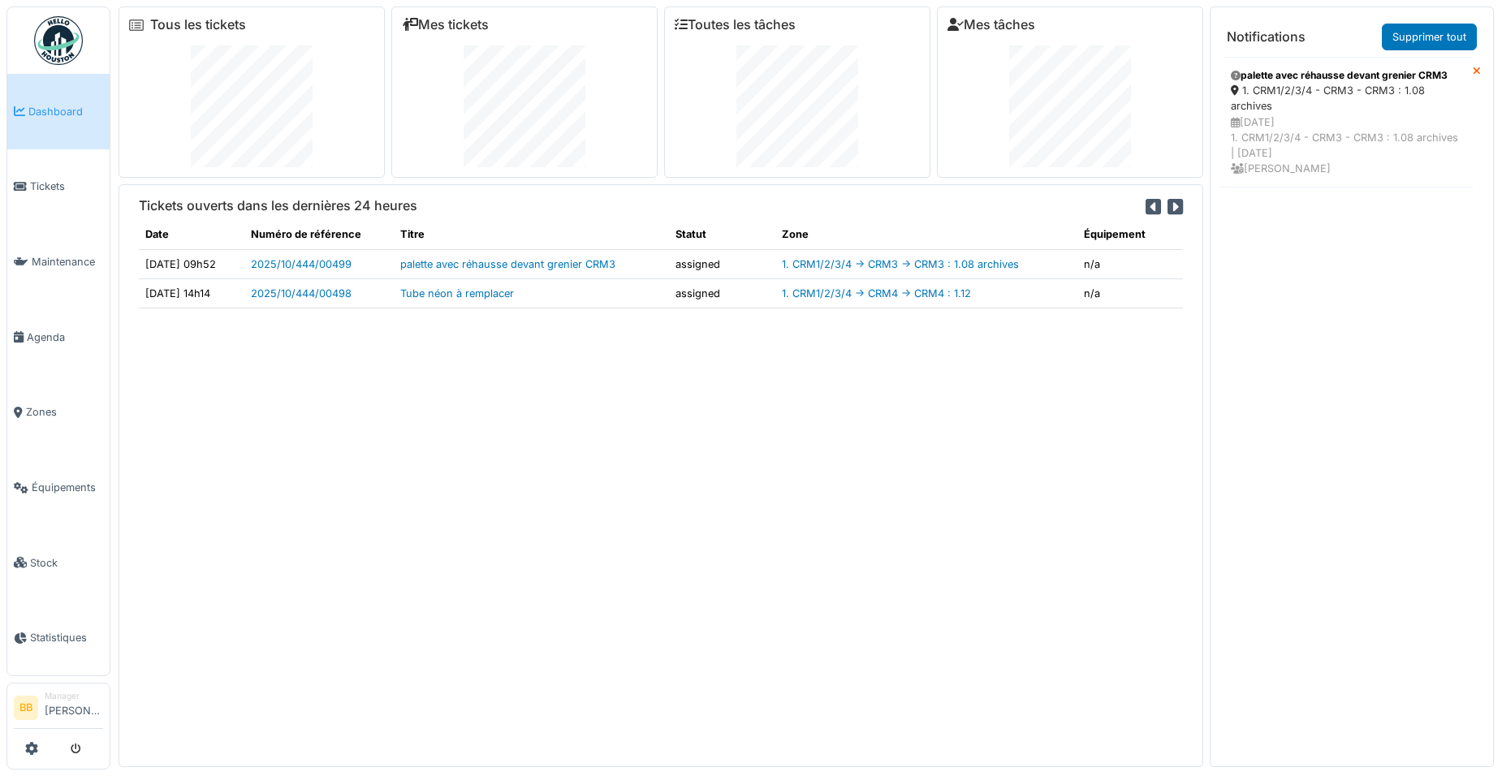
click at [1473, 68] on icon at bounding box center [1477, 72] width 8 height 11
